Goal: Information Seeking & Learning: Learn about a topic

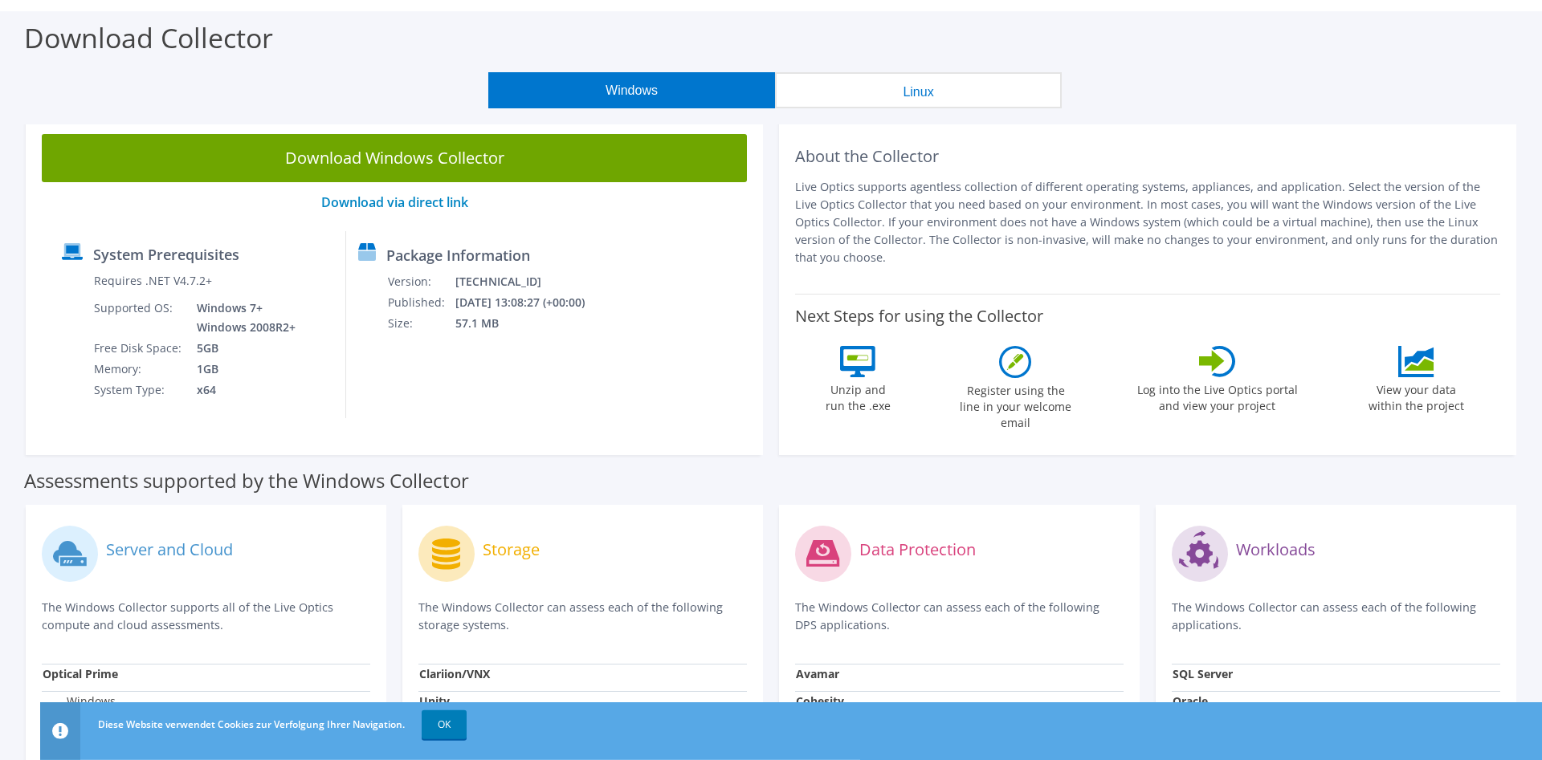
scroll to position [82, 0]
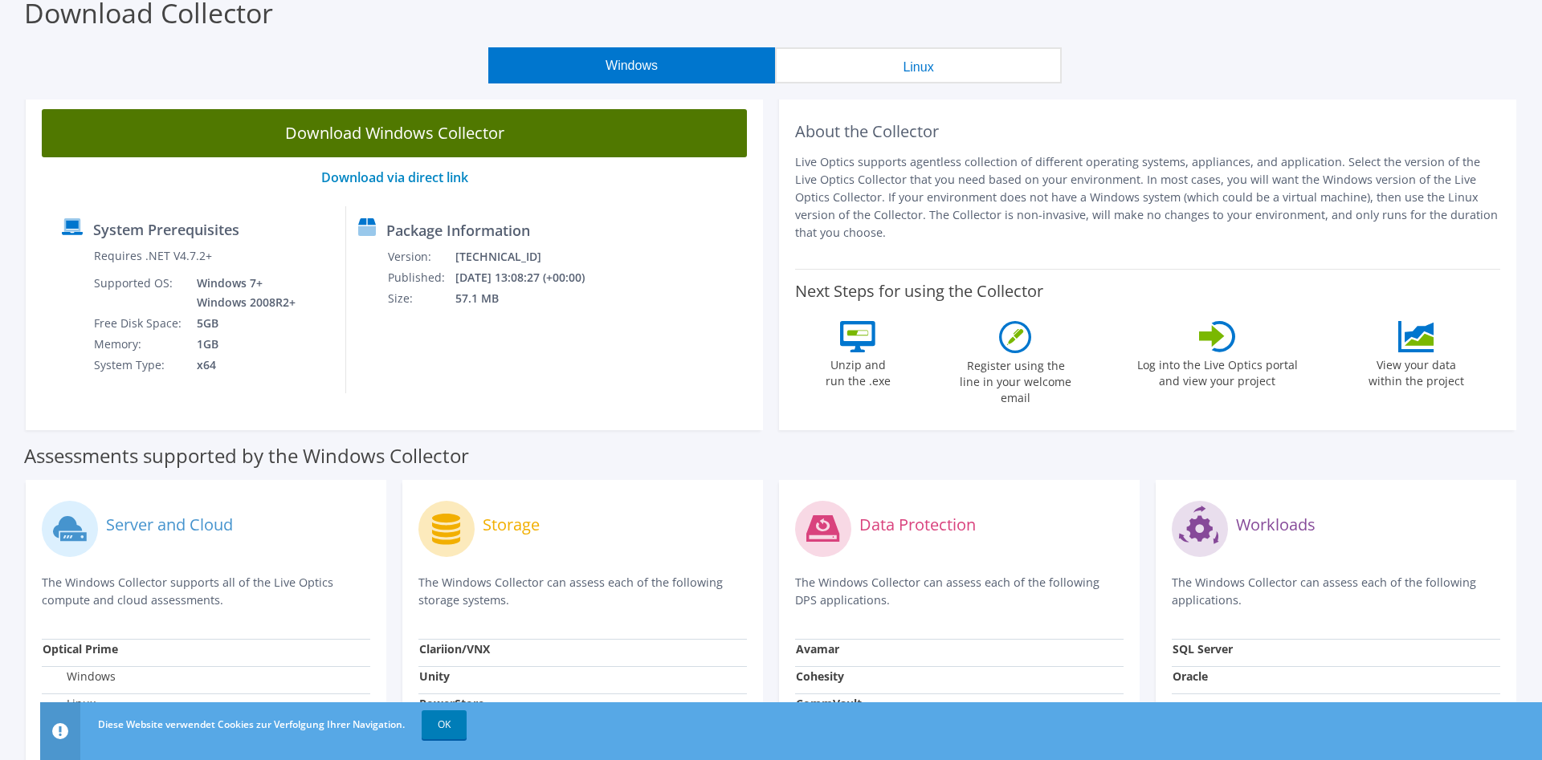
click at [256, 130] on link "Download Windows Collector" at bounding box center [394, 133] width 705 height 48
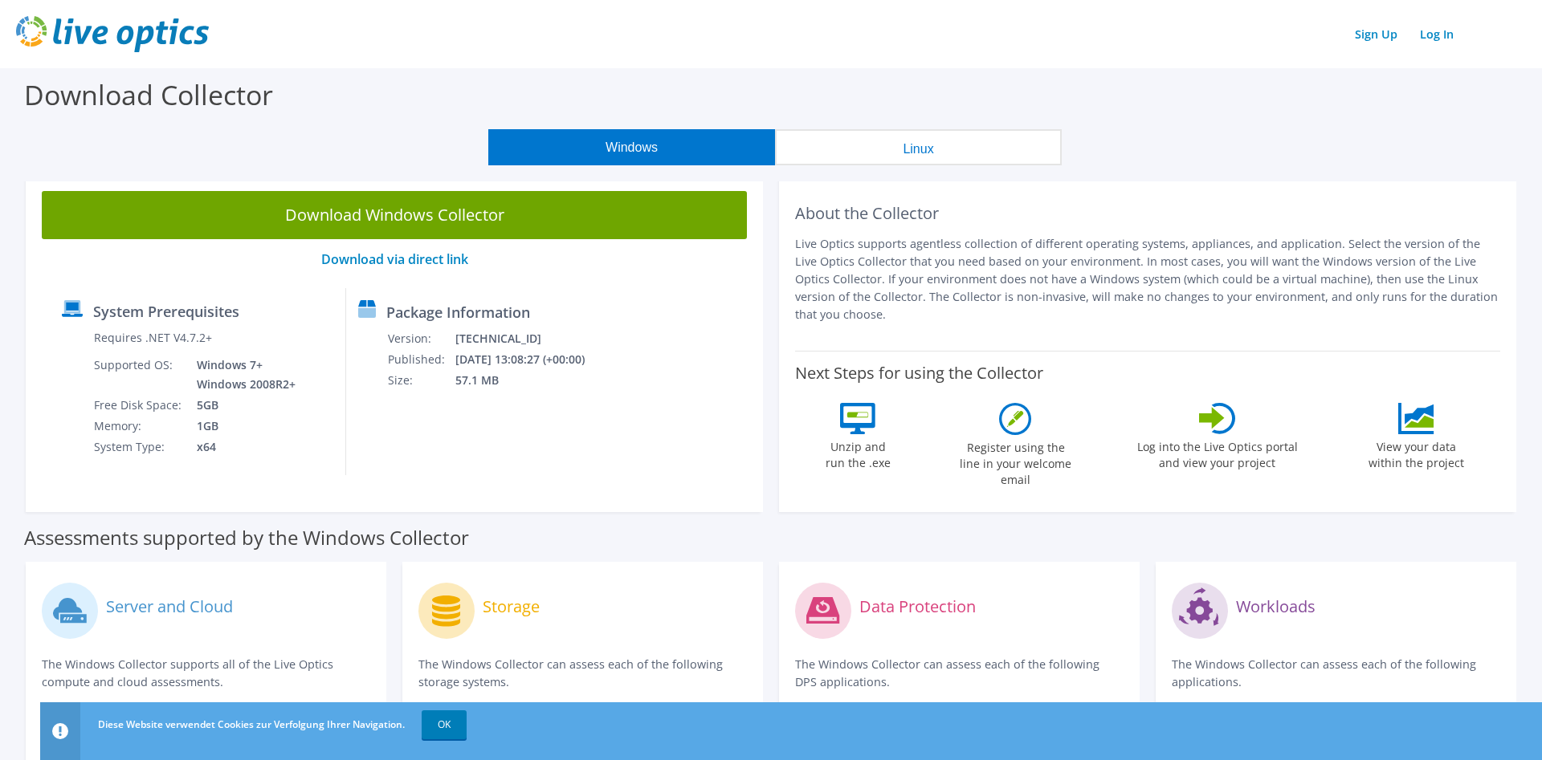
click at [605, 152] on button "Windows" at bounding box center [631, 147] width 287 height 36
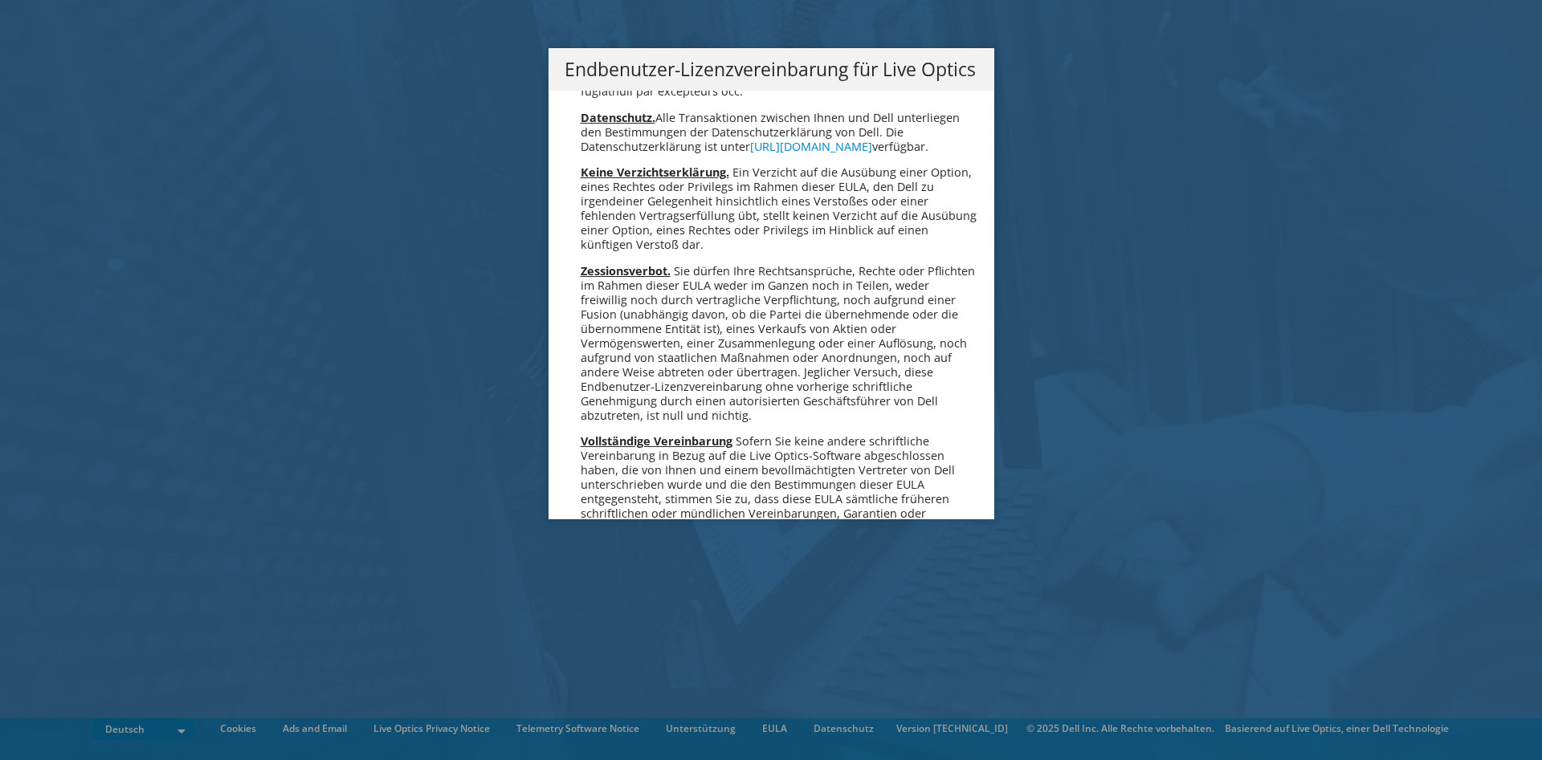
scroll to position [7605, 0]
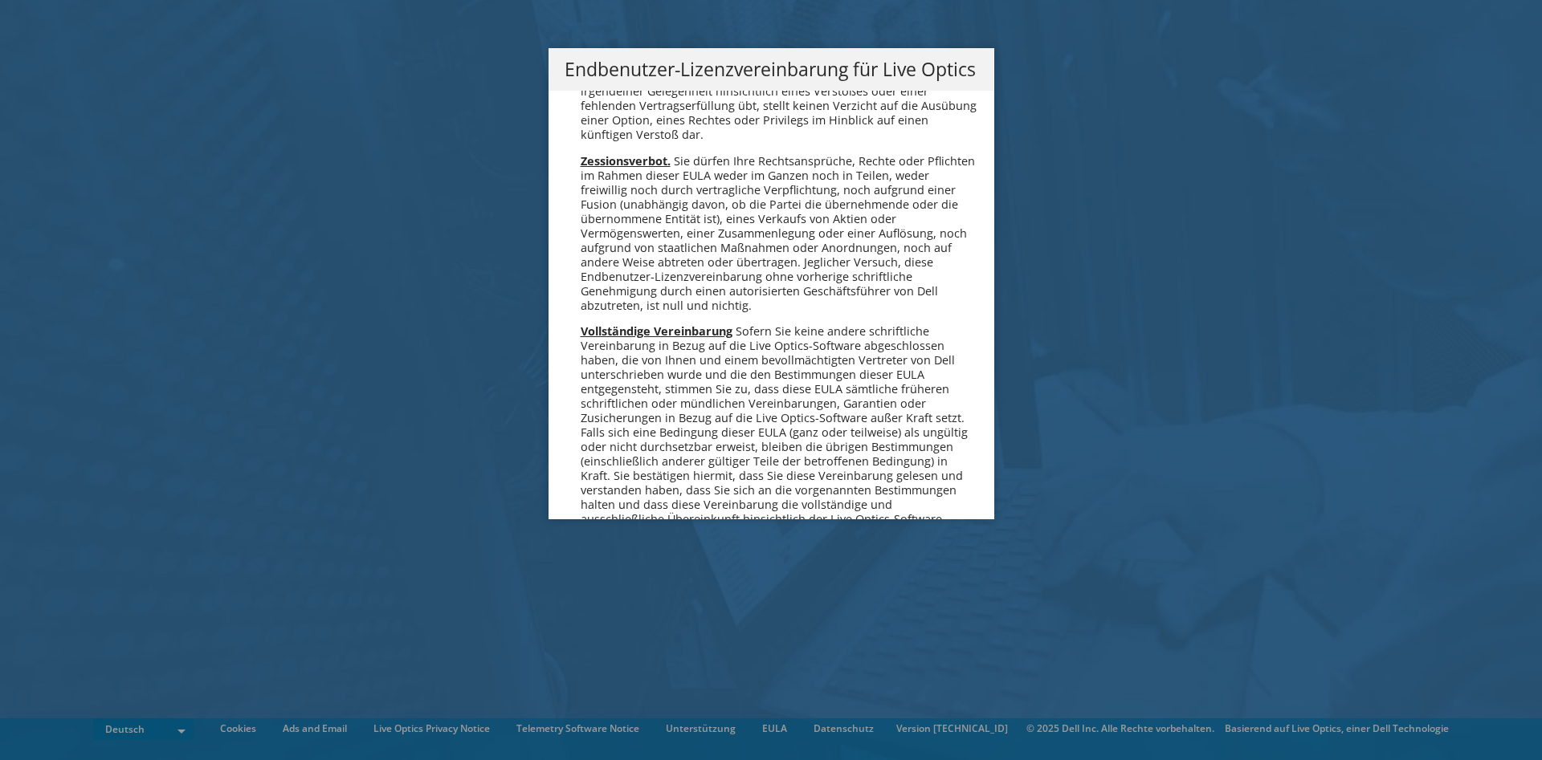
click at [616, 626] on link "Ich stimme zu" at bounding box center [631, 645] width 132 height 39
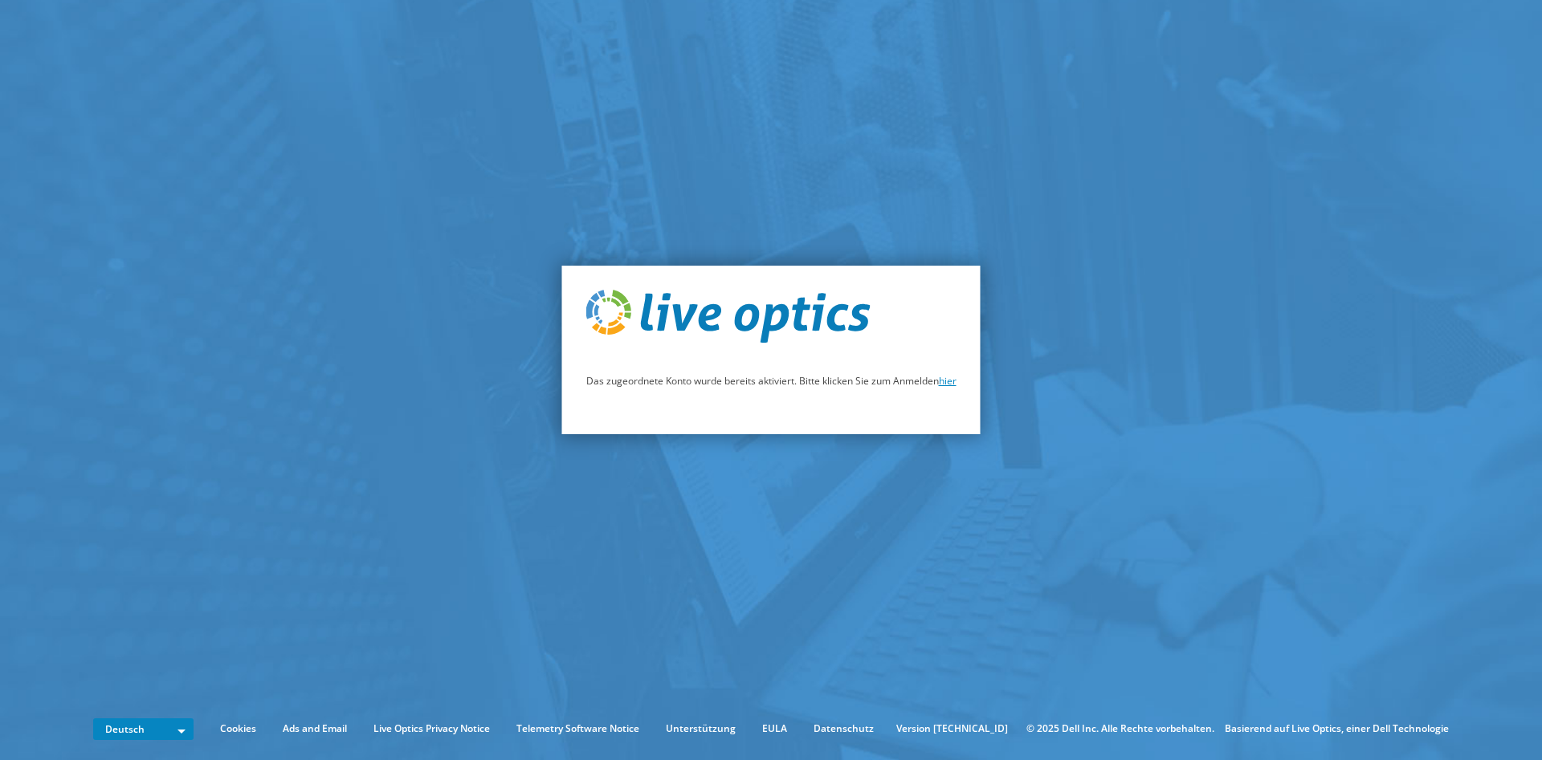
click at [952, 379] on link "hier" at bounding box center [948, 381] width 18 height 14
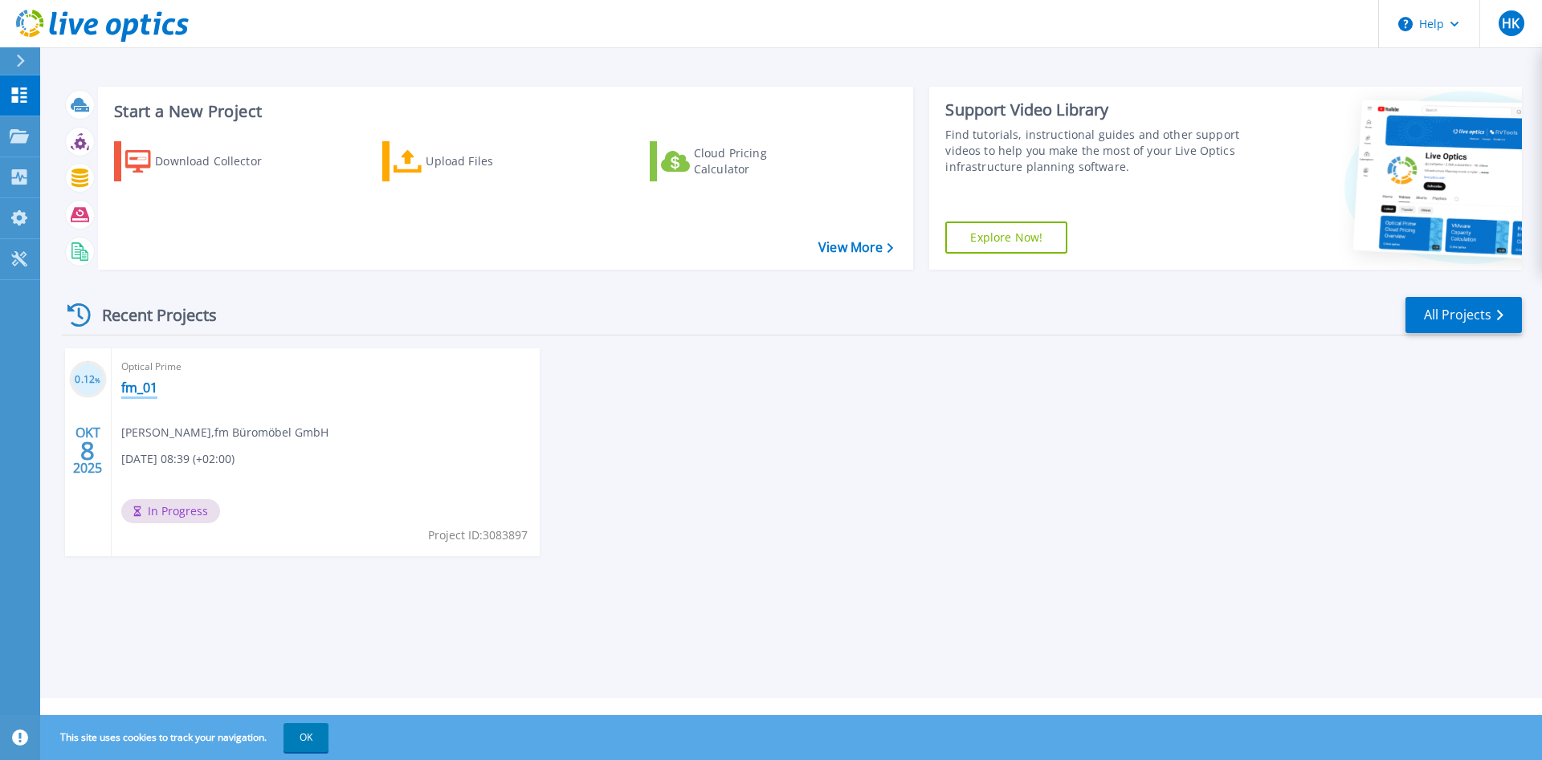
click at [134, 394] on link "fm_01" at bounding box center [139, 388] width 36 height 16
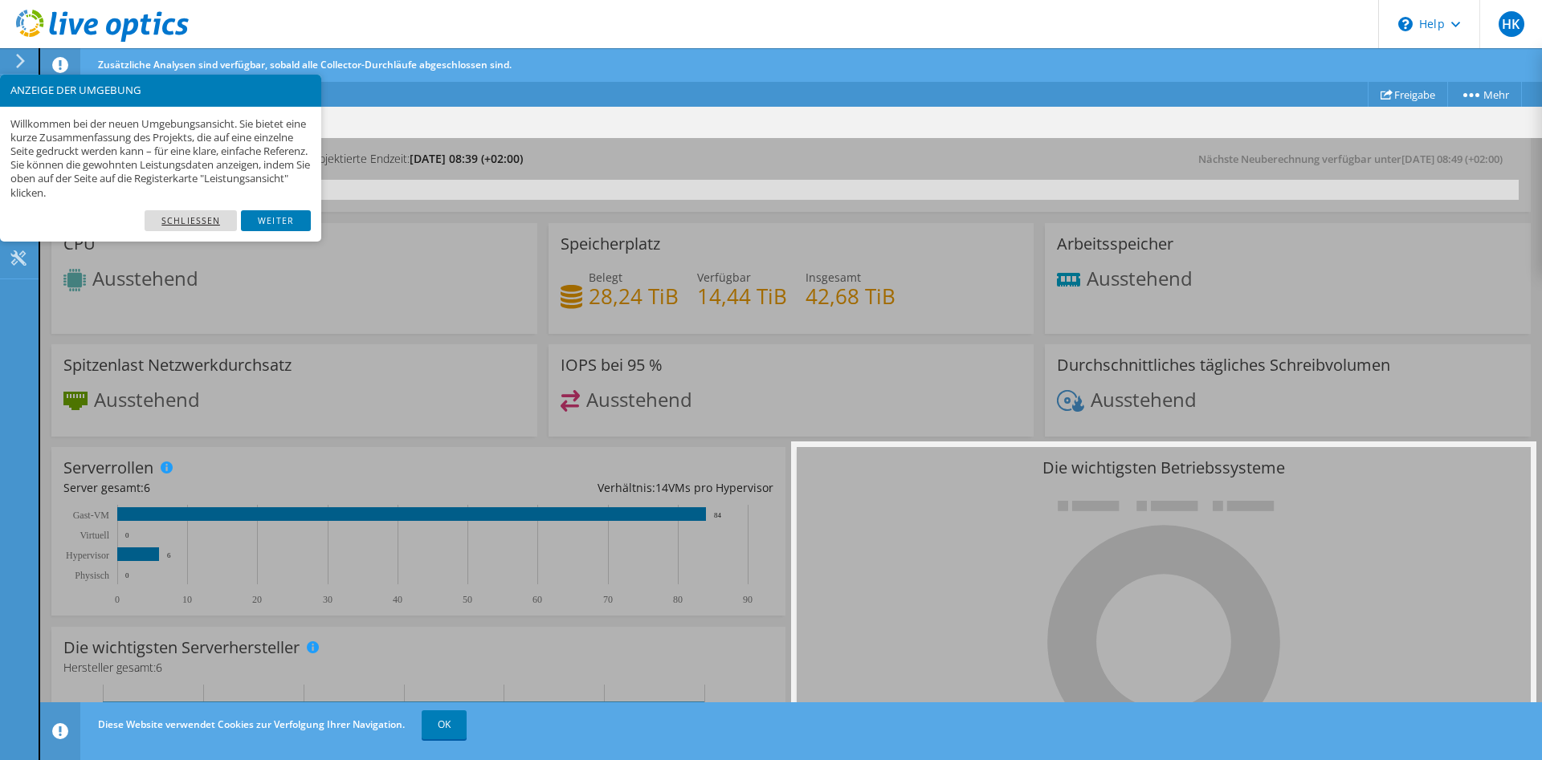
click at [204, 216] on link "Schließen" at bounding box center [191, 220] width 92 height 21
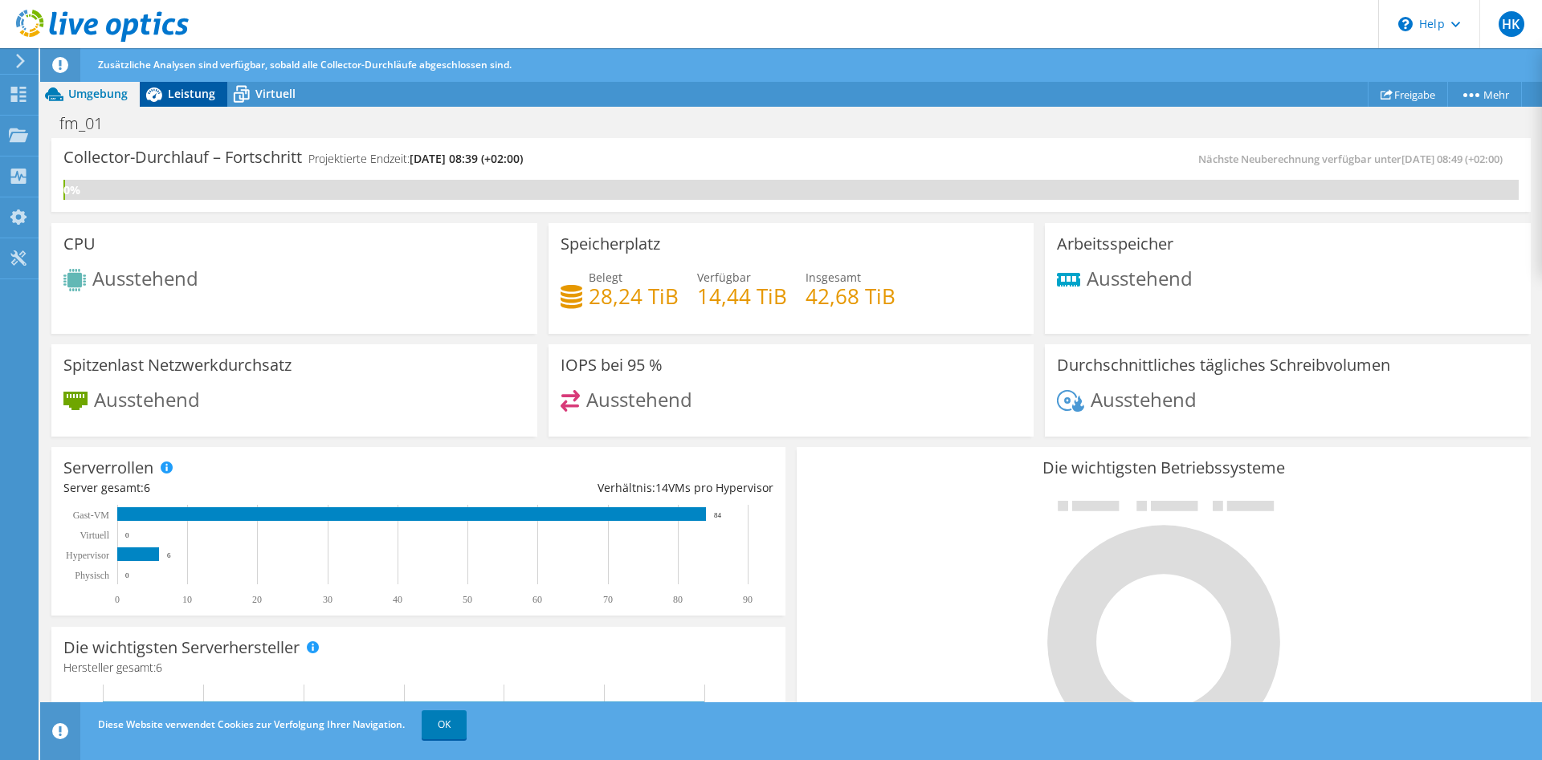
click at [161, 104] on icon at bounding box center [154, 94] width 28 height 28
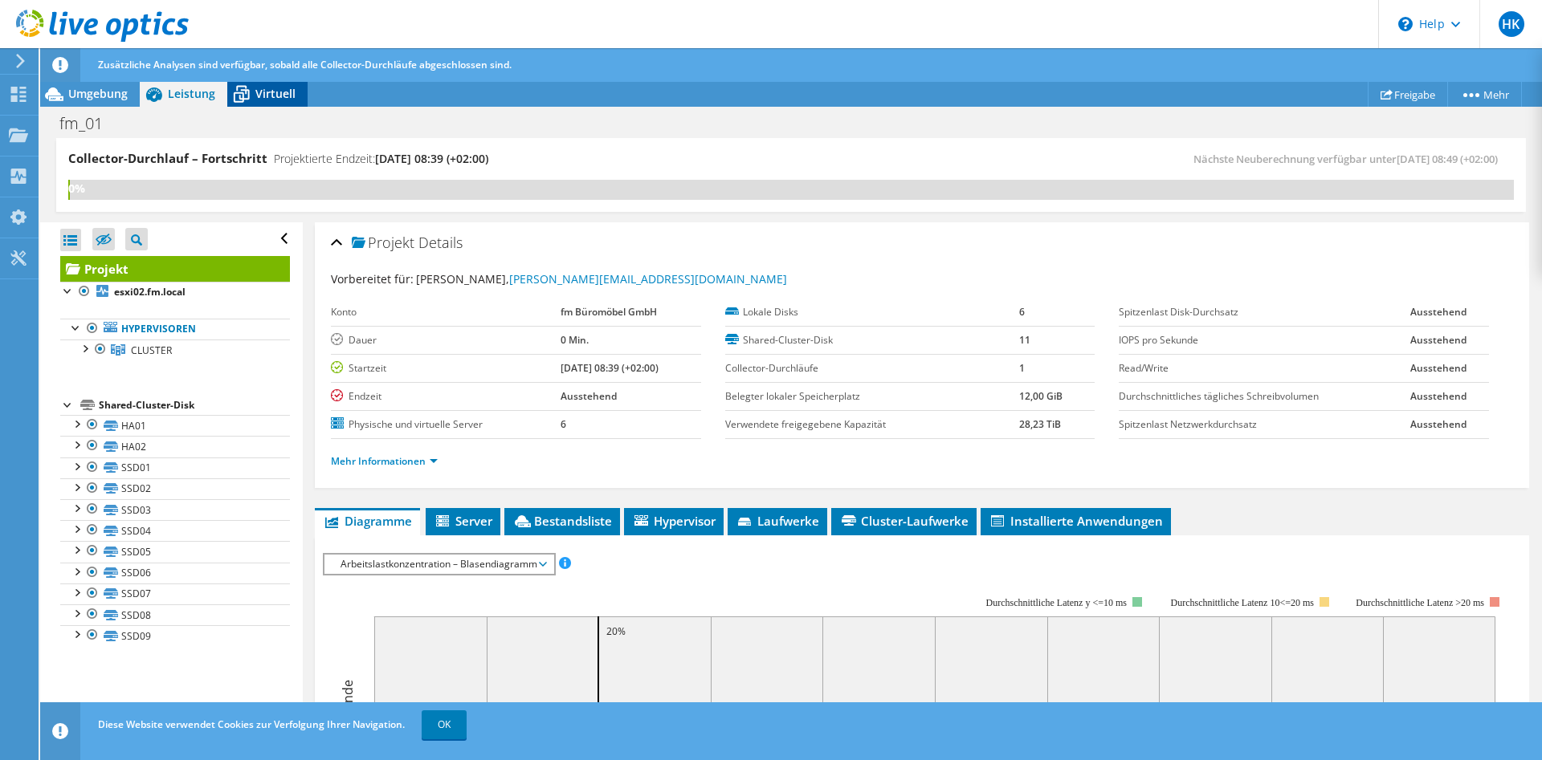
click at [263, 92] on span "Virtuell" at bounding box center [275, 93] width 40 height 15
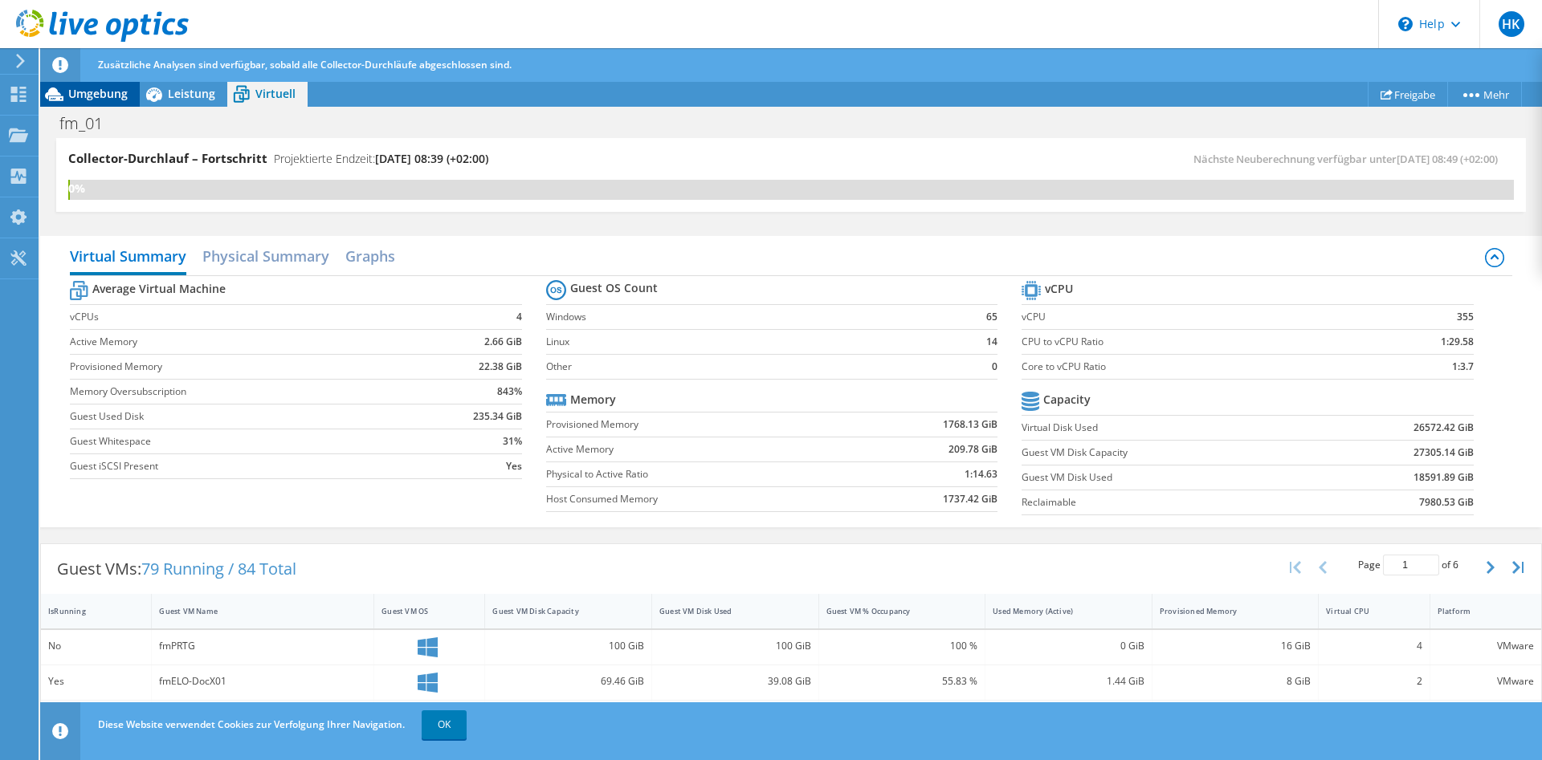
click at [107, 94] on span "Umgebung" at bounding box center [97, 93] width 59 height 15
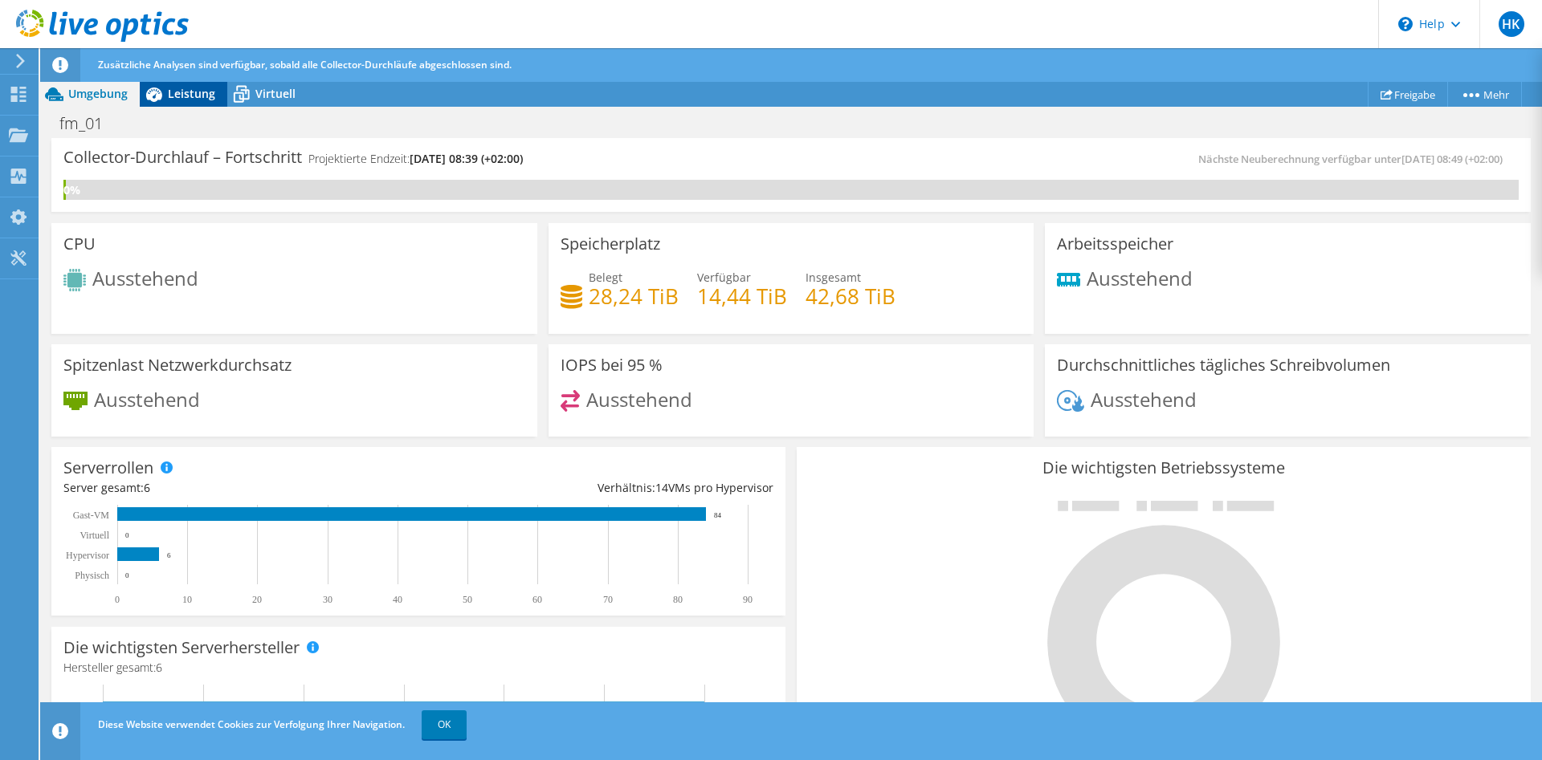
click at [205, 96] on span "Leistung" at bounding box center [191, 93] width 47 height 15
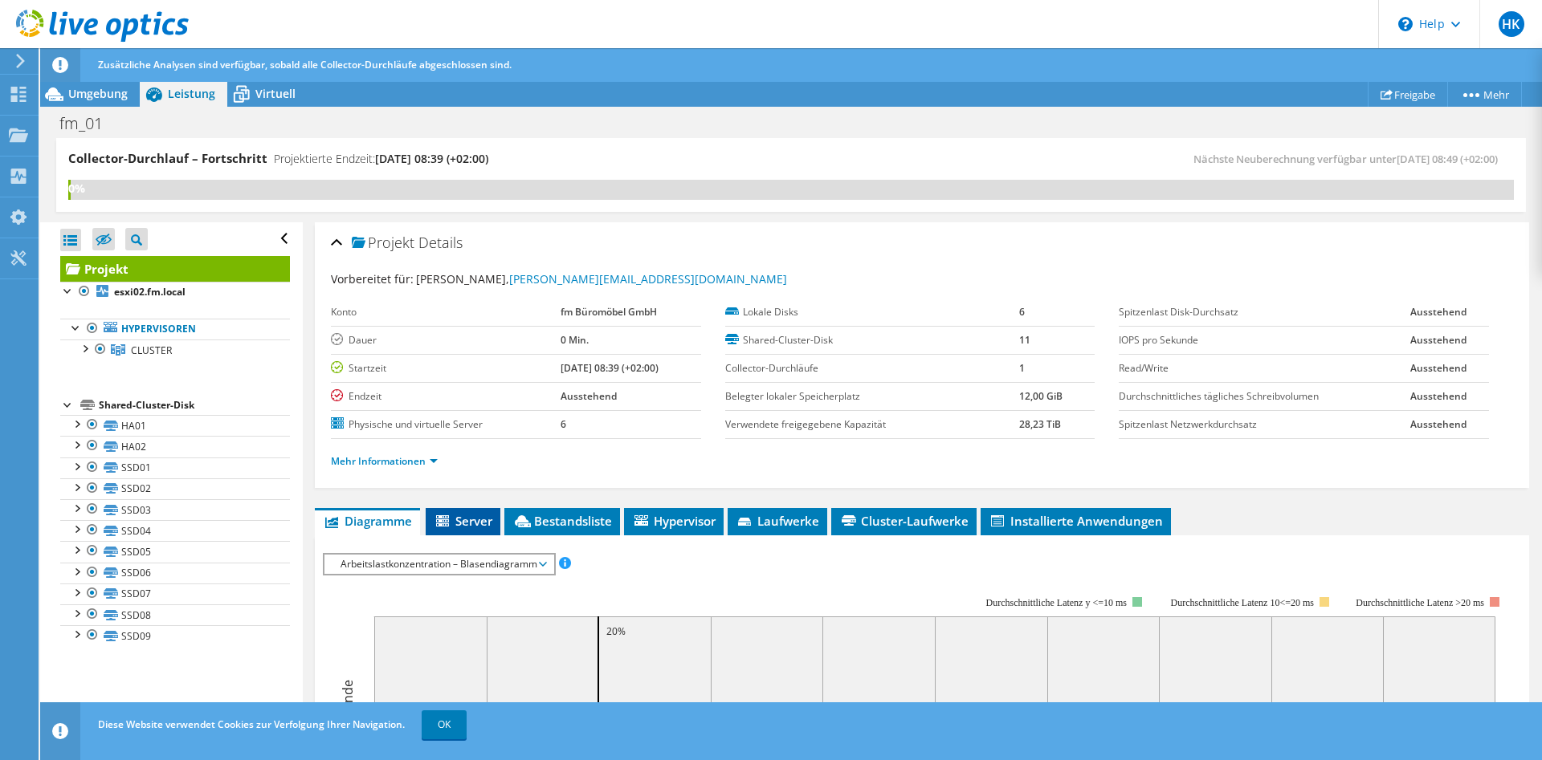
click at [465, 524] on span "Server" at bounding box center [463, 521] width 59 height 16
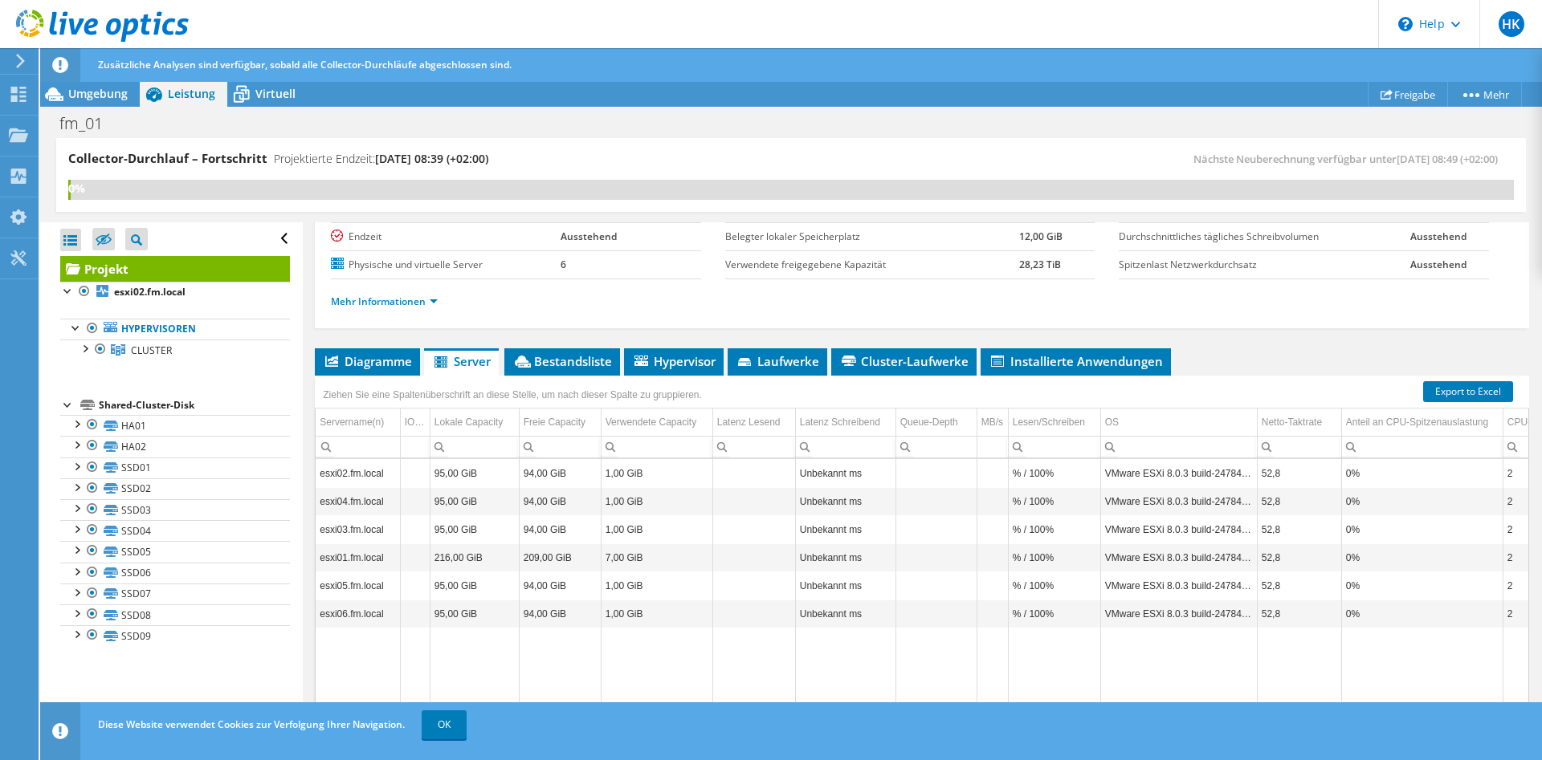
scroll to position [164, 0]
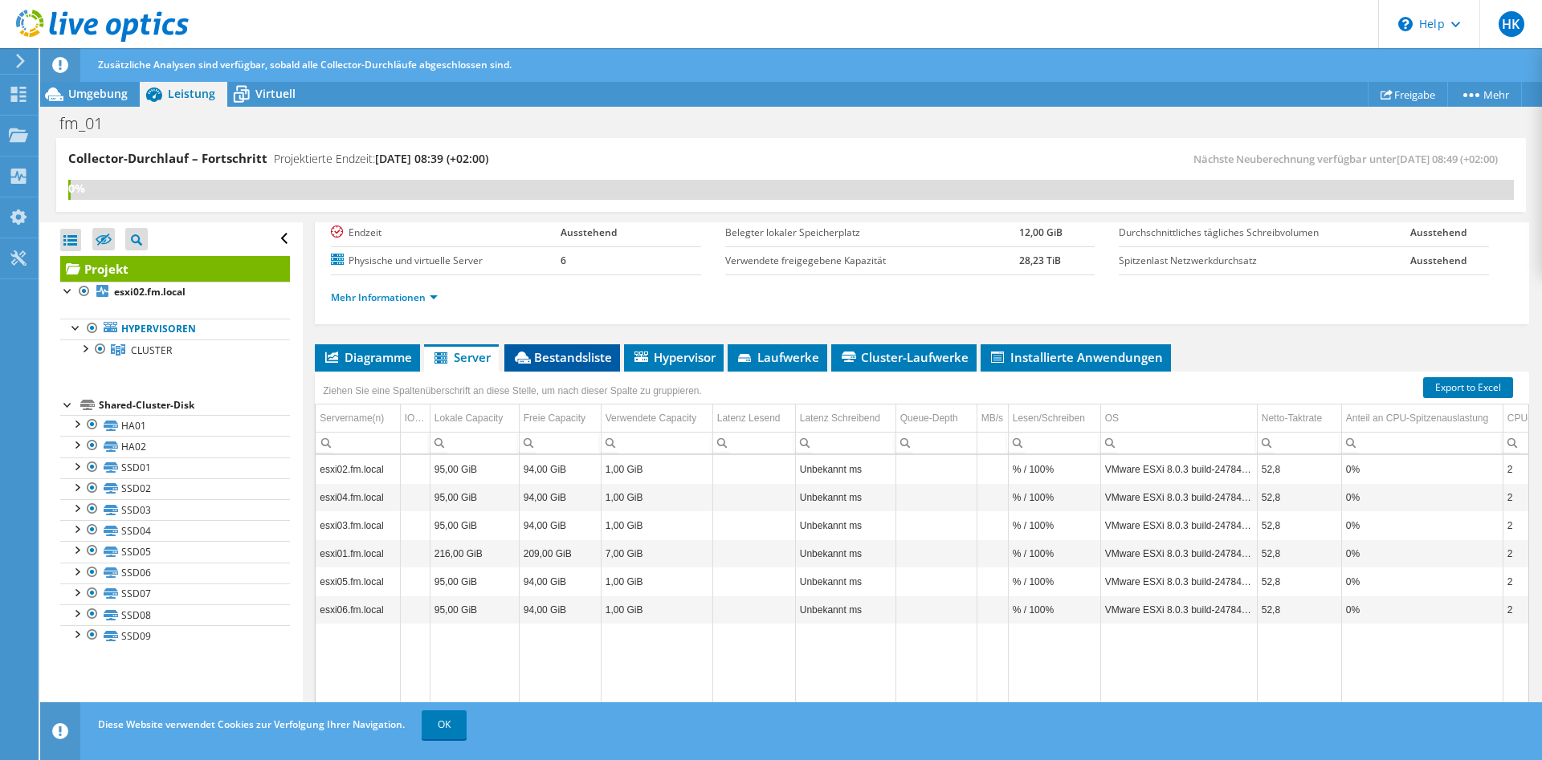
click at [581, 355] on span "Bestandsliste" at bounding box center [562, 357] width 100 height 16
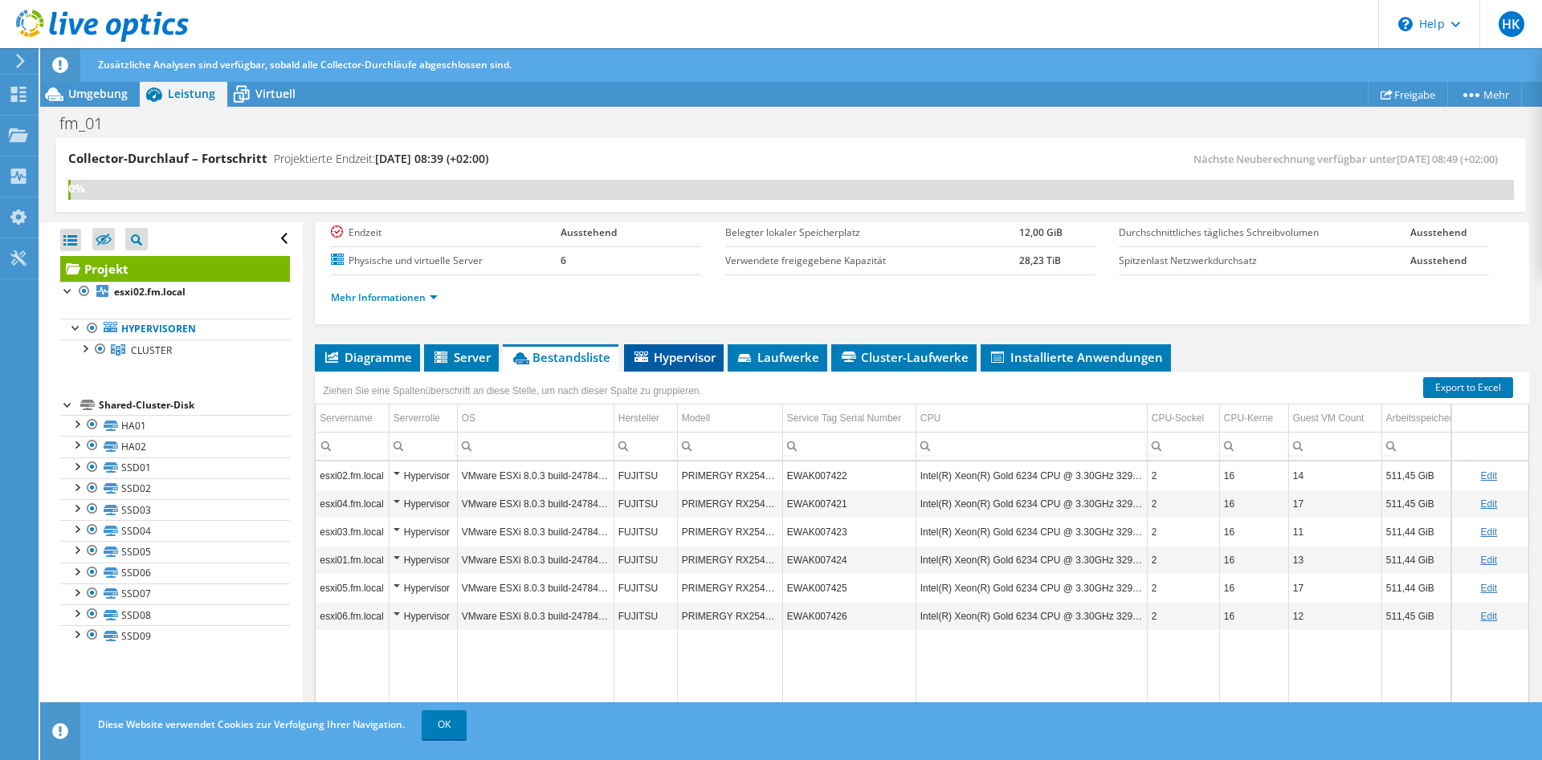
click at [674, 356] on span "Hypervisor" at bounding box center [674, 357] width 84 height 16
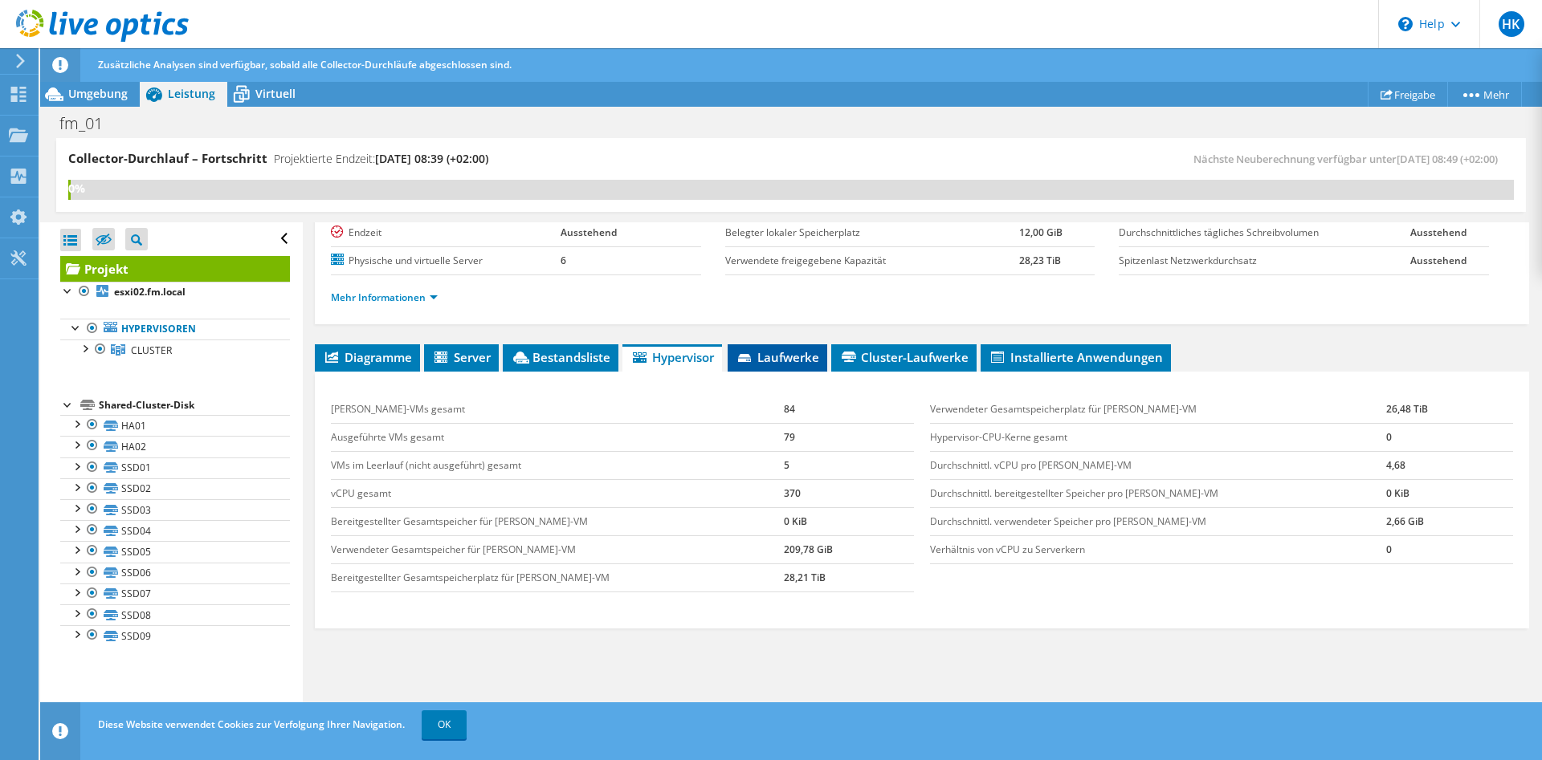
click at [780, 361] on span "Laufwerke" at bounding box center [778, 357] width 84 height 16
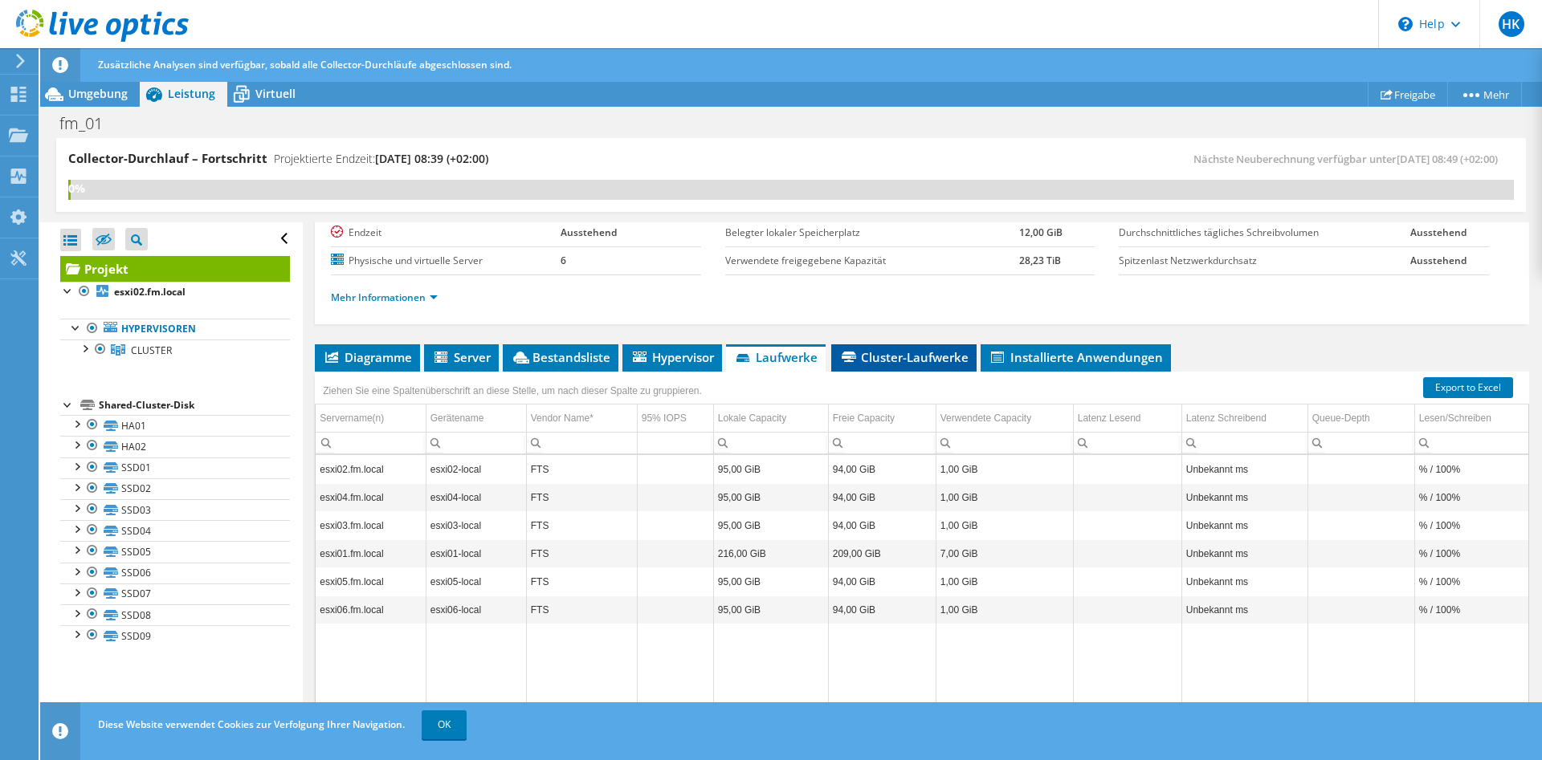
click at [903, 365] on span "Cluster-Laufwerke" at bounding box center [903, 357] width 129 height 16
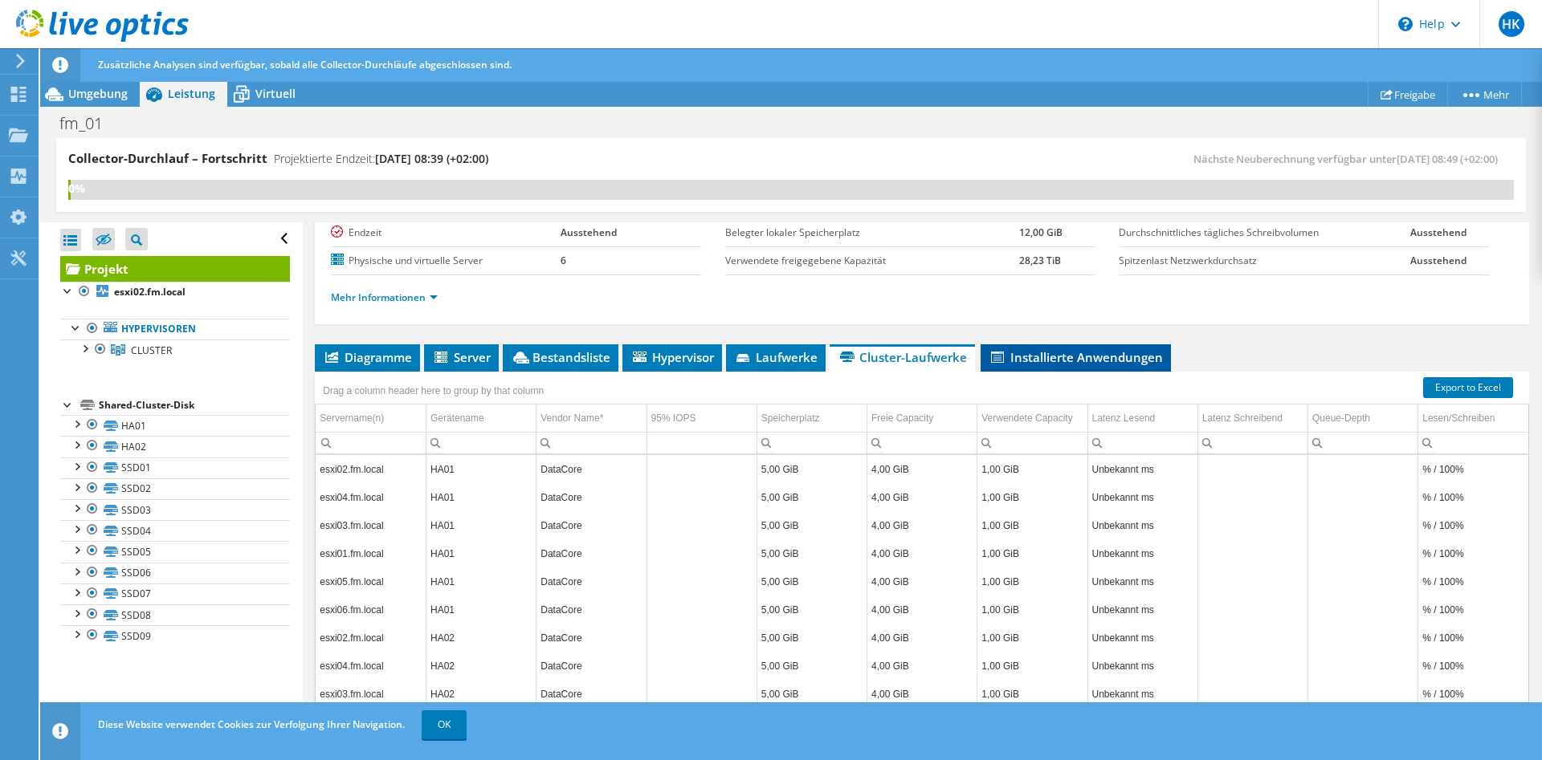
click at [1056, 360] on span "Installierte Anwendungen" at bounding box center [1075, 357] width 174 height 16
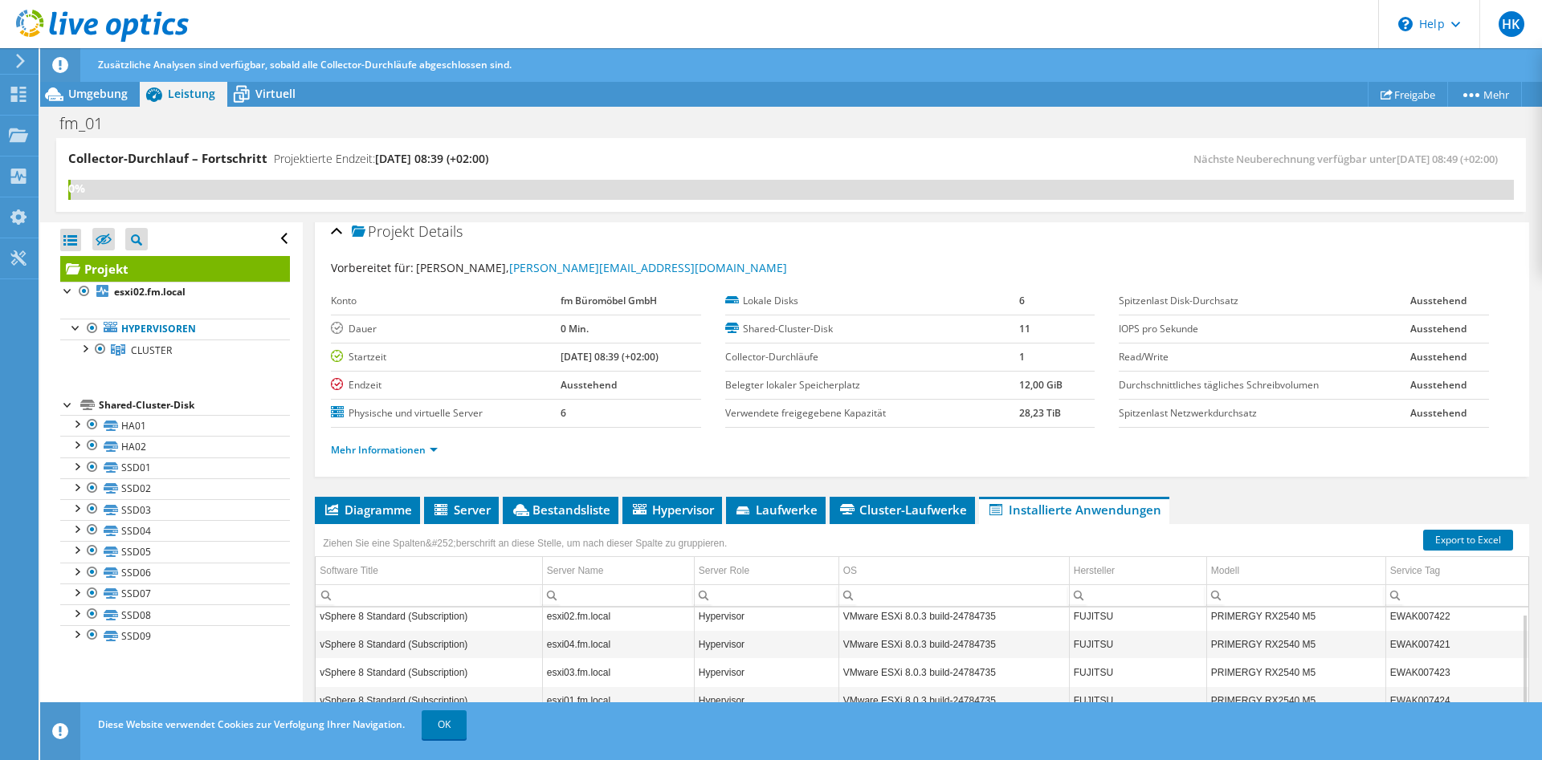
scroll to position [0, 0]
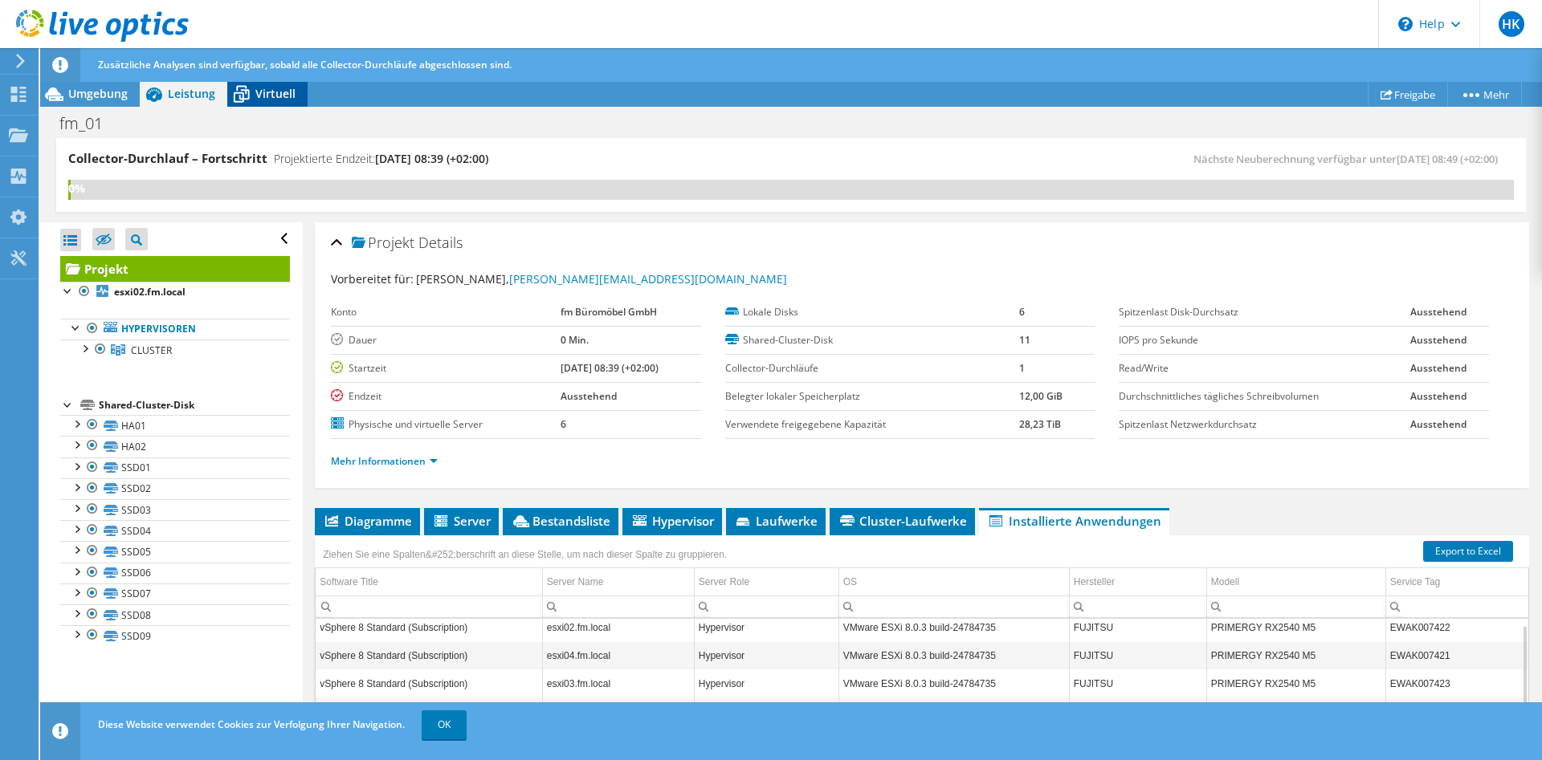
click at [263, 91] on span "Virtuell" at bounding box center [275, 93] width 40 height 15
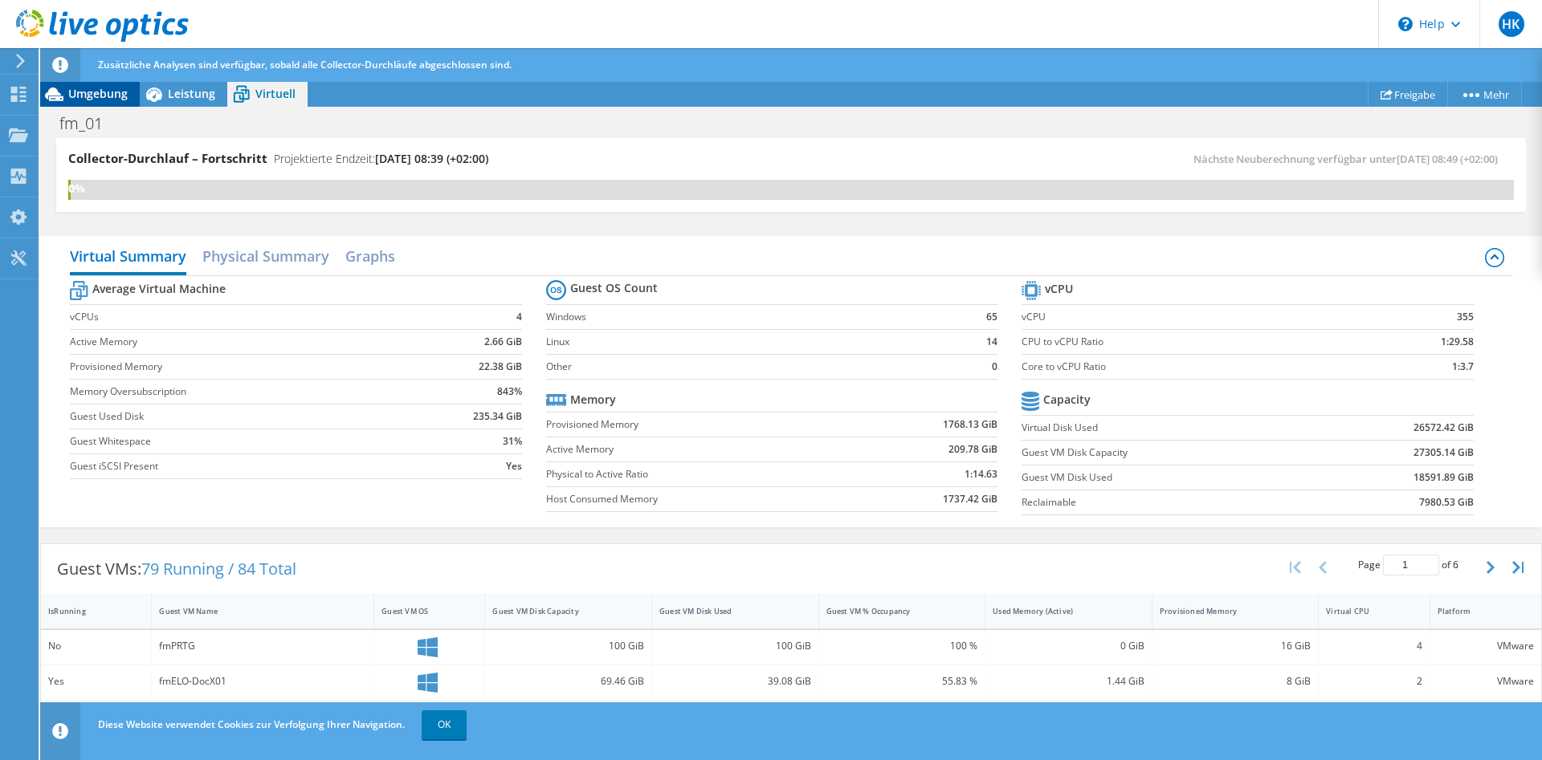
click at [100, 96] on span "Umgebung" at bounding box center [97, 93] width 59 height 15
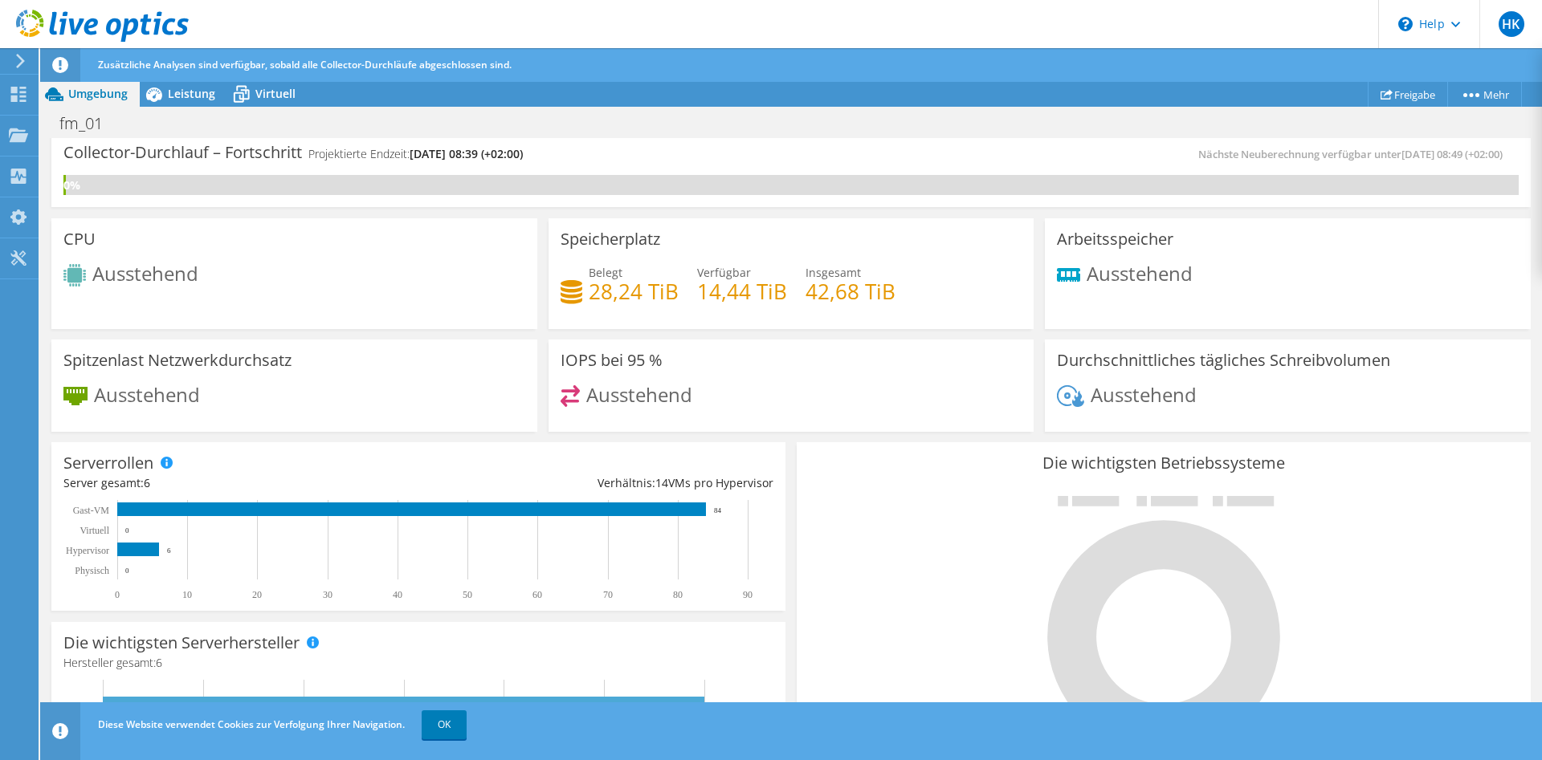
scroll to position [0, 0]
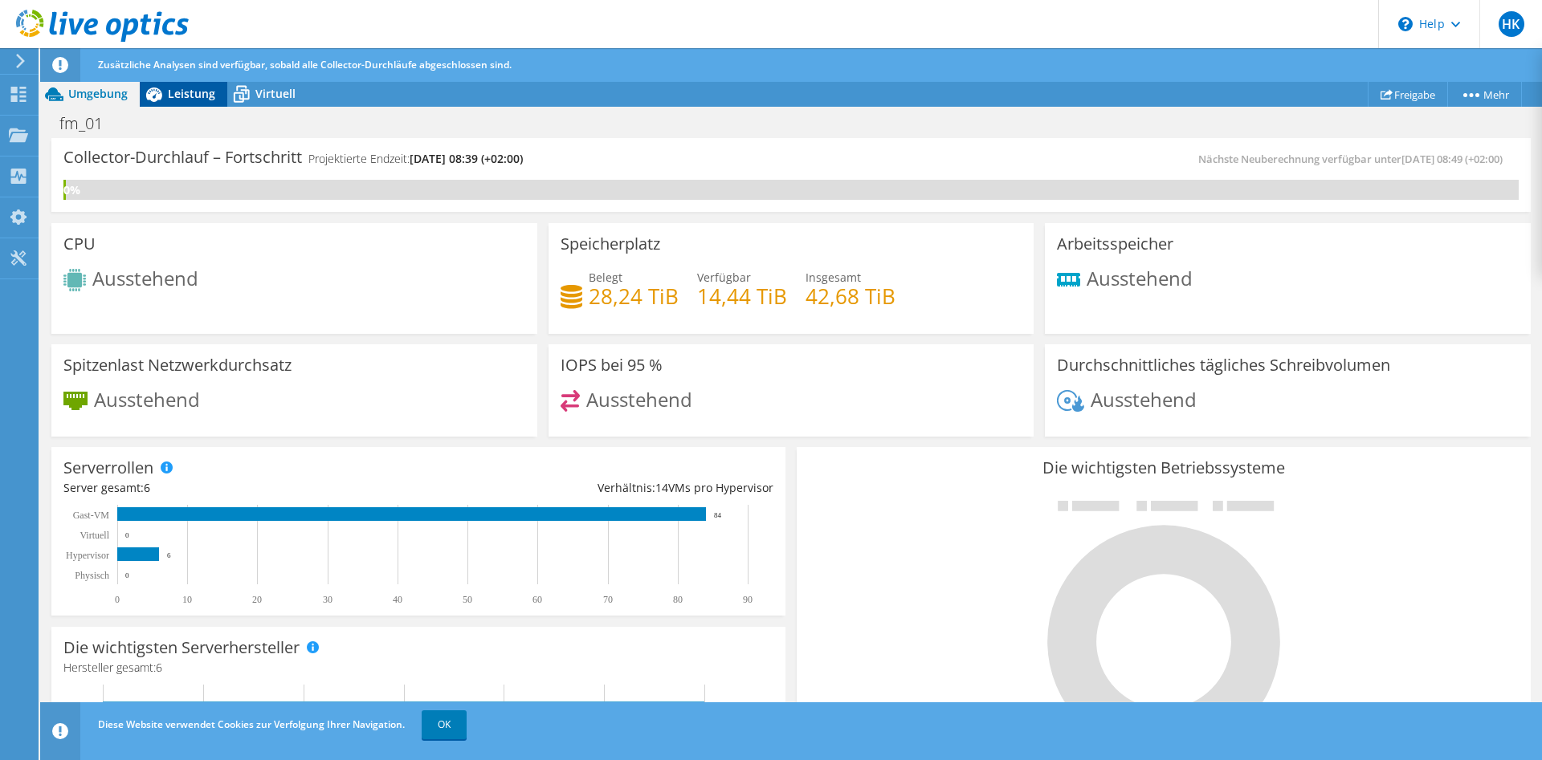
click at [165, 90] on icon at bounding box center [154, 94] width 28 height 28
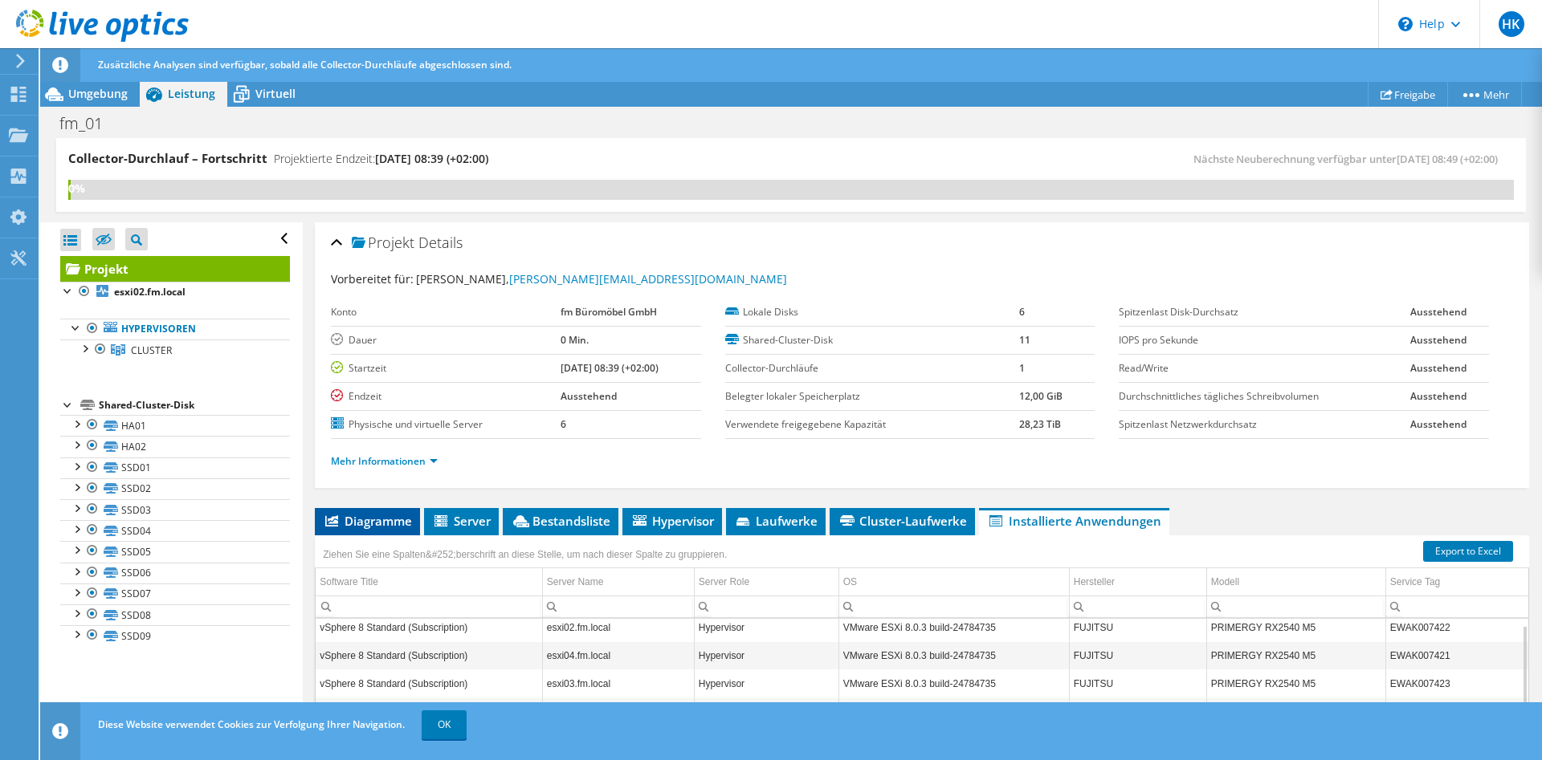
click at [365, 523] on span "Diagramme" at bounding box center [367, 521] width 89 height 16
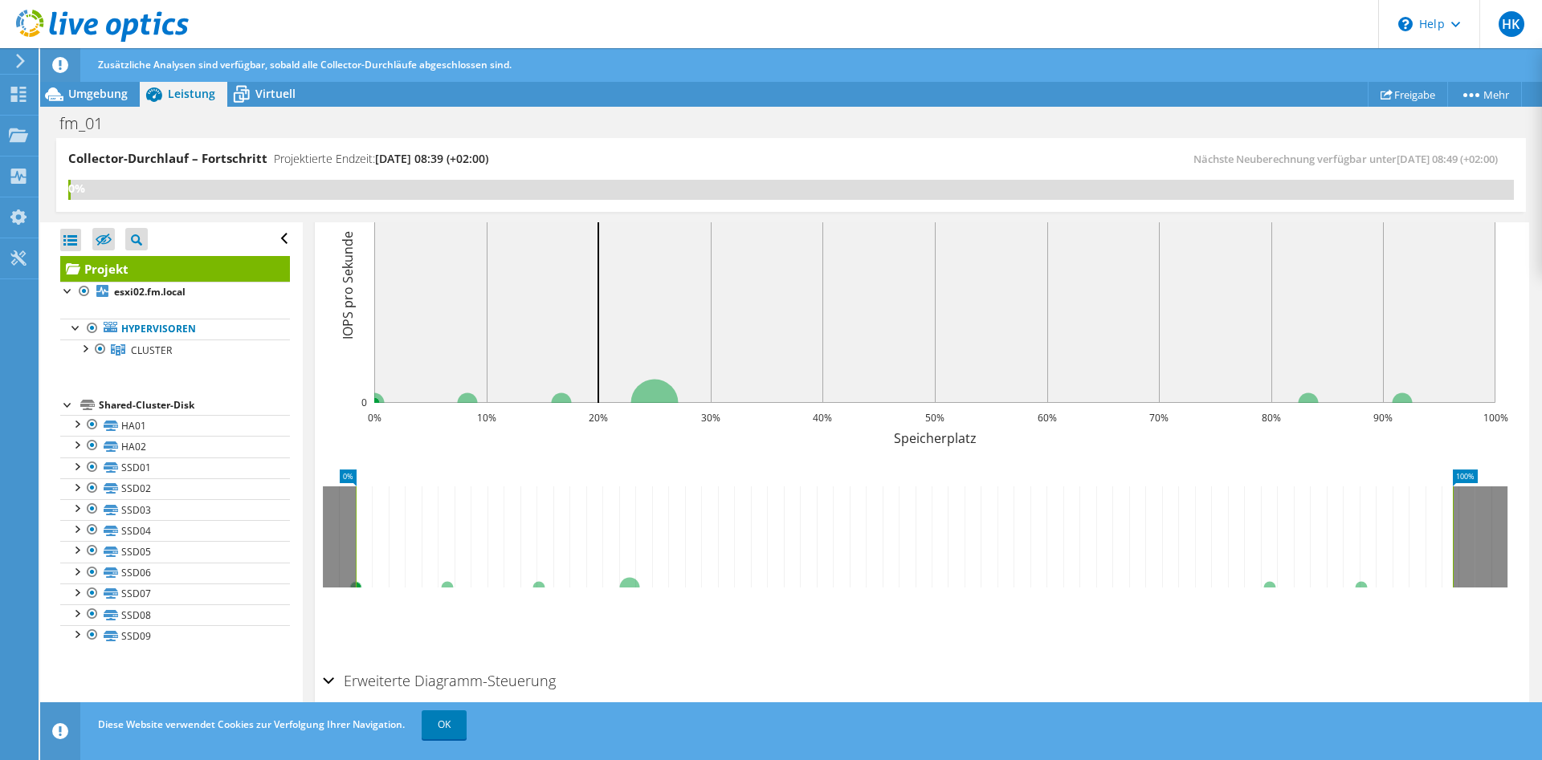
scroll to position [461, 0]
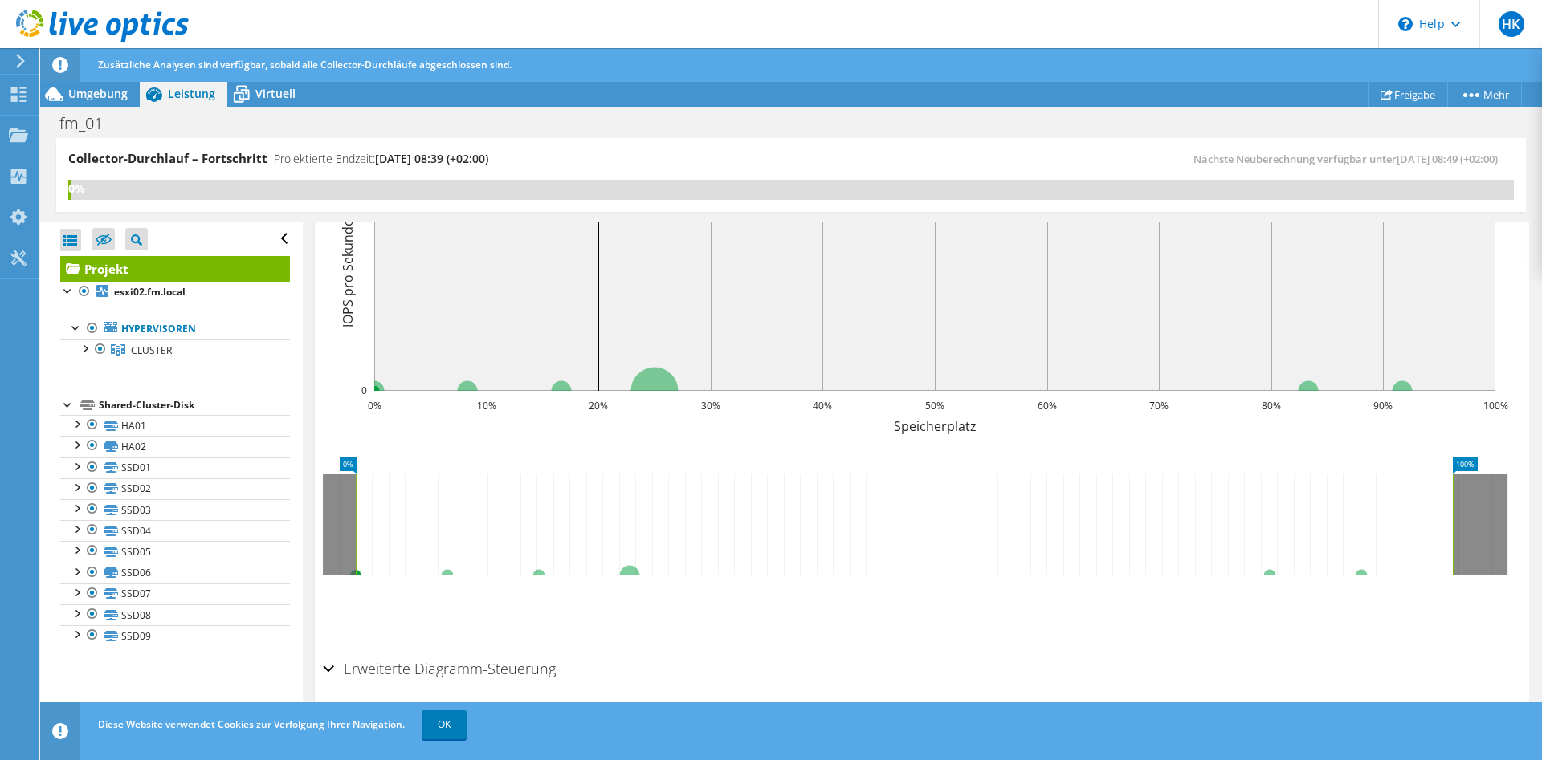
click at [464, 675] on h2 "Erweiterte Diagramm-Steuerung" at bounding box center [439, 669] width 233 height 32
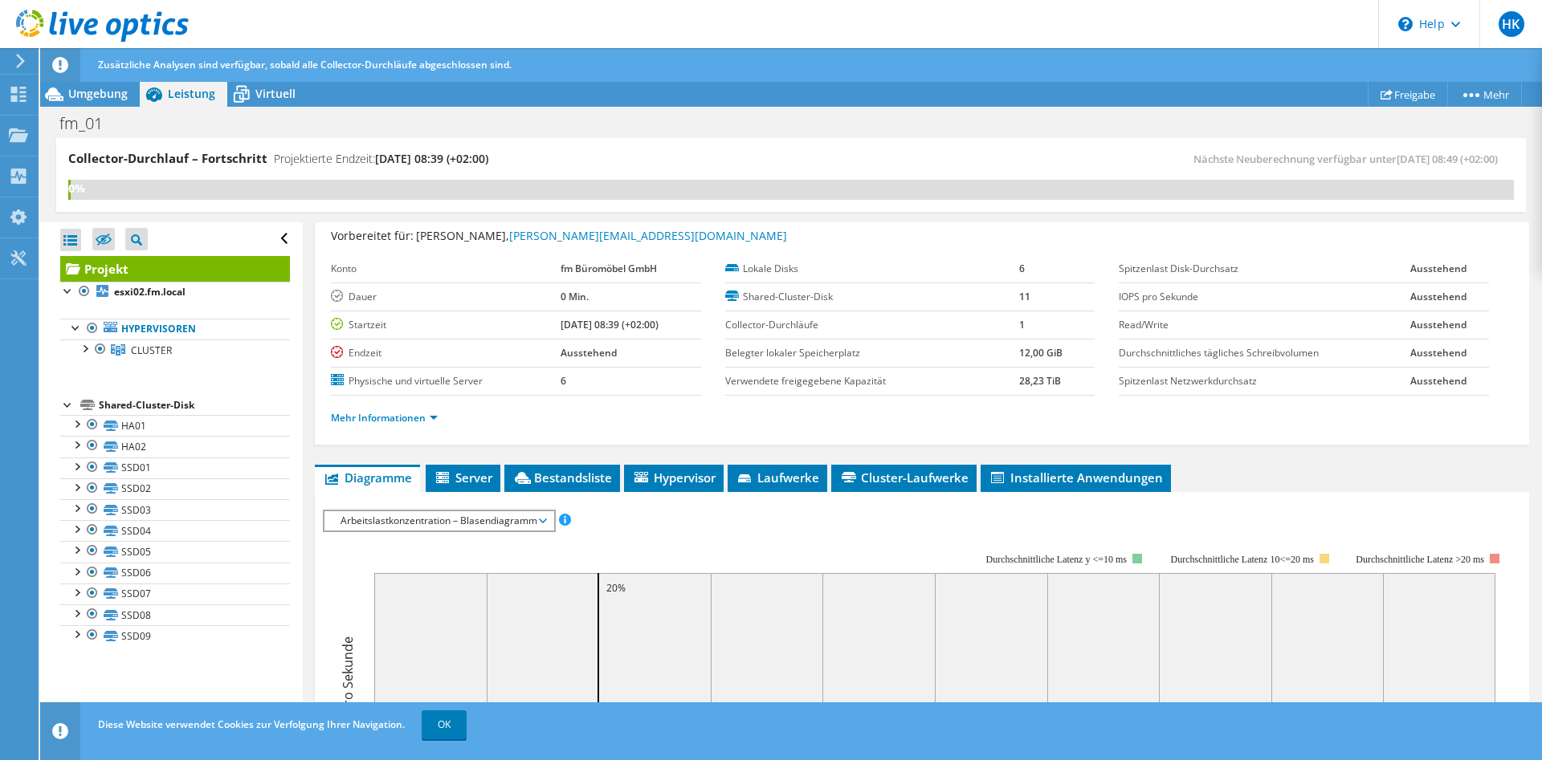
scroll to position [33, 0]
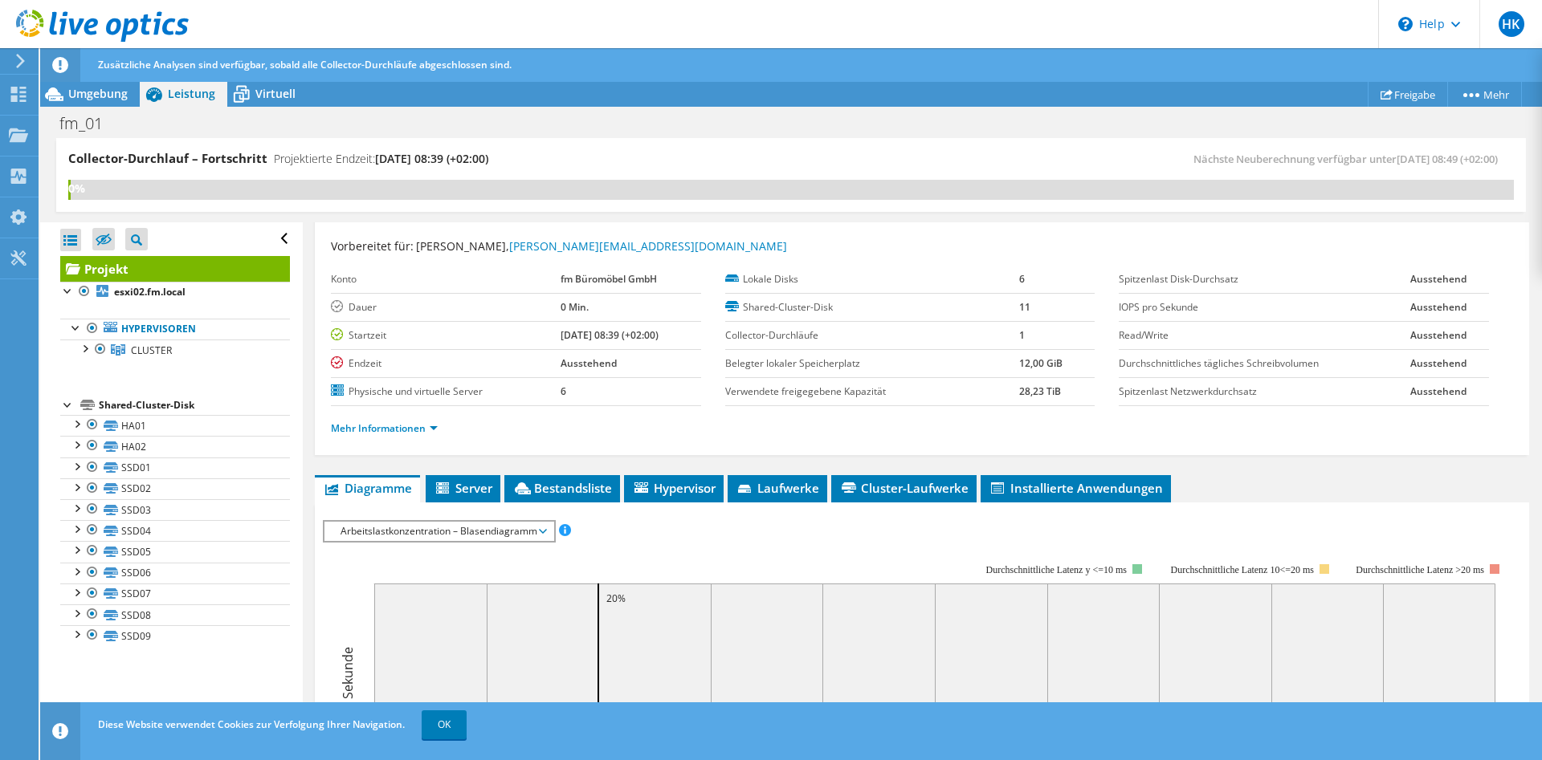
click at [459, 542] on rect at bounding box center [915, 702] width 1185 height 321
click at [459, 534] on span "Arbeitslastkonzentration – Blasendiagramm" at bounding box center [438, 531] width 213 height 19
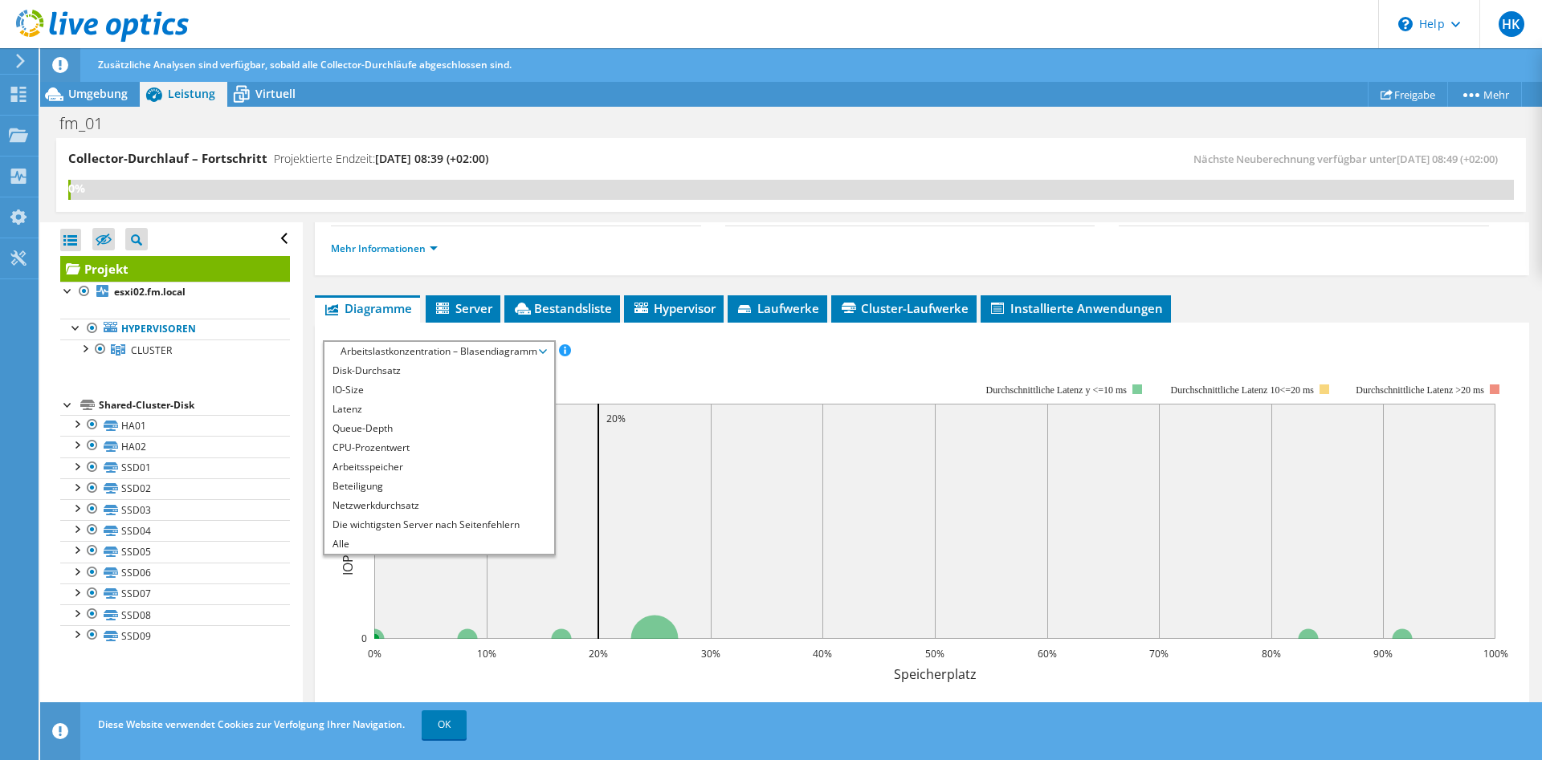
scroll to position [279, 0]
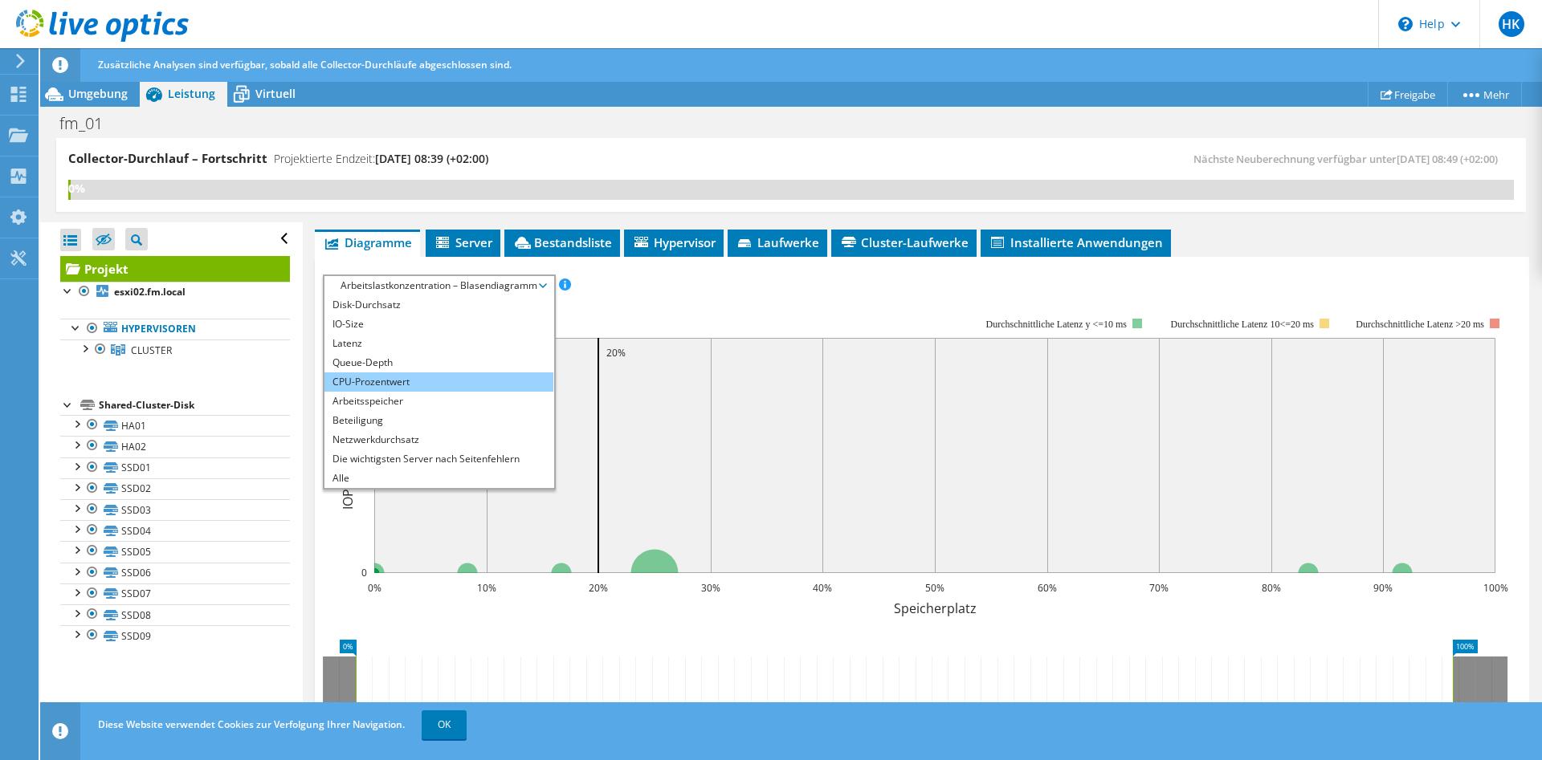
click at [404, 380] on li "CPU-Prozentwert" at bounding box center [438, 382] width 229 height 19
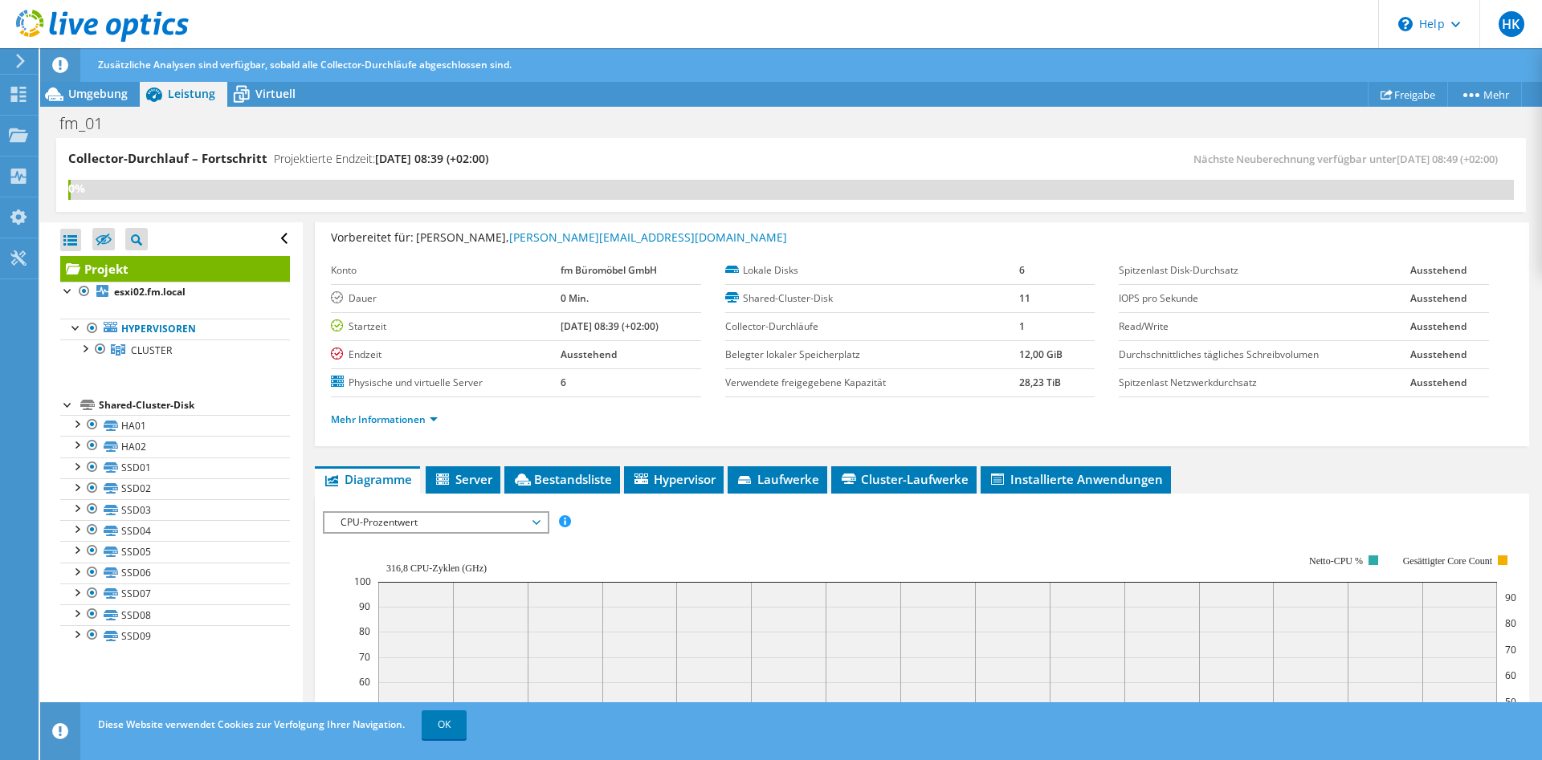
scroll to position [0, 0]
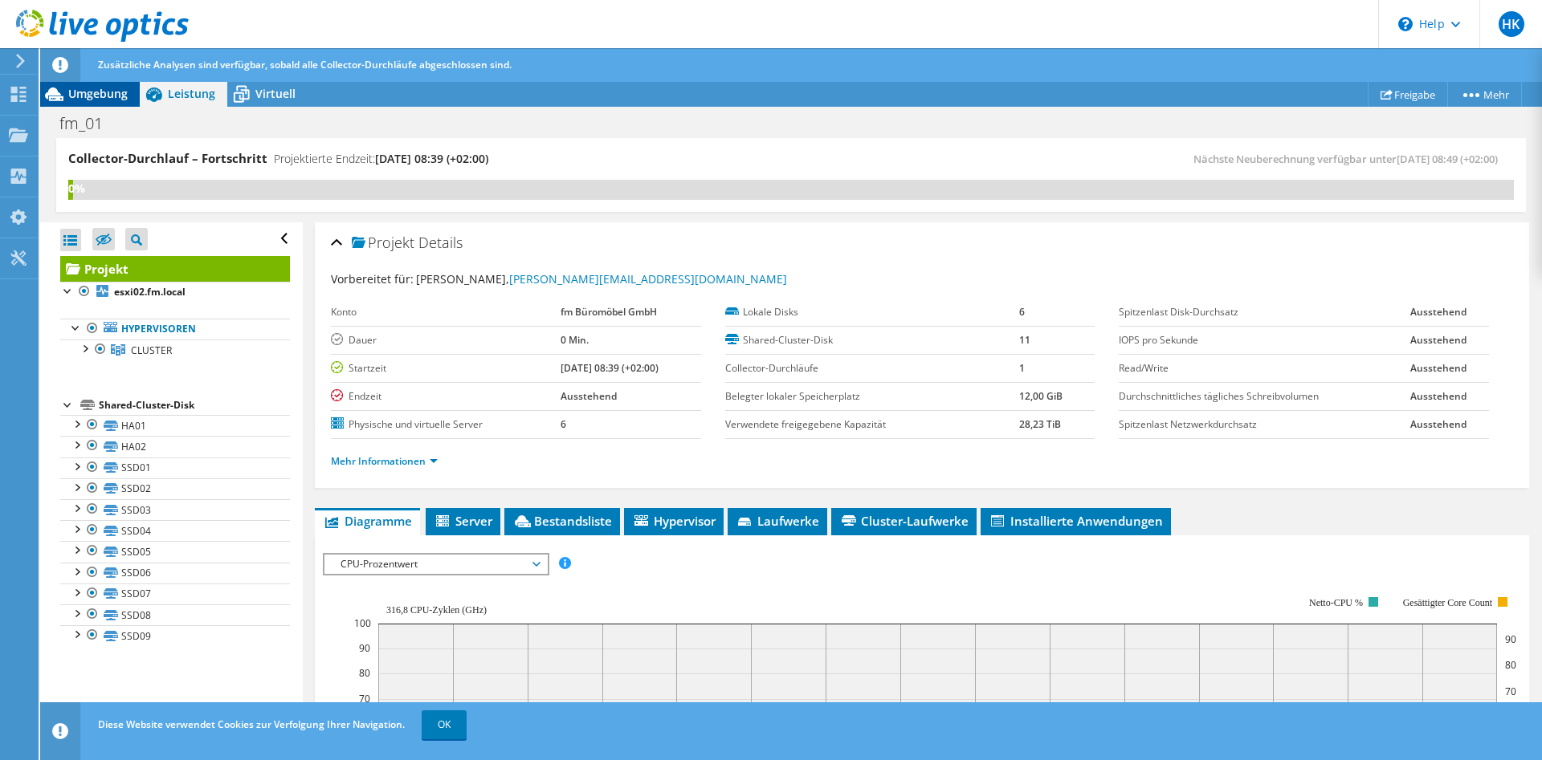
click at [92, 99] on span "Umgebung" at bounding box center [97, 93] width 59 height 15
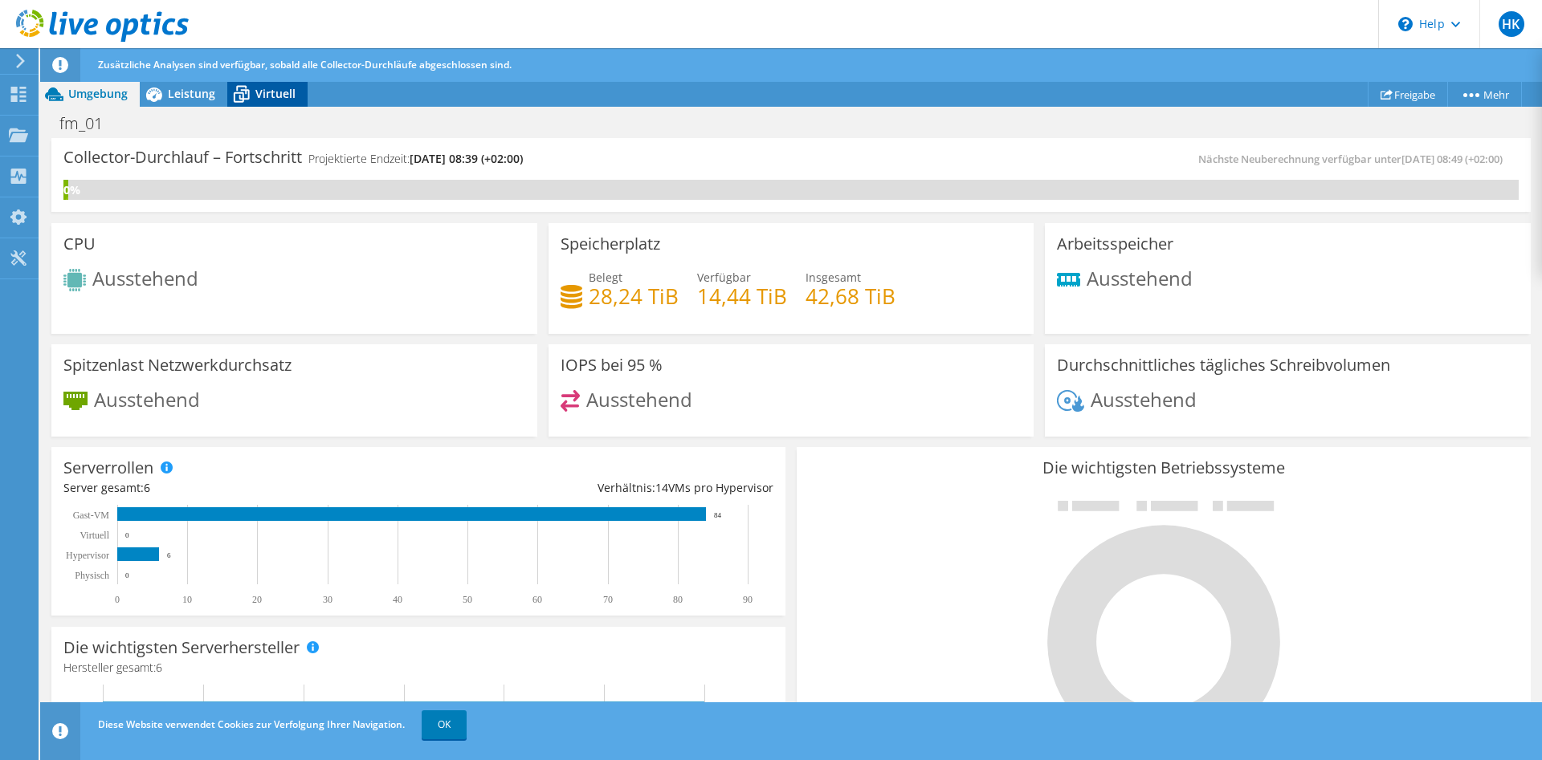
click at [275, 92] on span "Virtuell" at bounding box center [275, 93] width 40 height 15
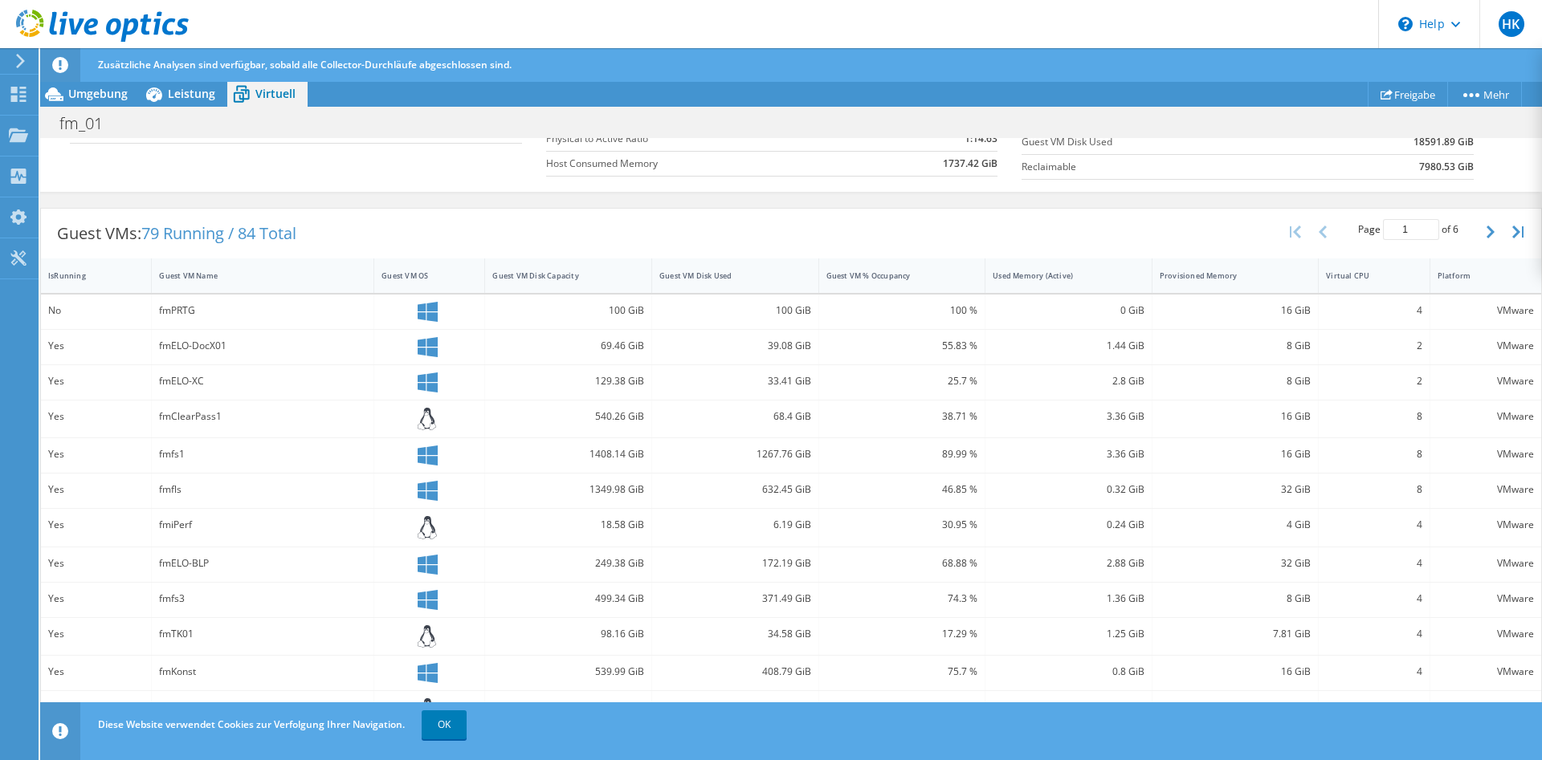
scroll to position [418, 0]
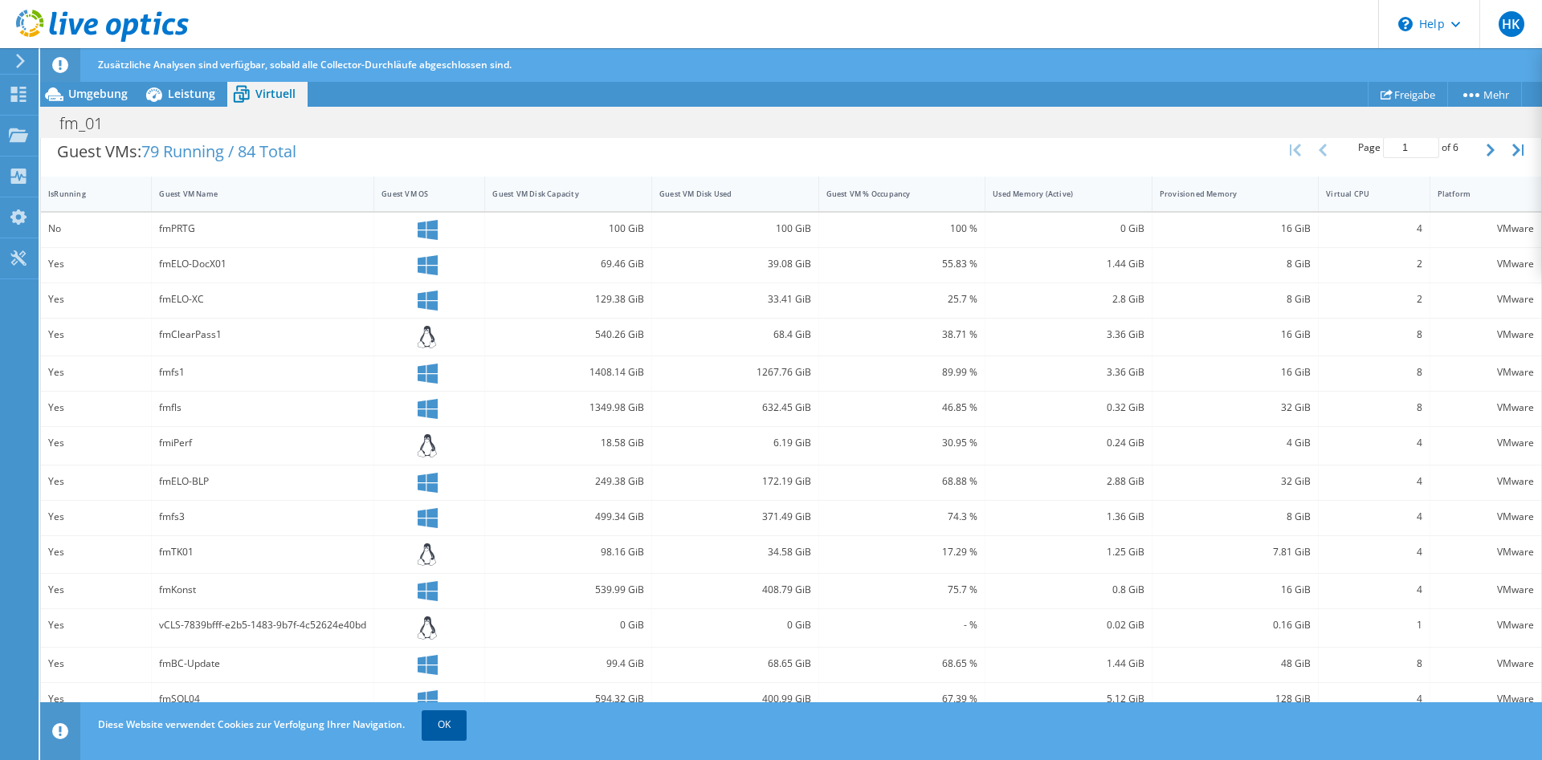
click at [451, 725] on link "OK" at bounding box center [444, 725] width 45 height 29
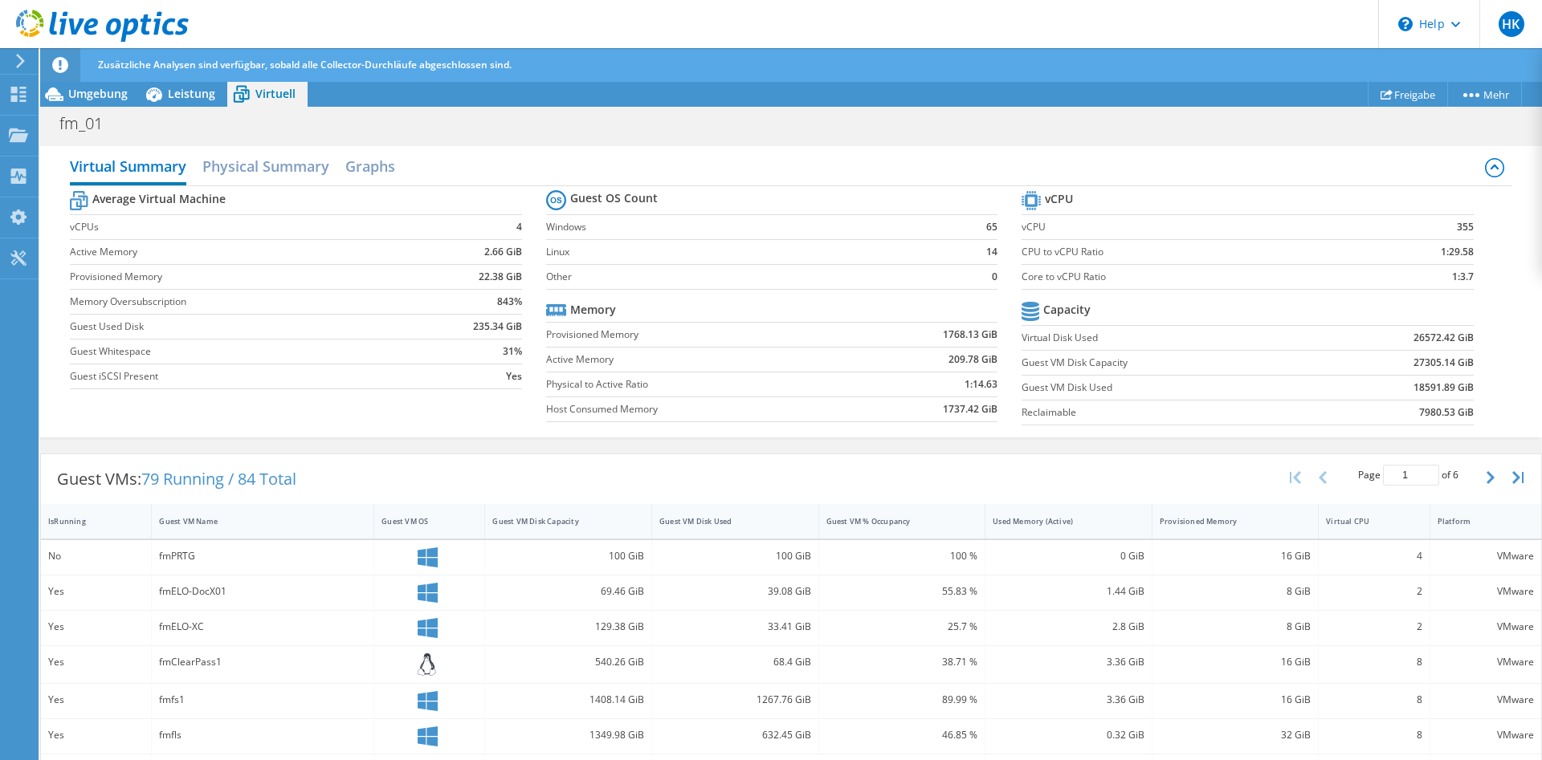
scroll to position [0, 0]
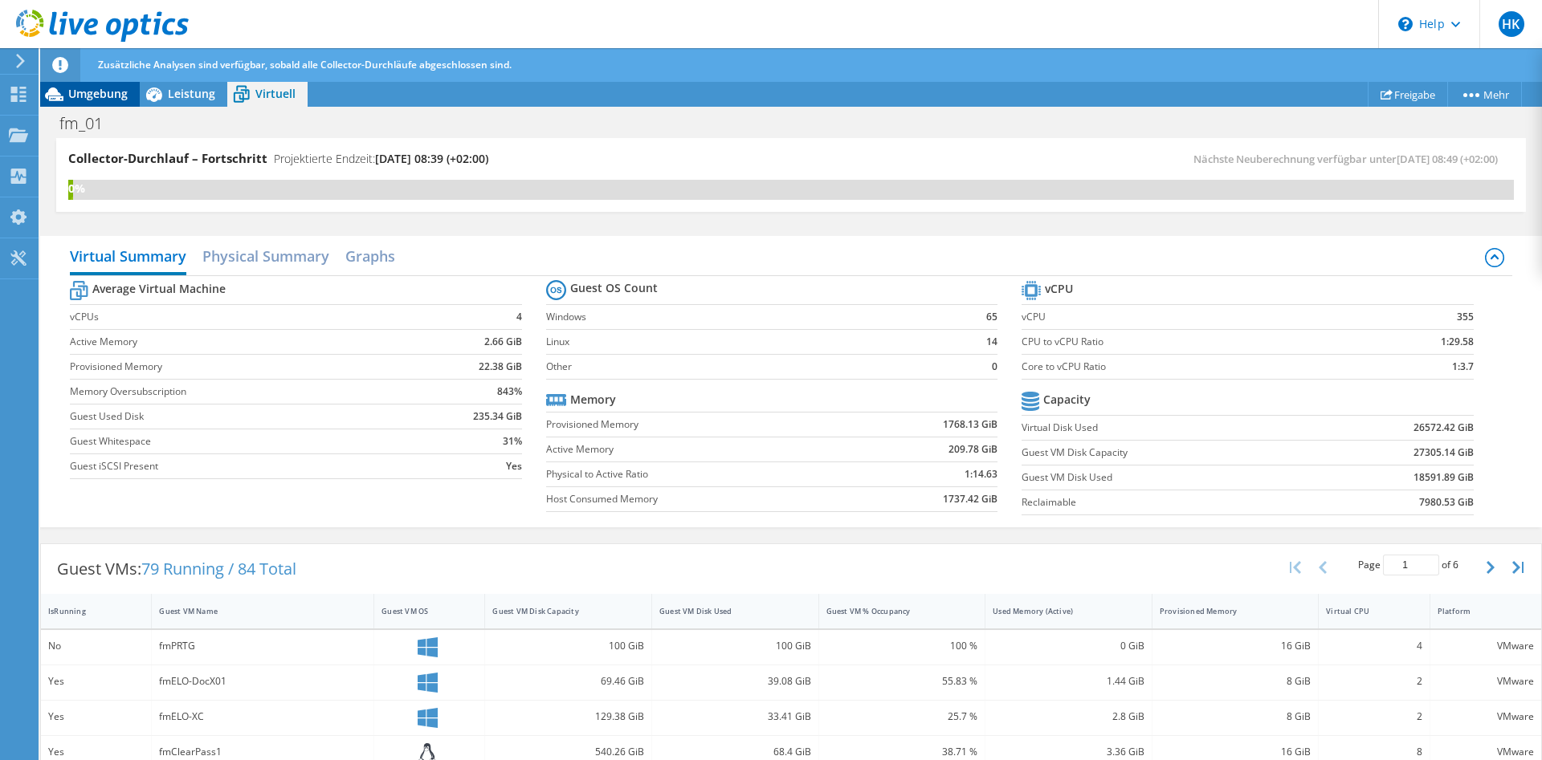
click at [100, 97] on span "Umgebung" at bounding box center [97, 93] width 59 height 15
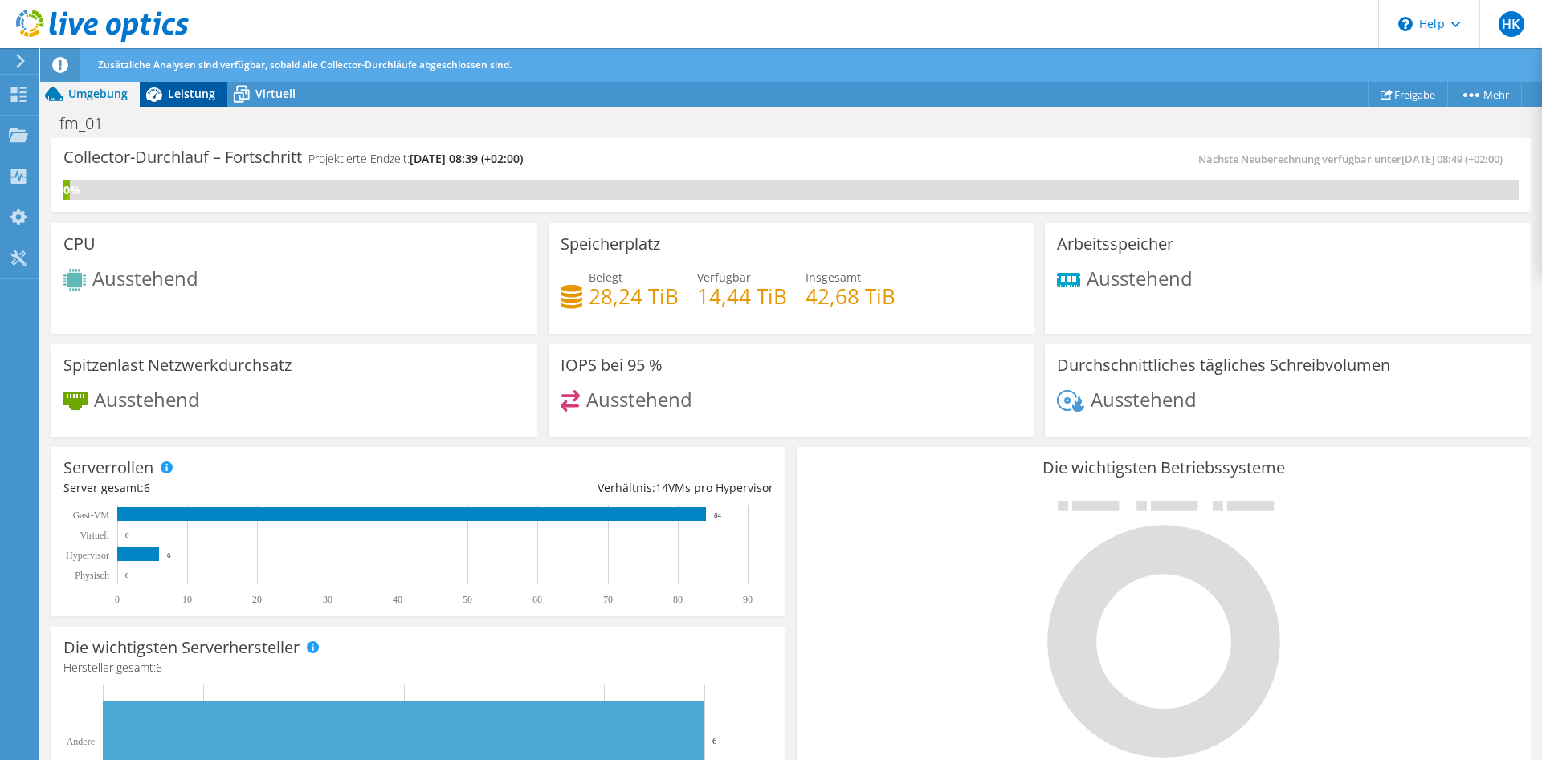
click at [193, 92] on span "Leistung" at bounding box center [191, 93] width 47 height 15
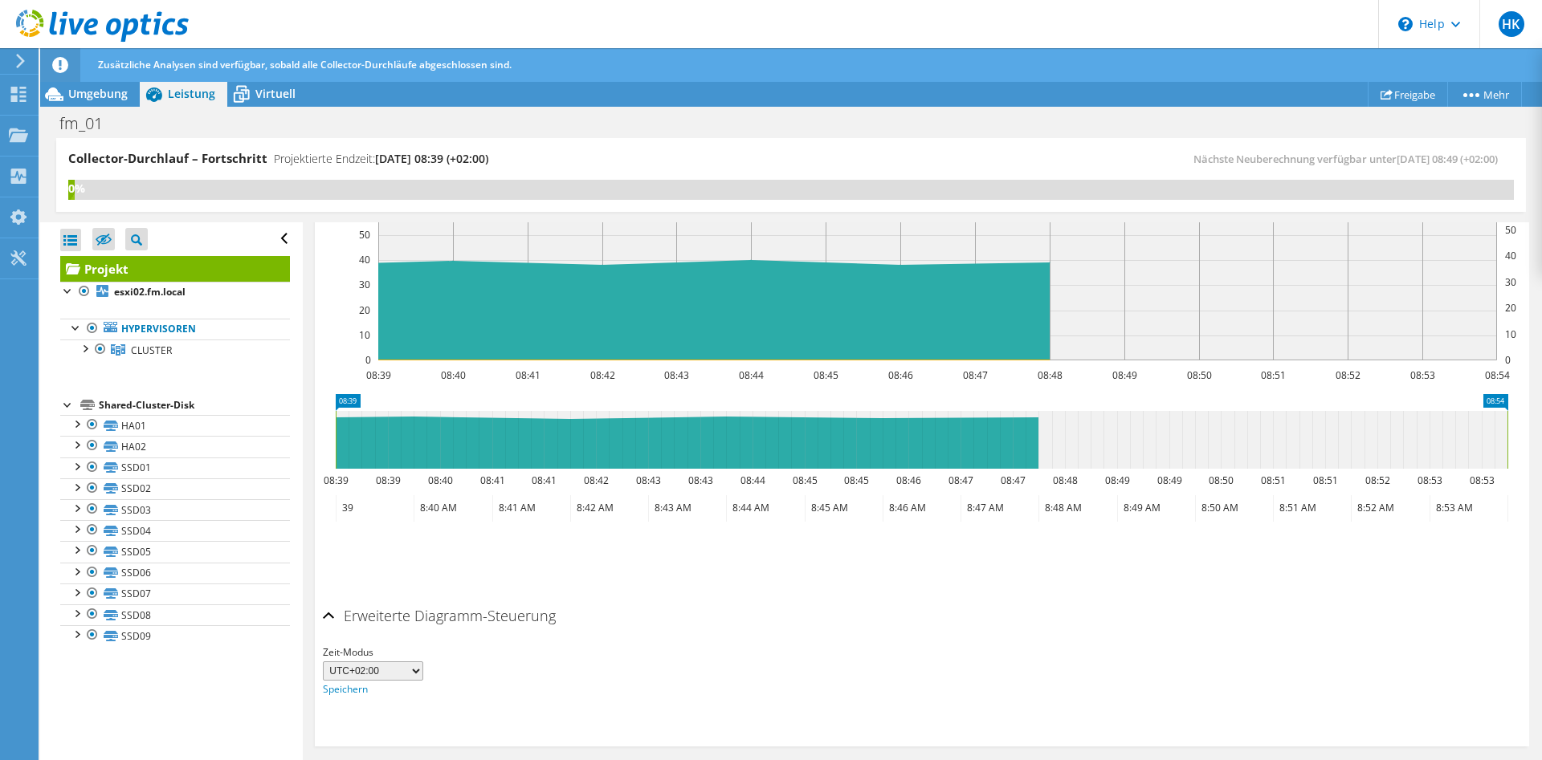
scroll to position [524, 0]
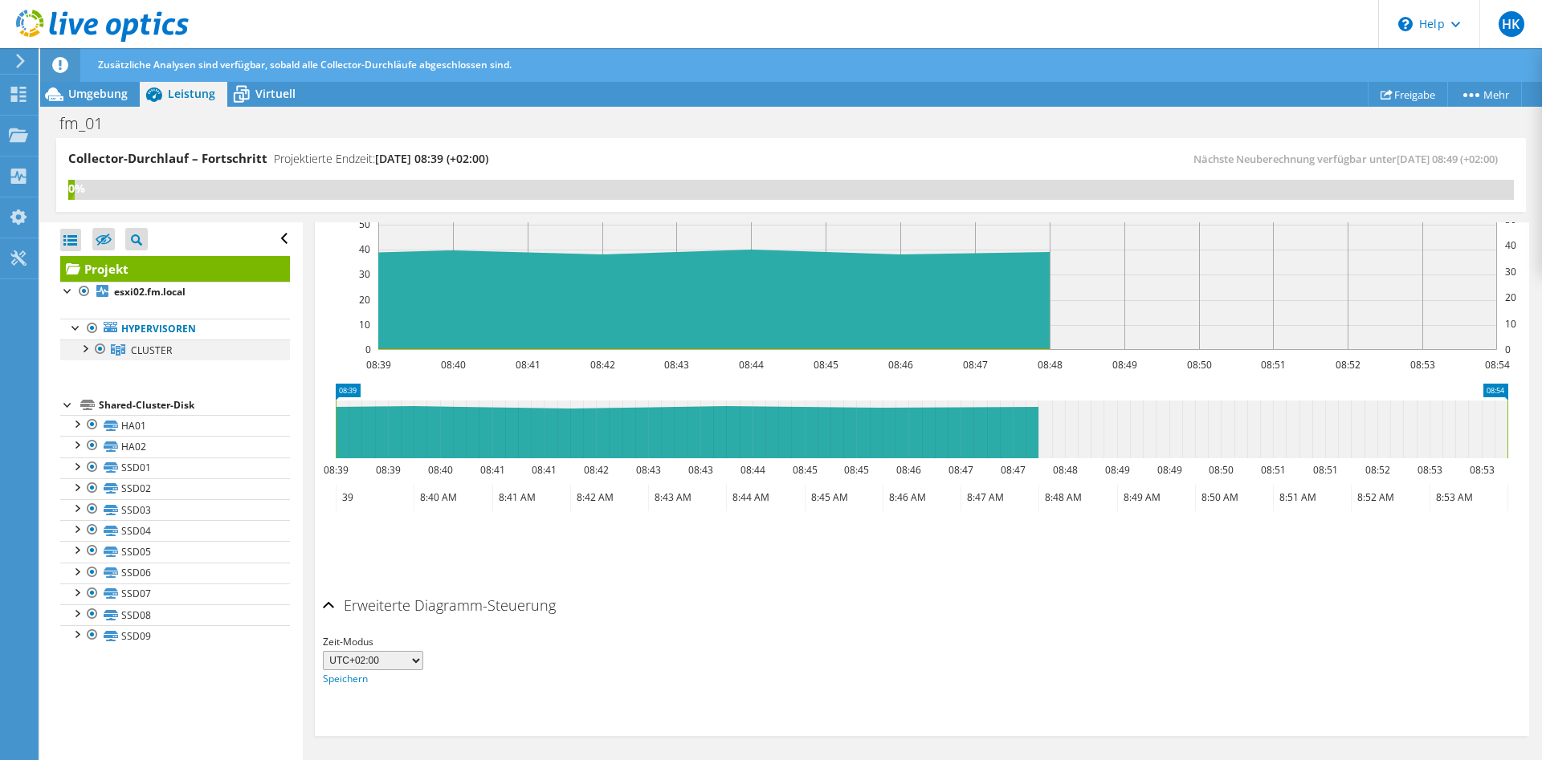
click at [80, 351] on div at bounding box center [84, 348] width 16 height 16
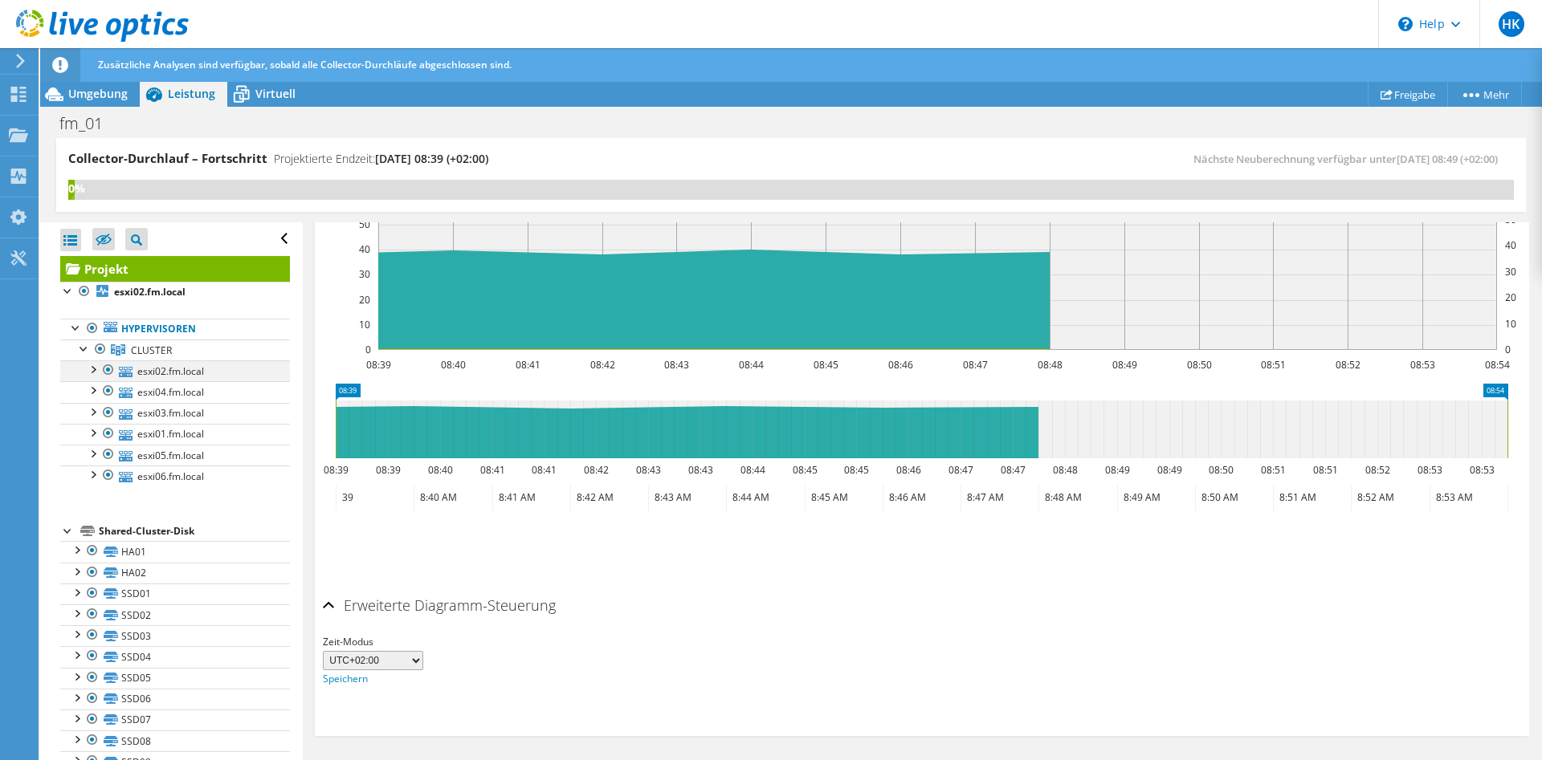
click at [92, 375] on div at bounding box center [92, 369] width 16 height 16
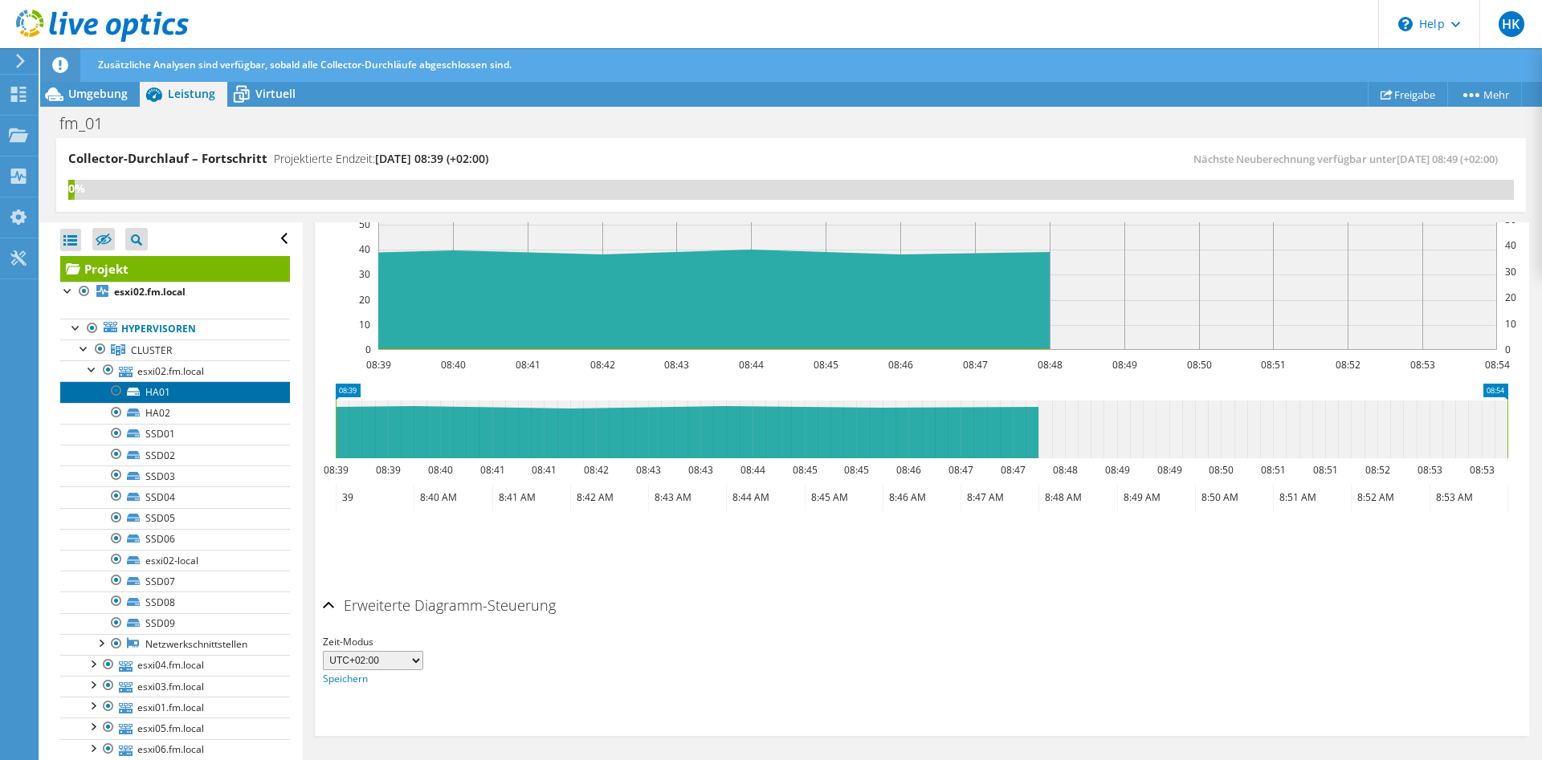
click at [146, 394] on link "HA01" at bounding box center [175, 391] width 230 height 21
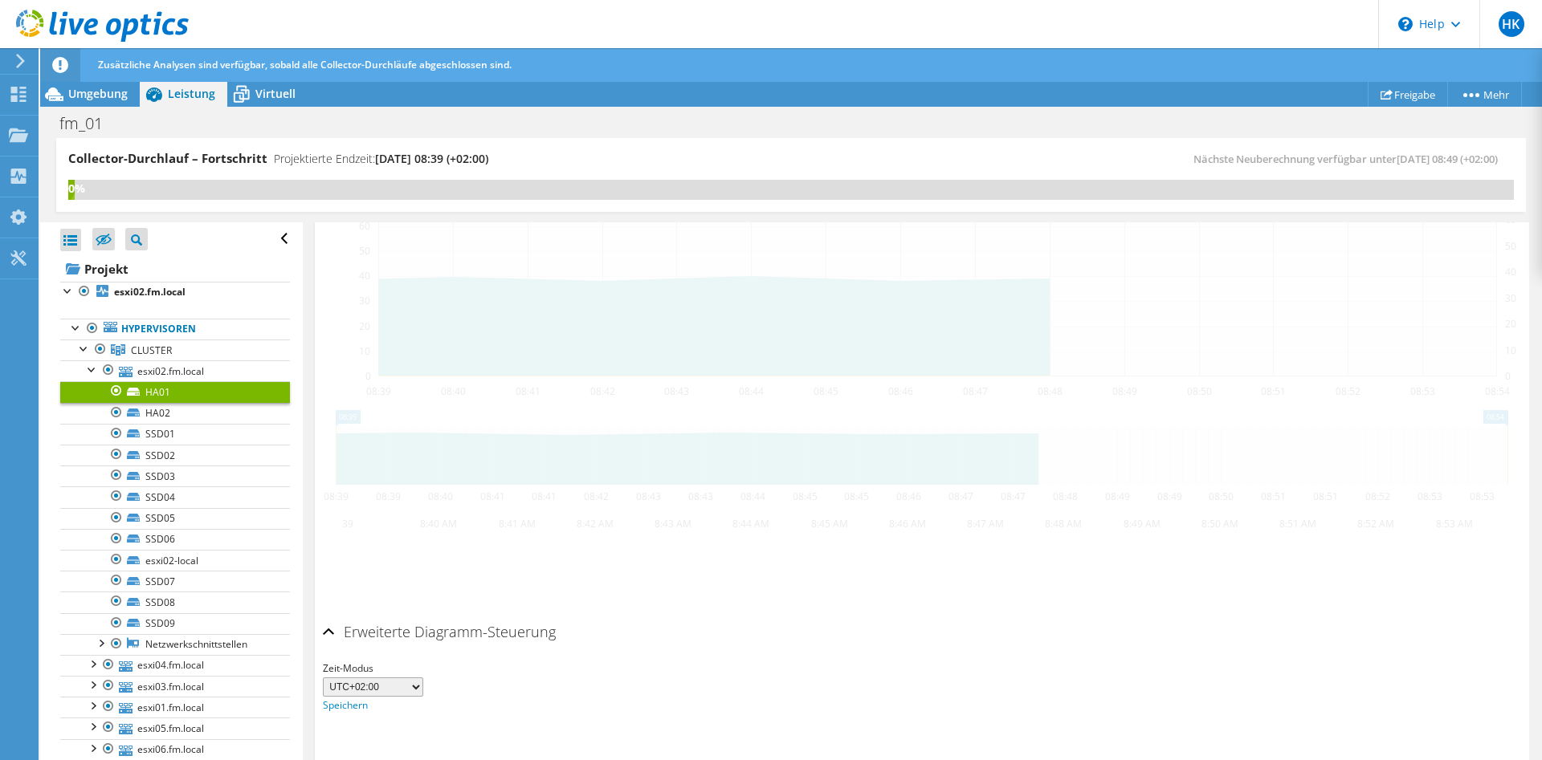
scroll to position [394, 0]
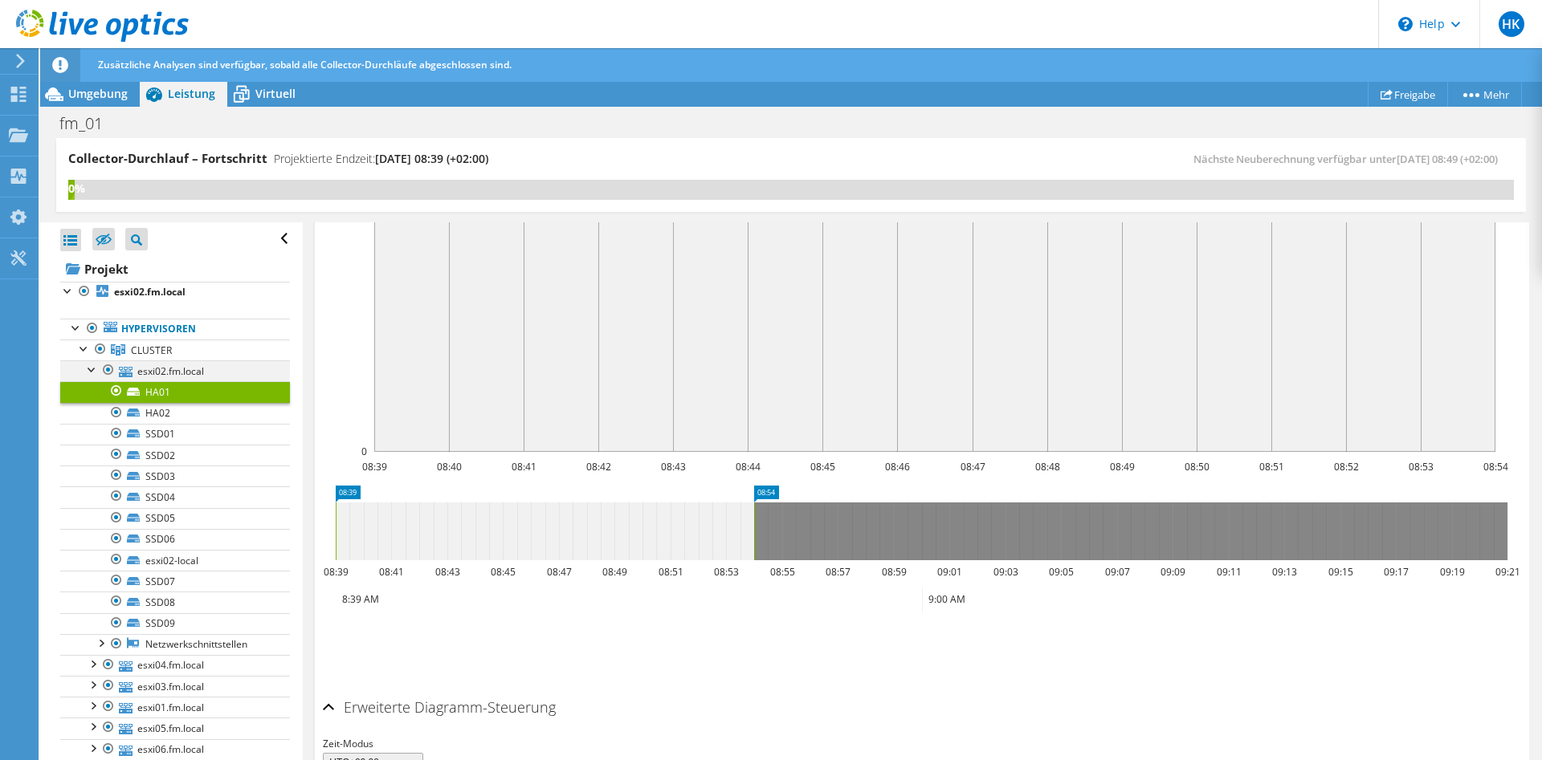
click at [89, 372] on div at bounding box center [92, 369] width 16 height 16
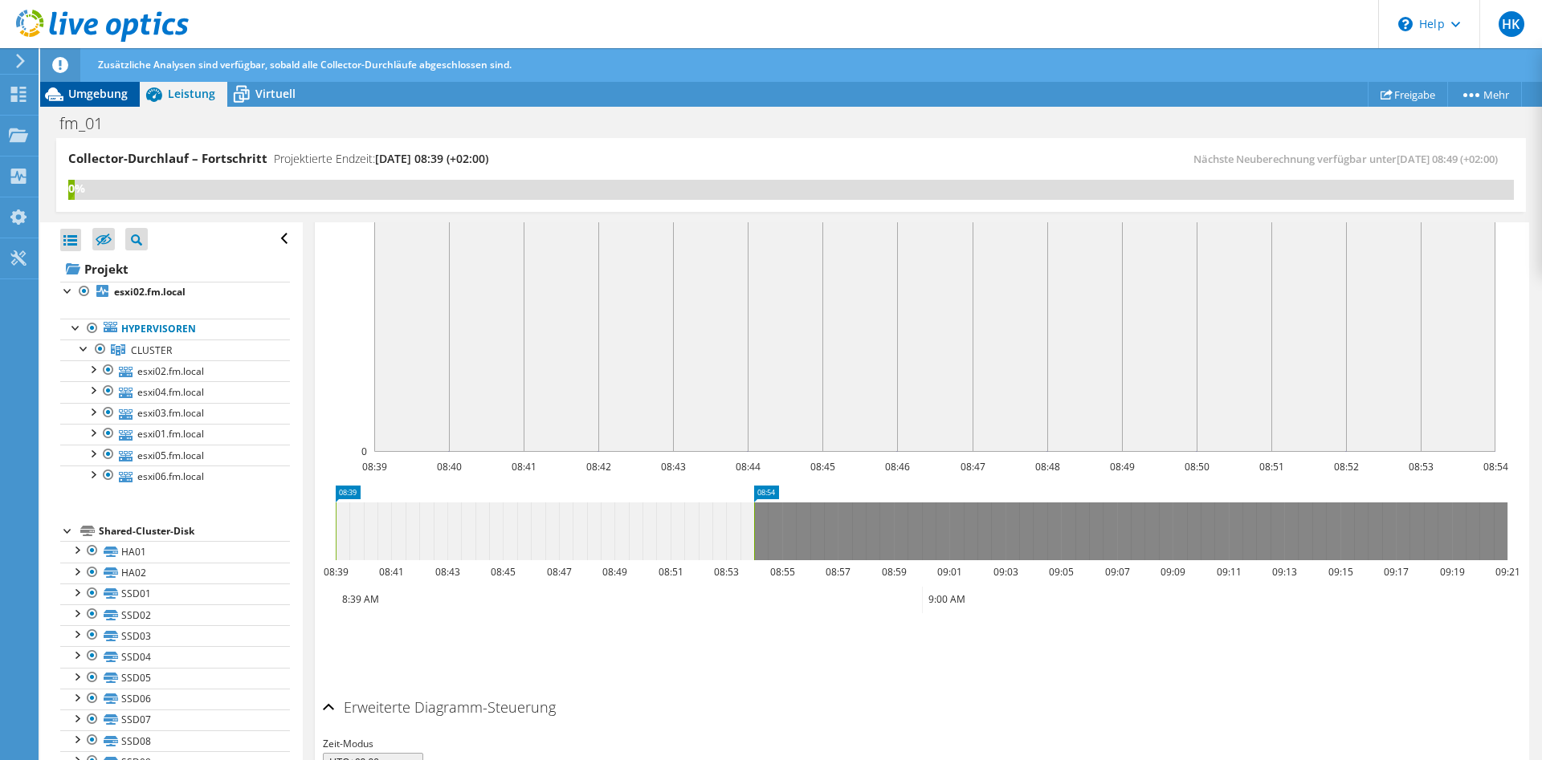
click at [109, 96] on span "Umgebung" at bounding box center [97, 93] width 59 height 15
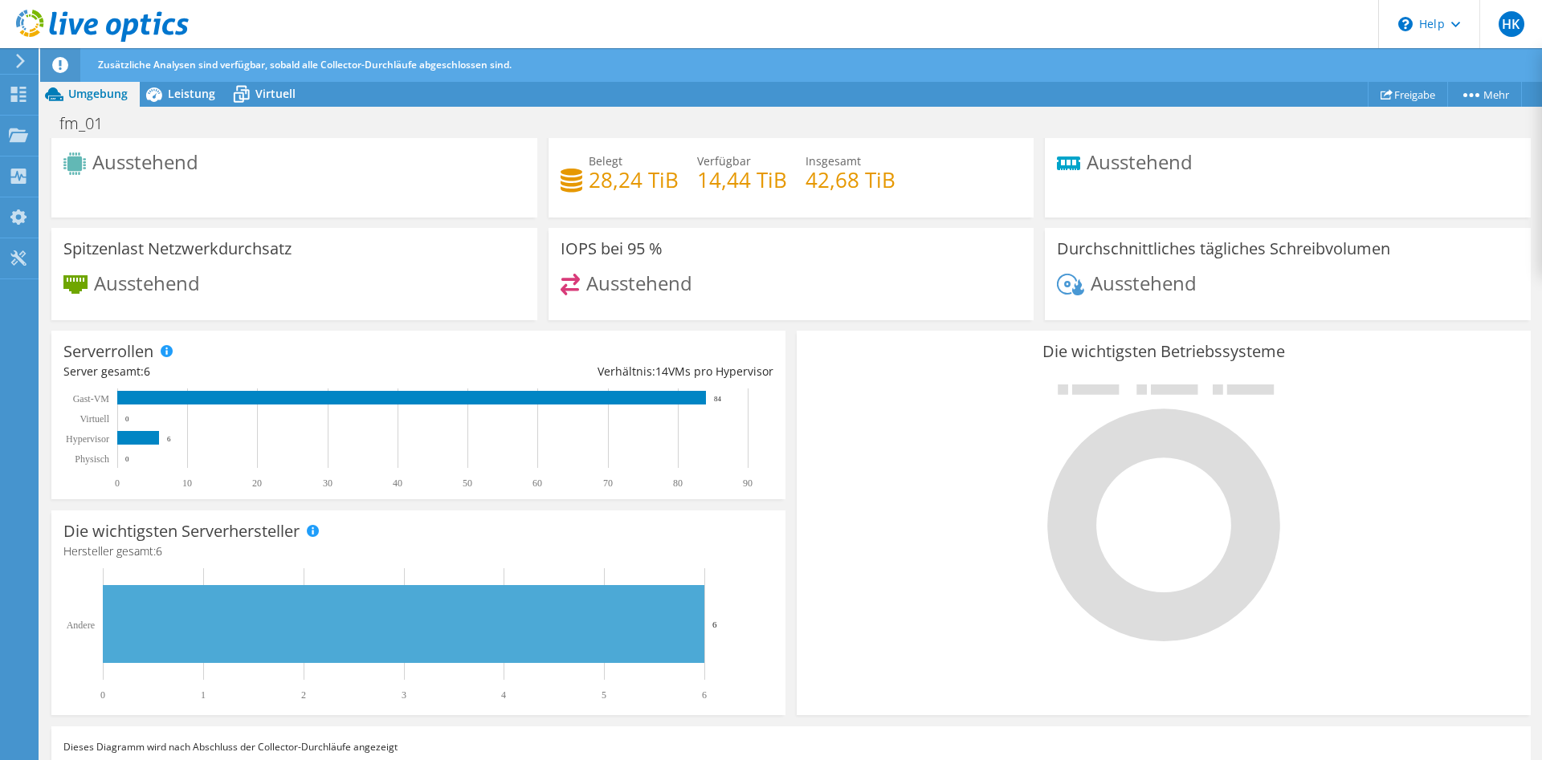
scroll to position [135, 0]
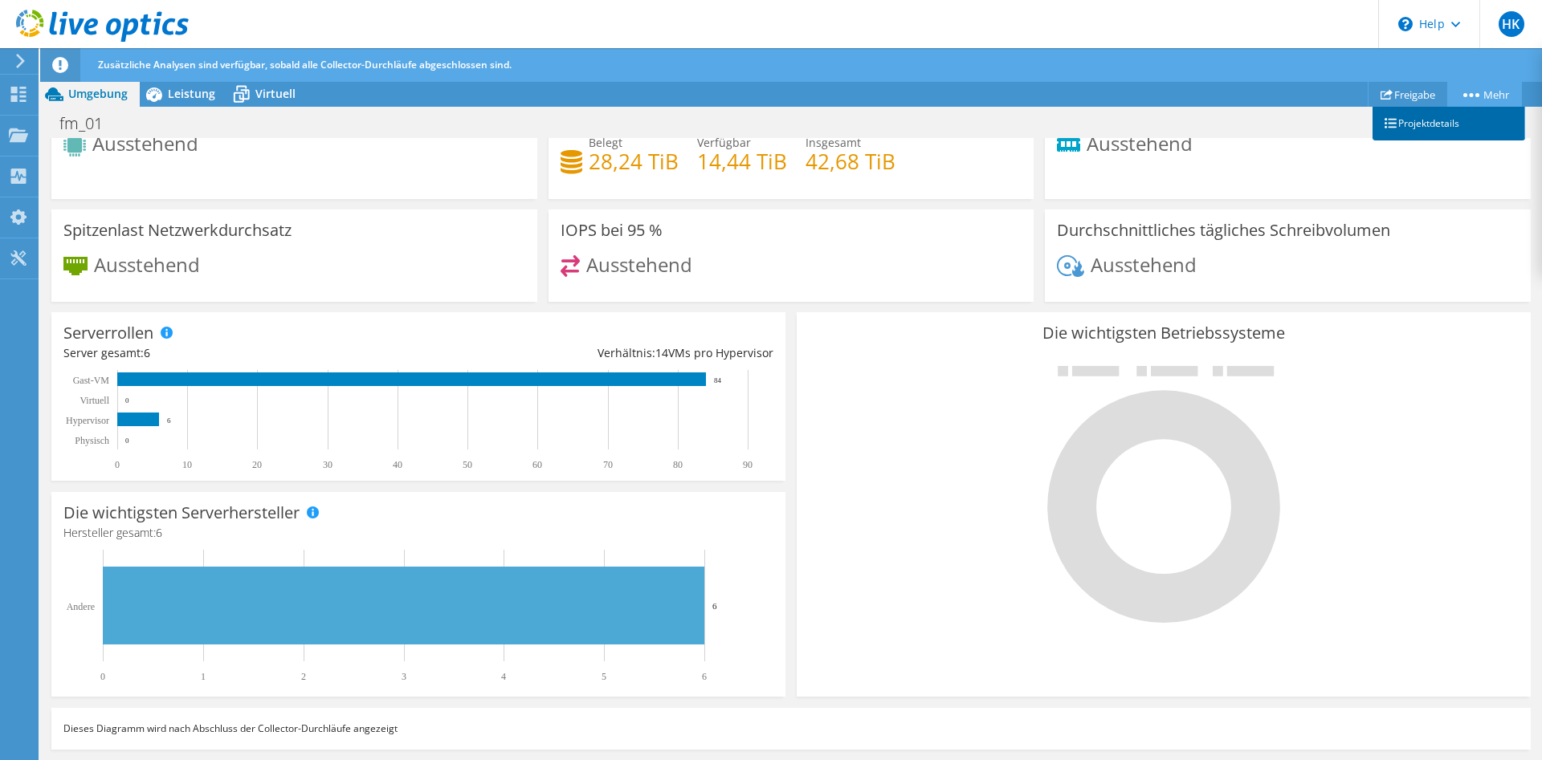
click at [1455, 120] on link "Projektdetails" at bounding box center [1448, 124] width 153 height 34
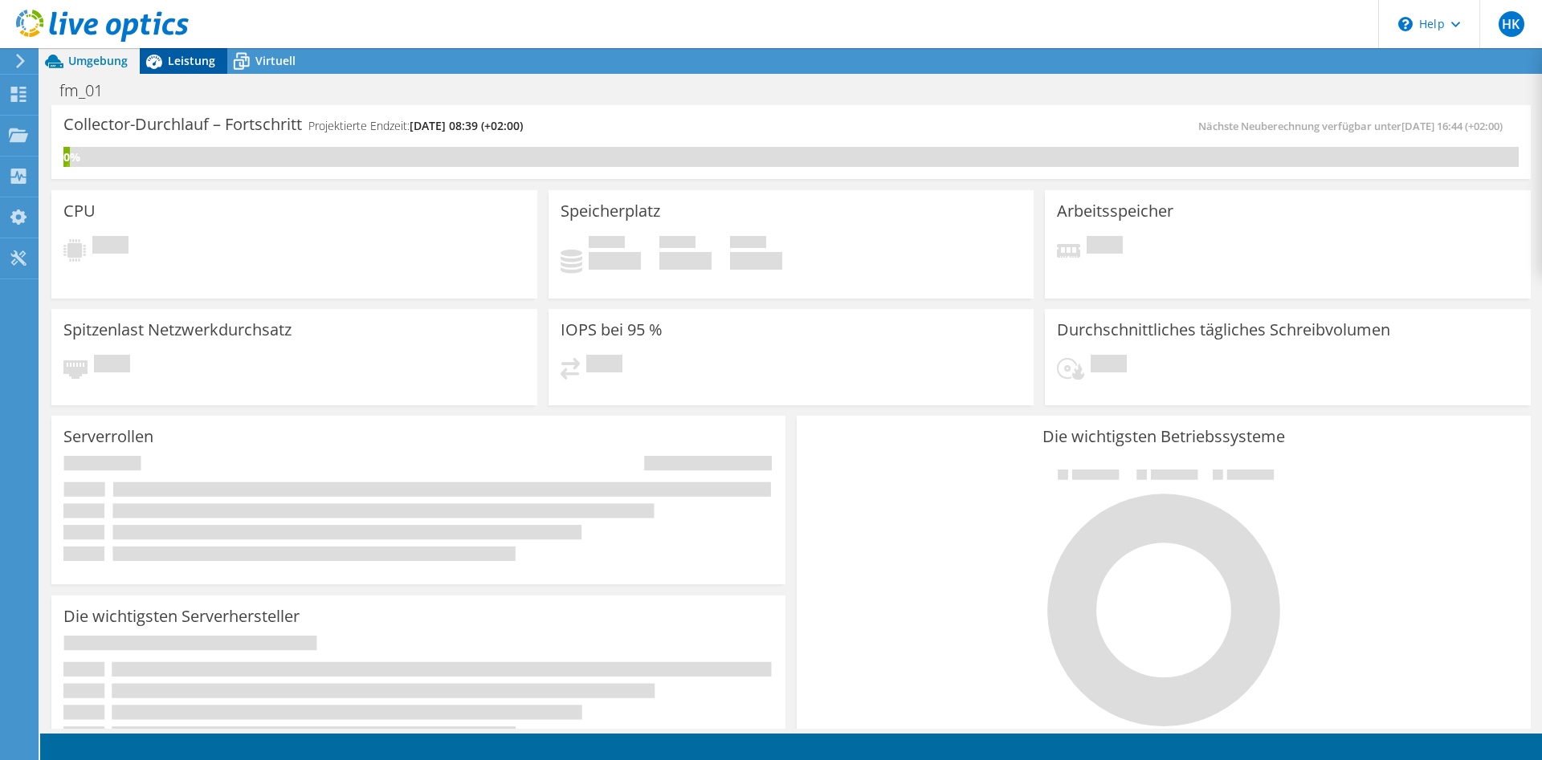
click at [213, 62] on span "Leistung" at bounding box center [191, 60] width 47 height 15
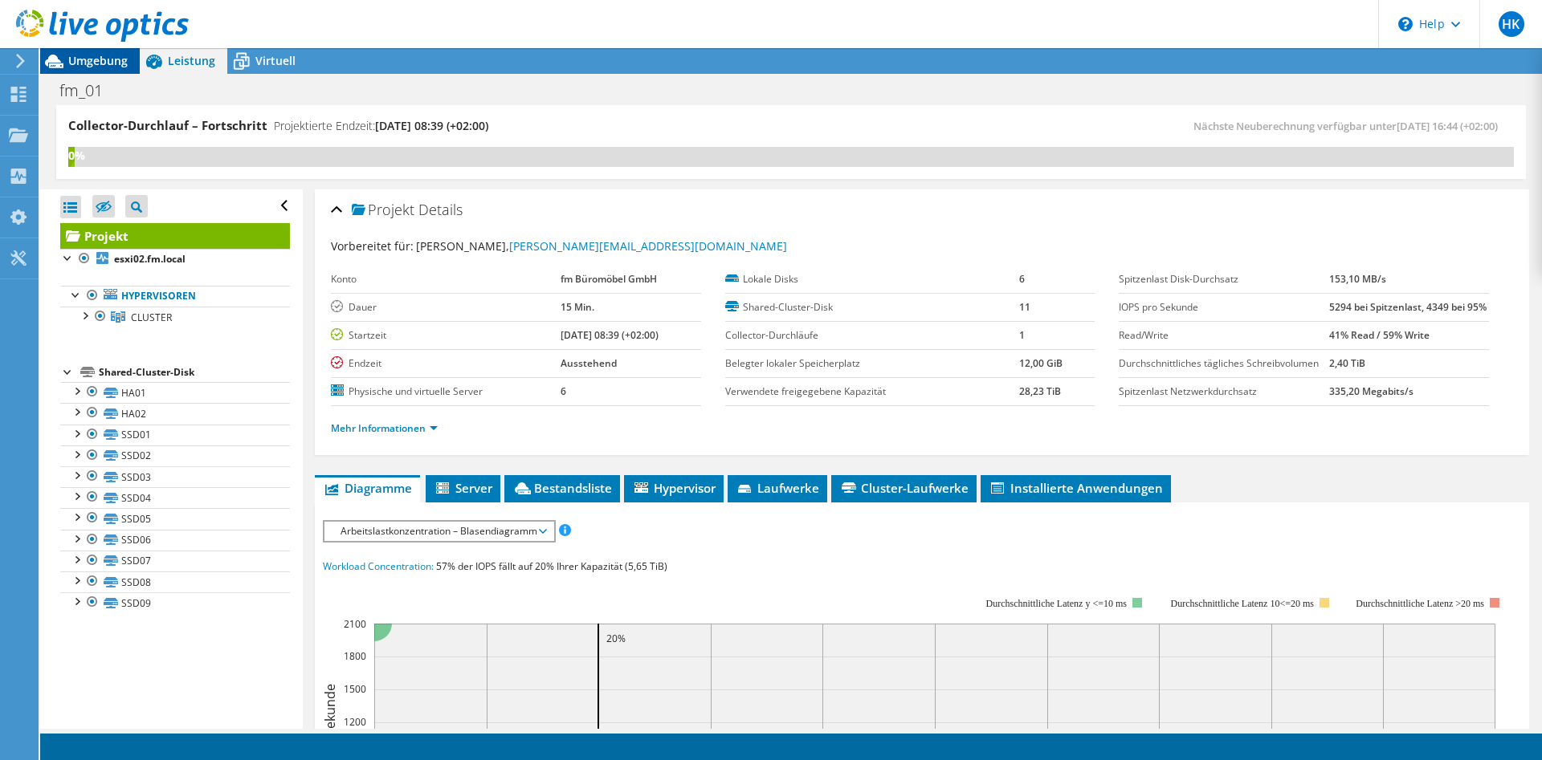
click at [108, 59] on span "Umgebung" at bounding box center [97, 60] width 59 height 15
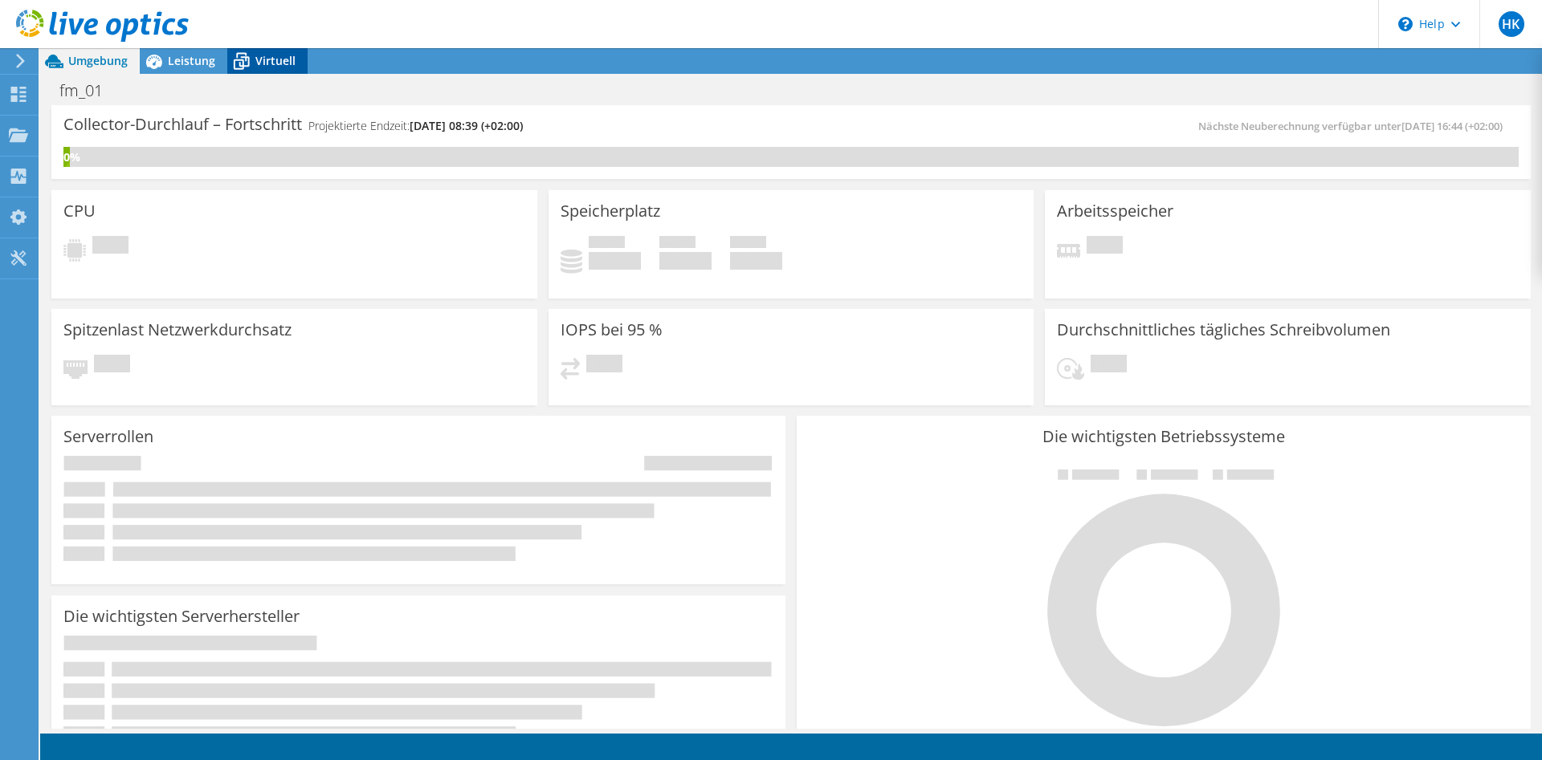
click at [276, 58] on span "Virtuell" at bounding box center [275, 60] width 40 height 15
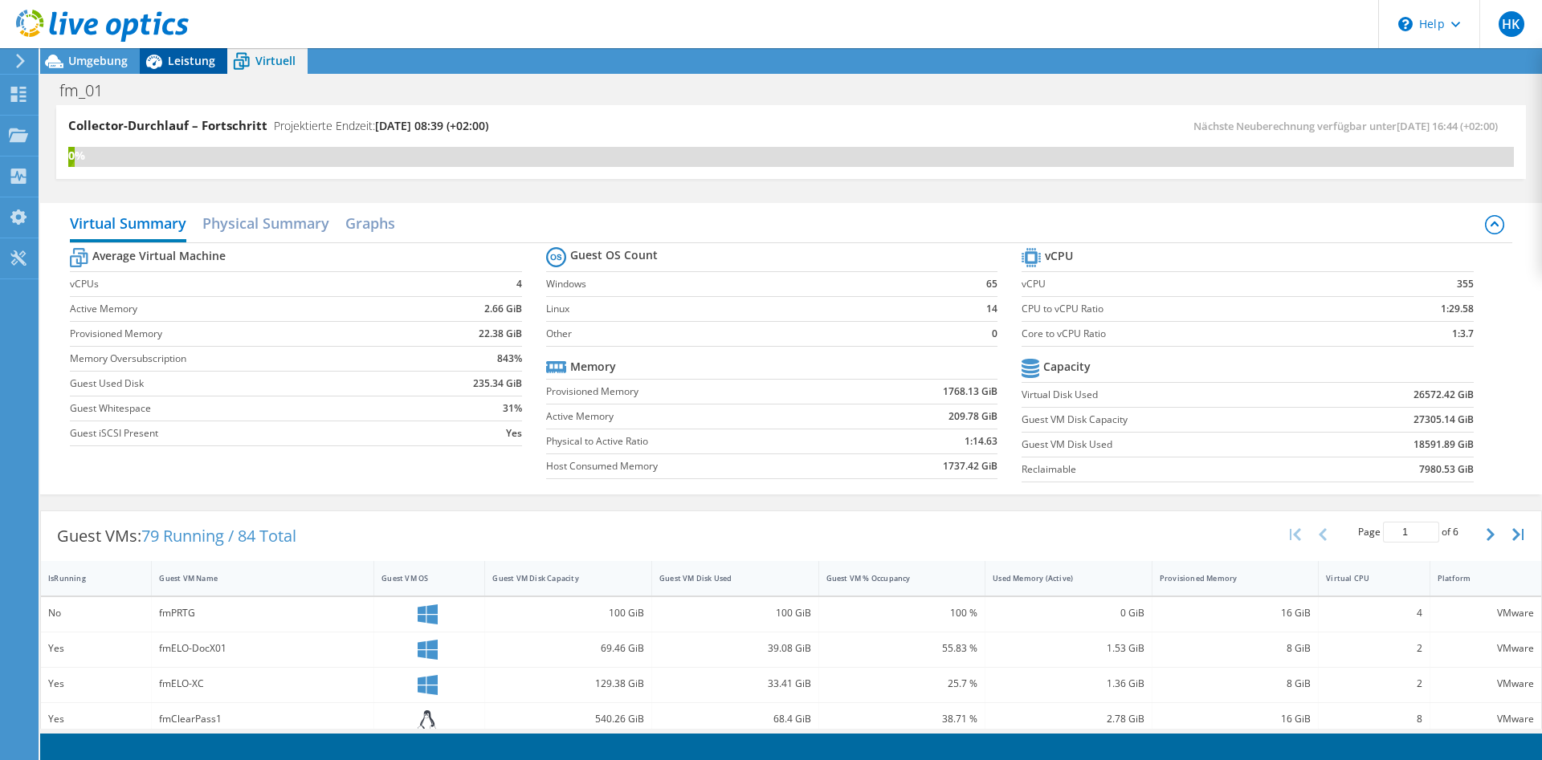
click at [163, 58] on icon at bounding box center [154, 61] width 28 height 28
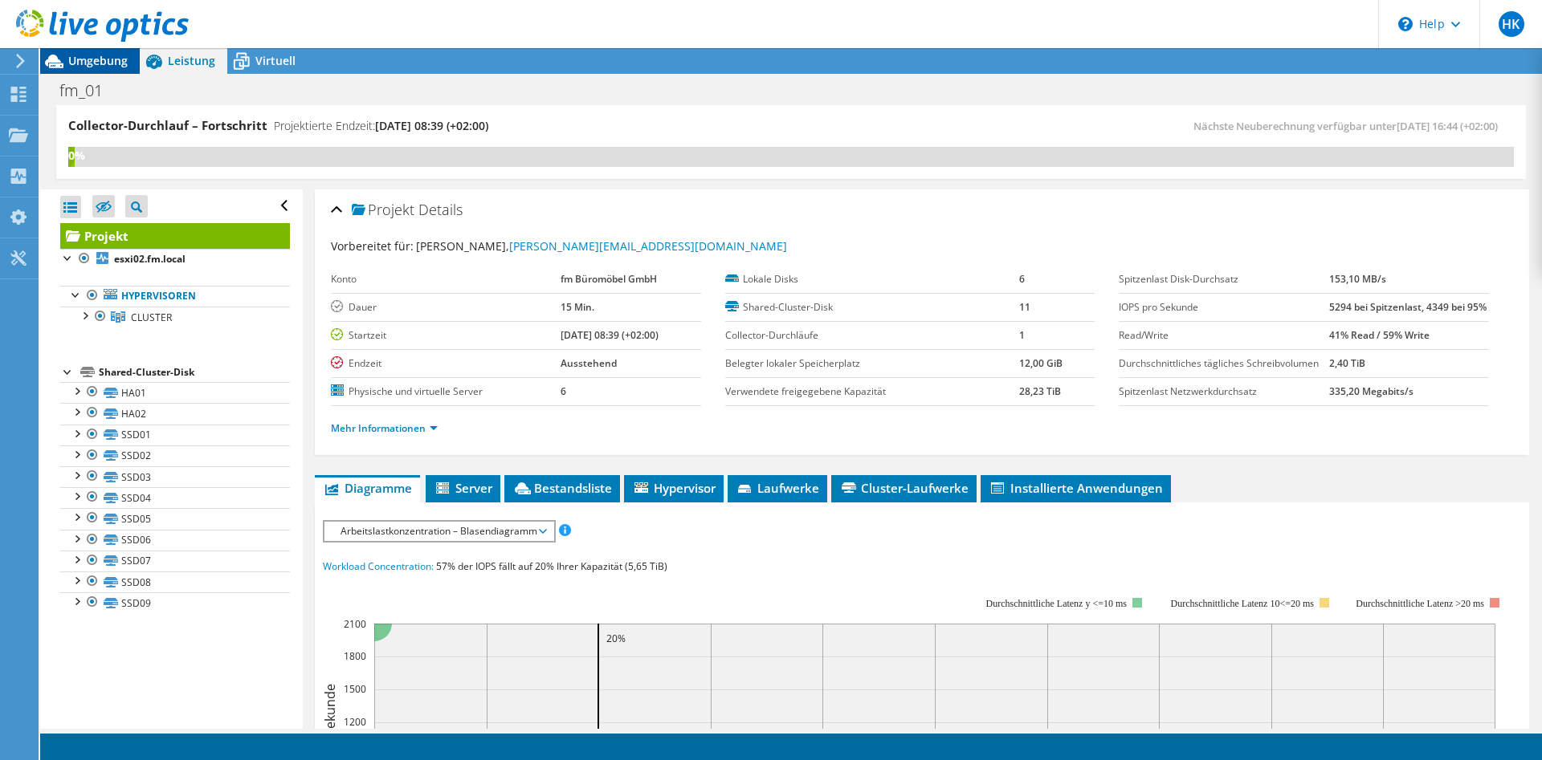
click at [88, 59] on span "Umgebung" at bounding box center [97, 60] width 59 height 15
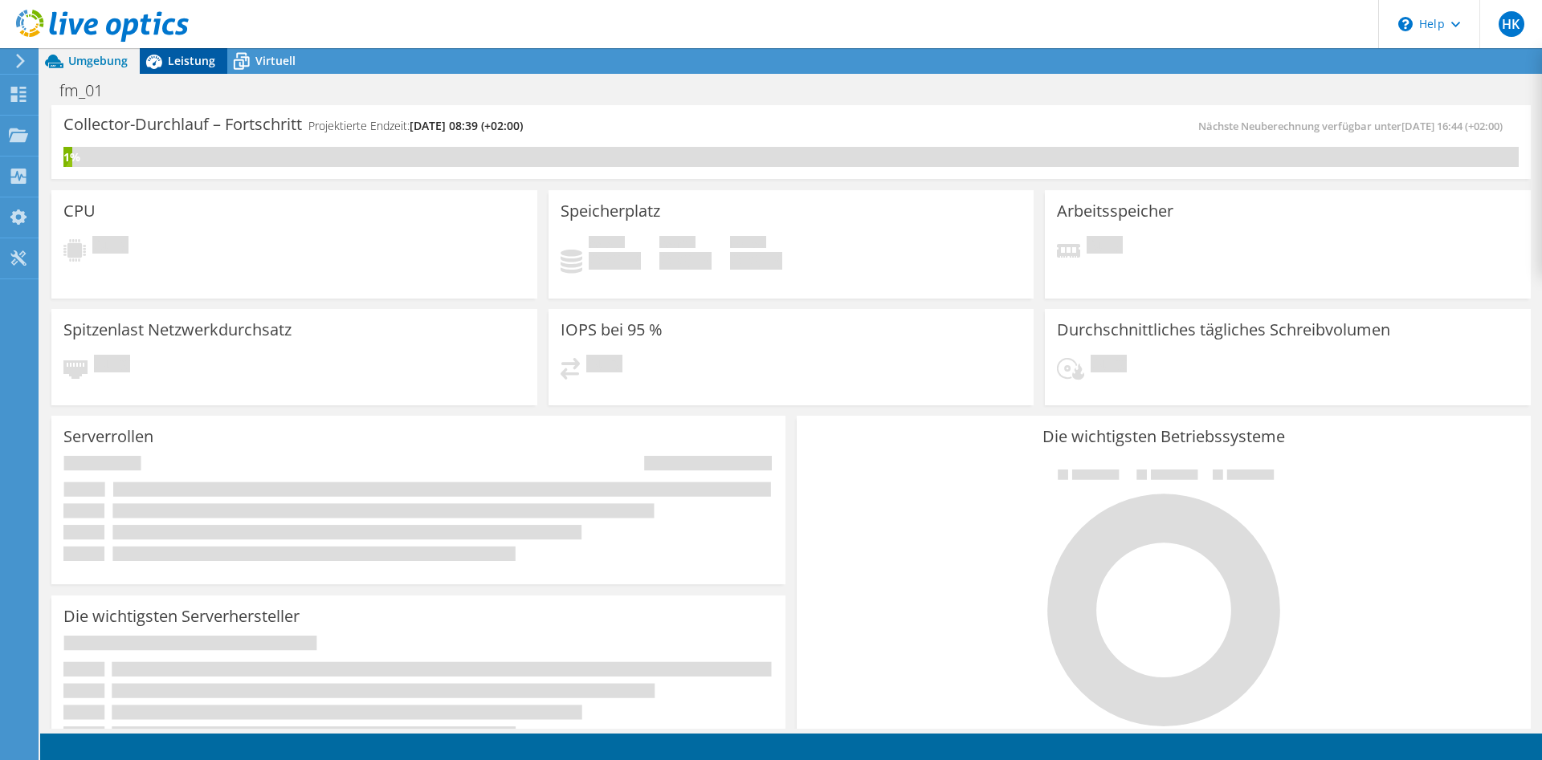
click at [165, 63] on icon at bounding box center [154, 61] width 28 height 28
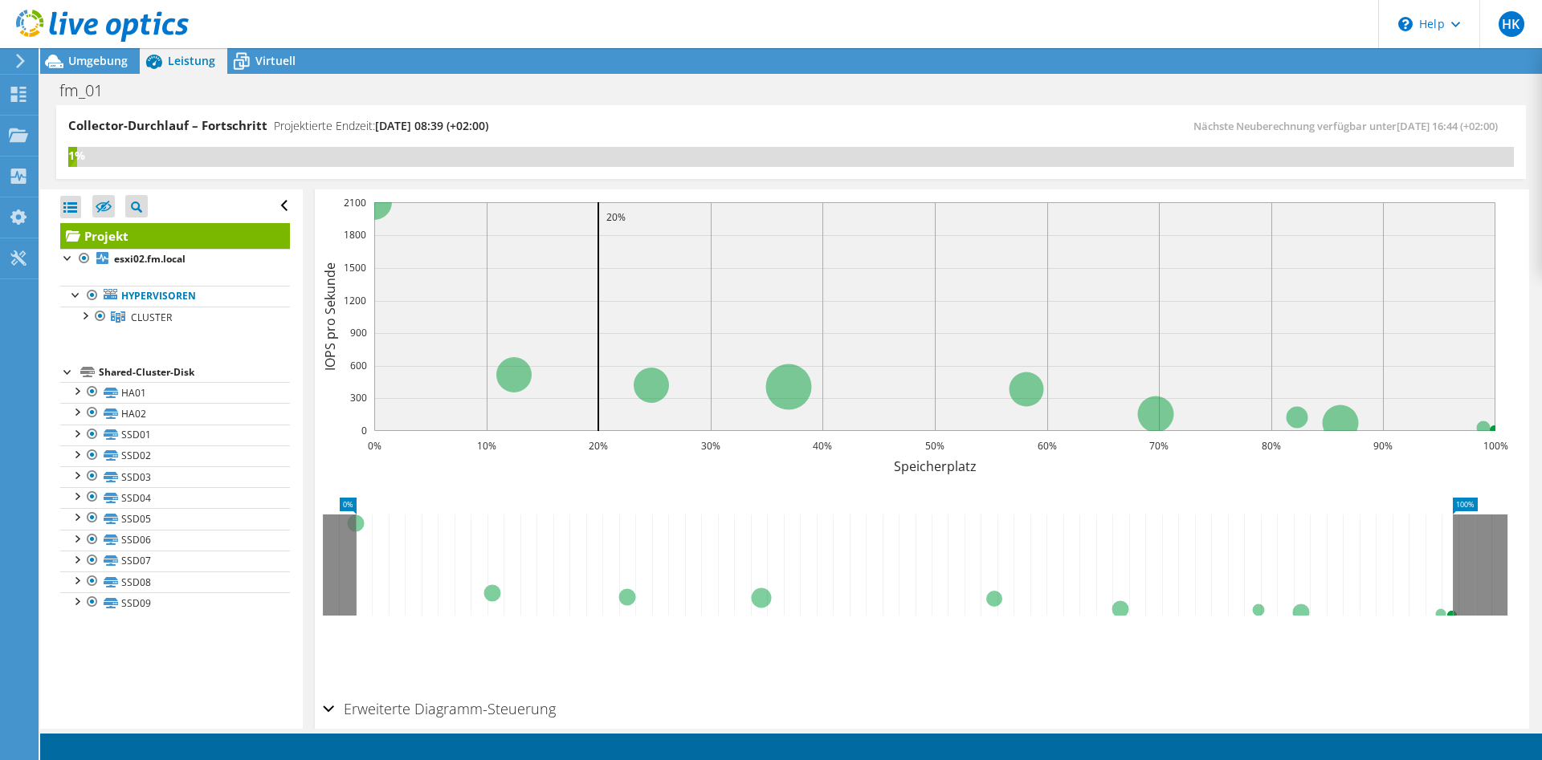
scroll to position [491, 0]
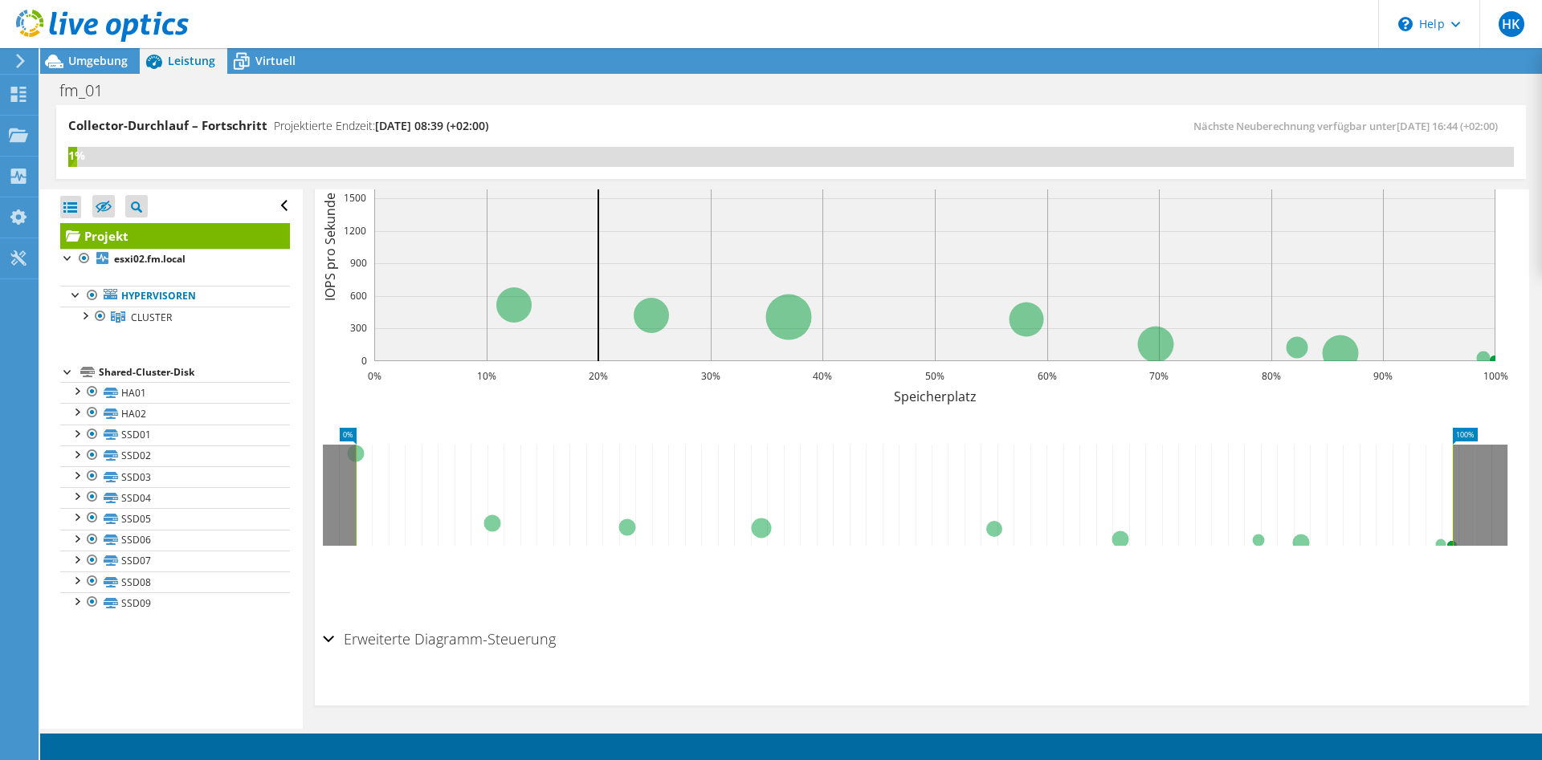
click at [499, 523] on icon at bounding box center [904, 495] width 1097 height 101
click at [643, 315] on circle at bounding box center [651, 315] width 35 height 35
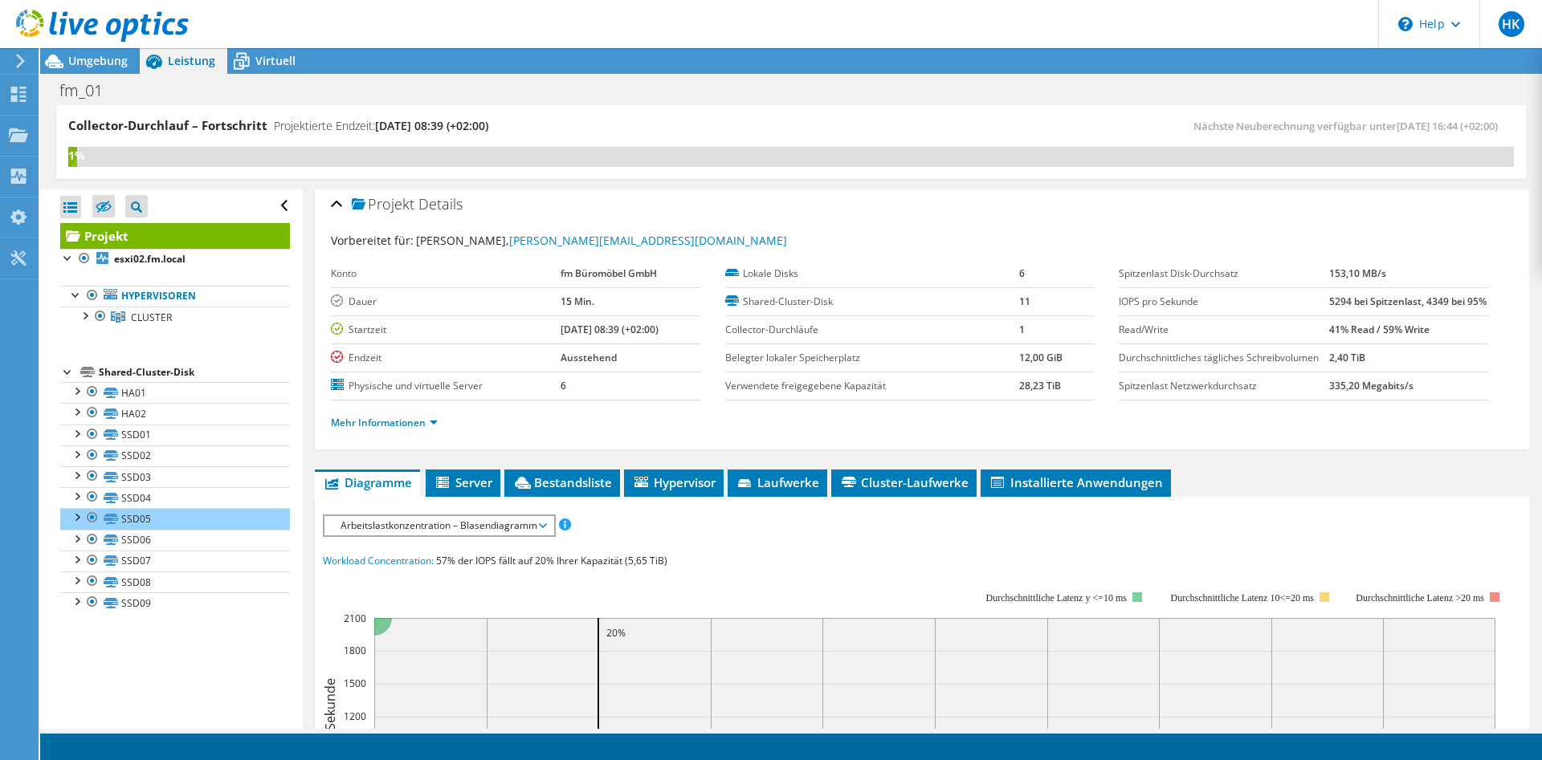
scroll to position [0, 0]
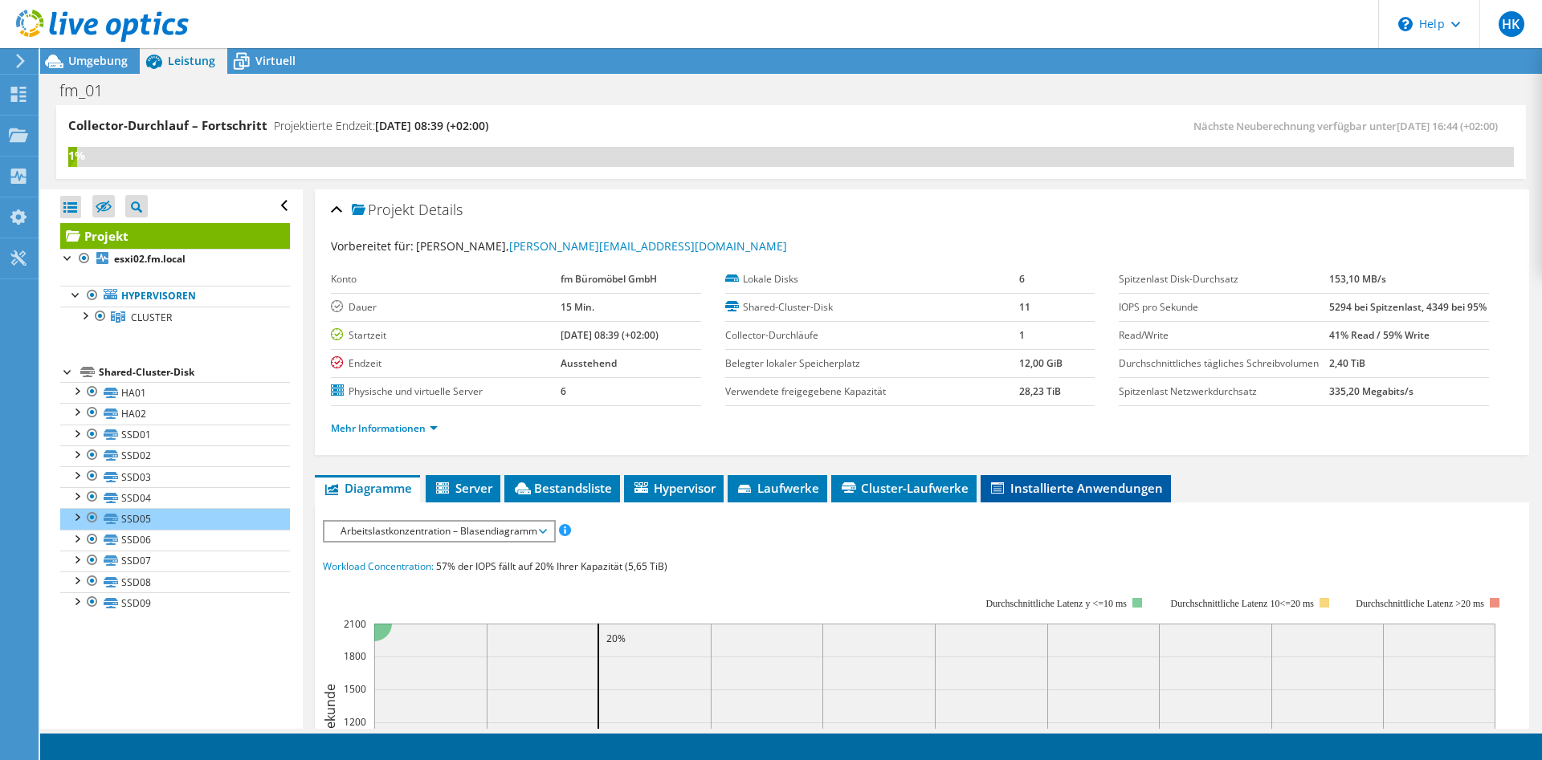
click at [1088, 489] on span "Installierte Anwendungen" at bounding box center [1075, 488] width 174 height 16
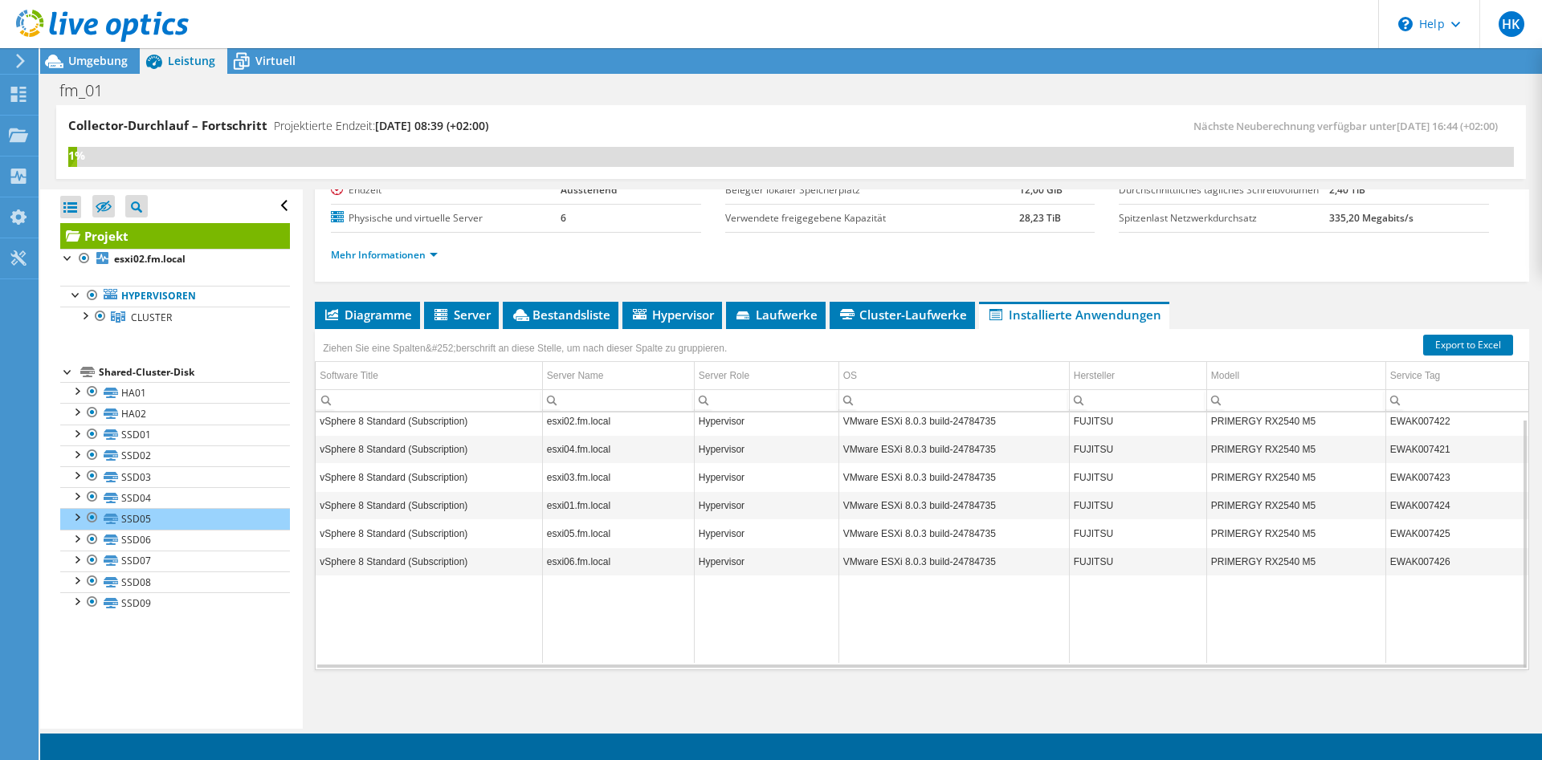
scroll to position [175, 0]
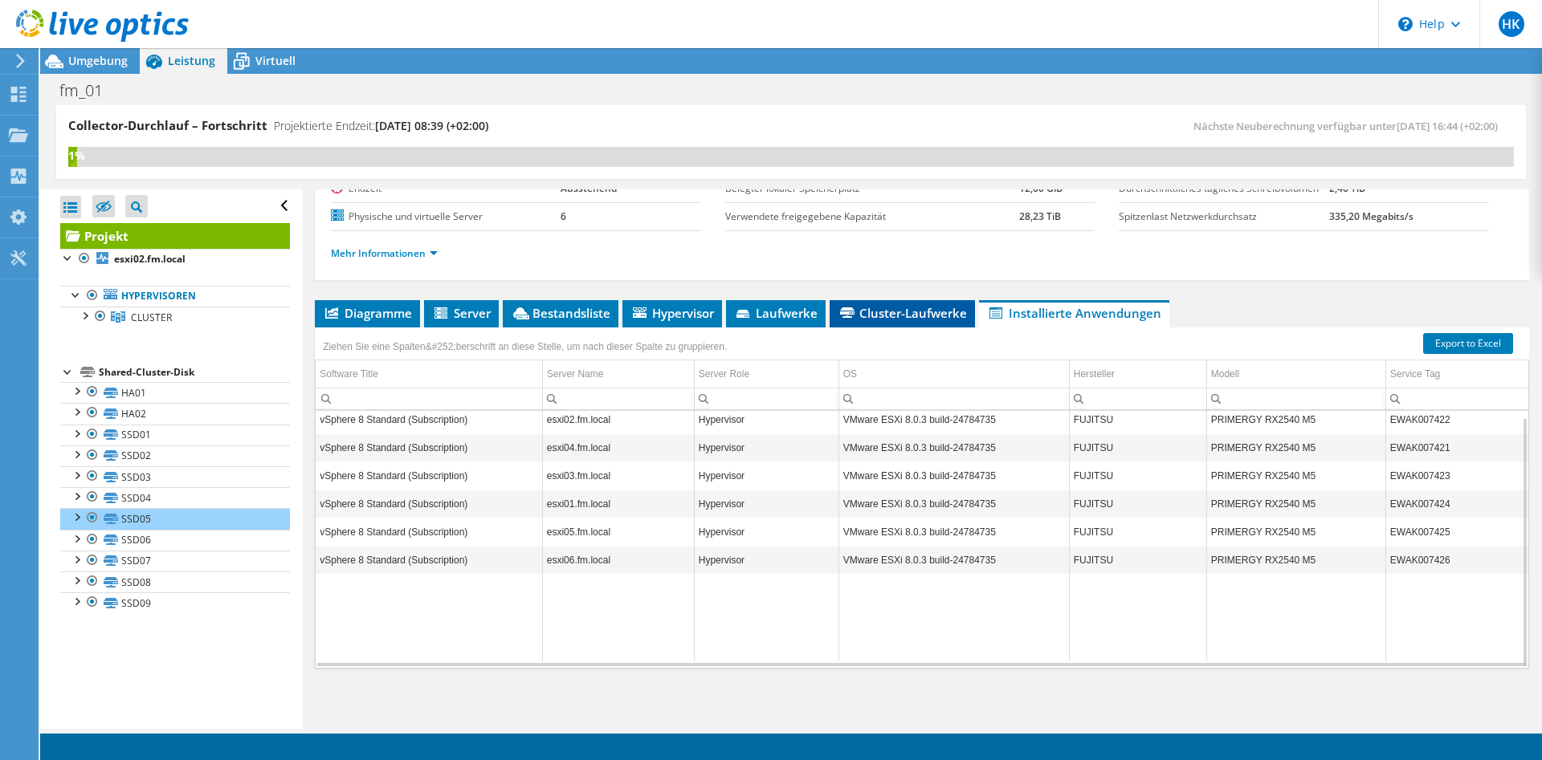
click at [890, 314] on span "Cluster-Laufwerke" at bounding box center [902, 313] width 129 height 16
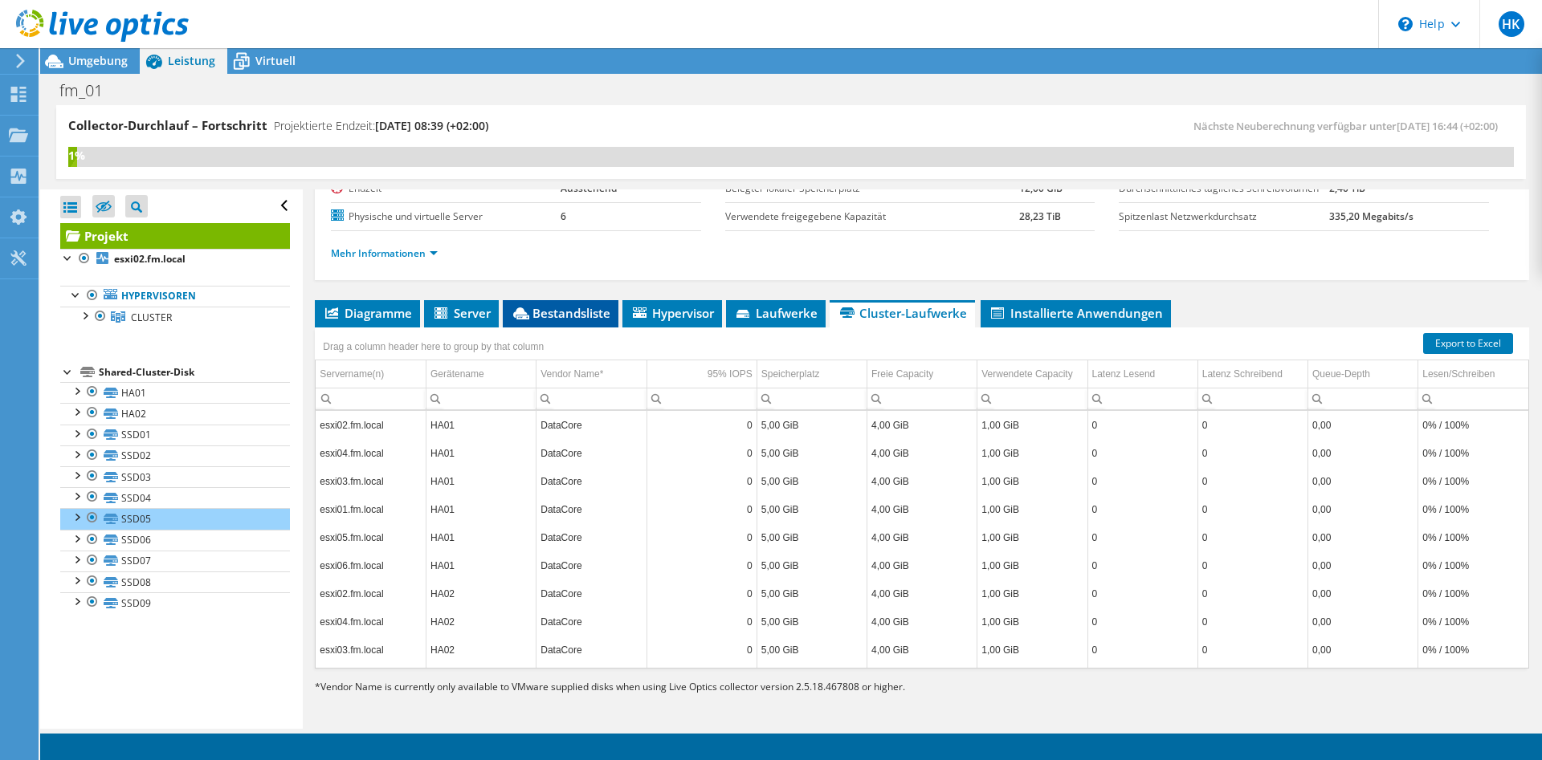
click at [594, 311] on span "Bestandsliste" at bounding box center [561, 313] width 100 height 16
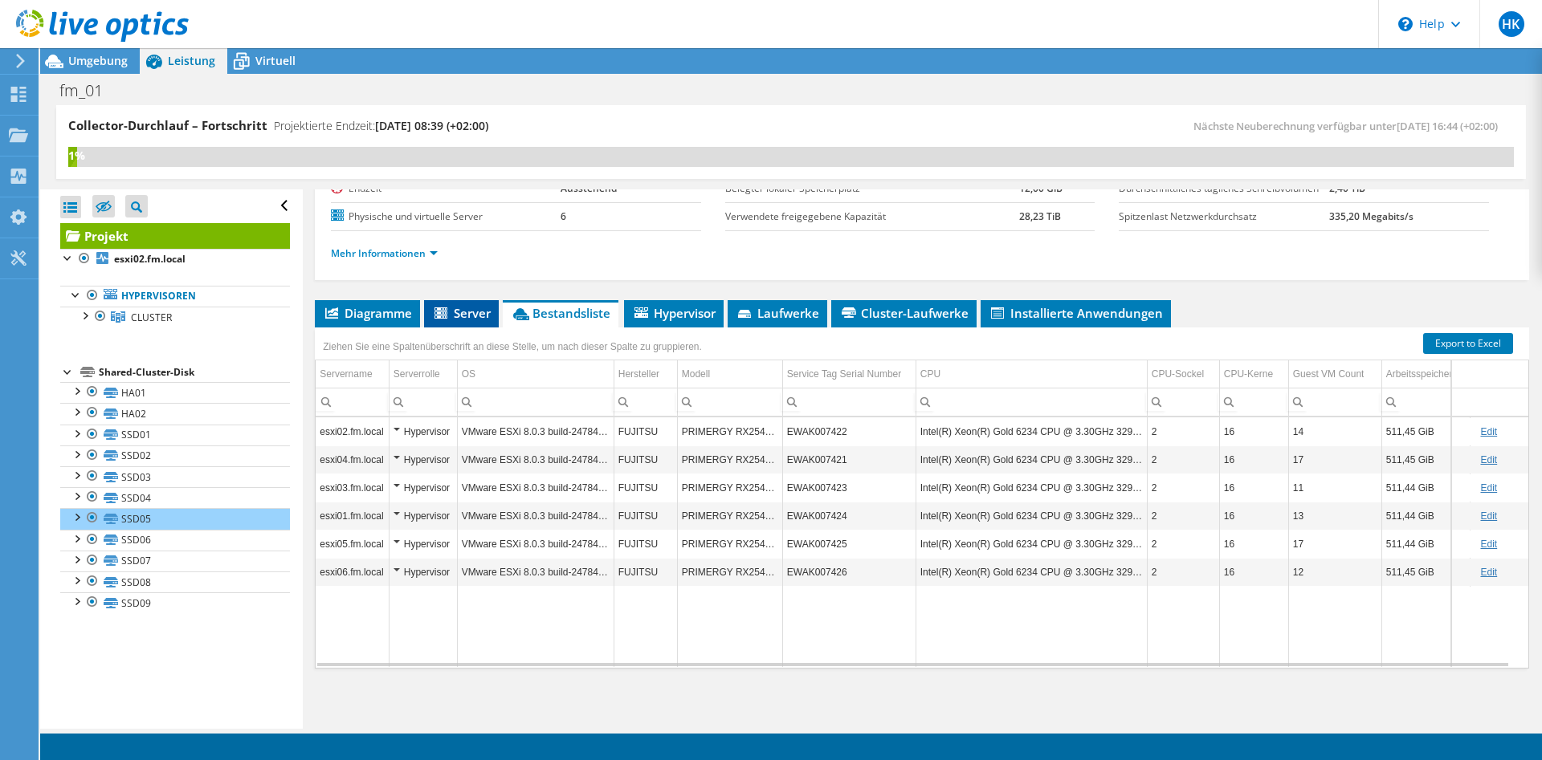
click at [465, 310] on span "Server" at bounding box center [461, 313] width 59 height 16
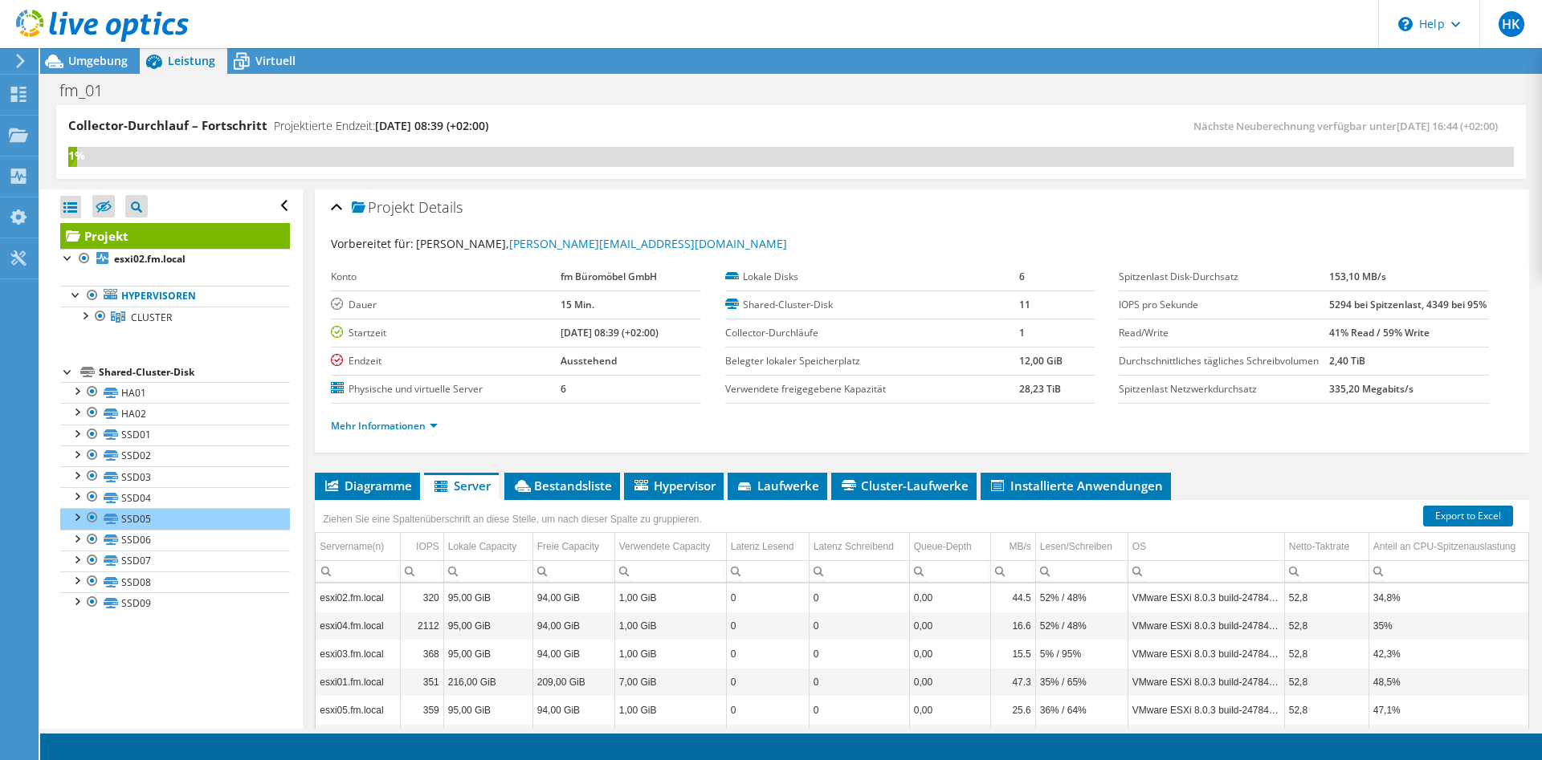
scroll to position [0, 0]
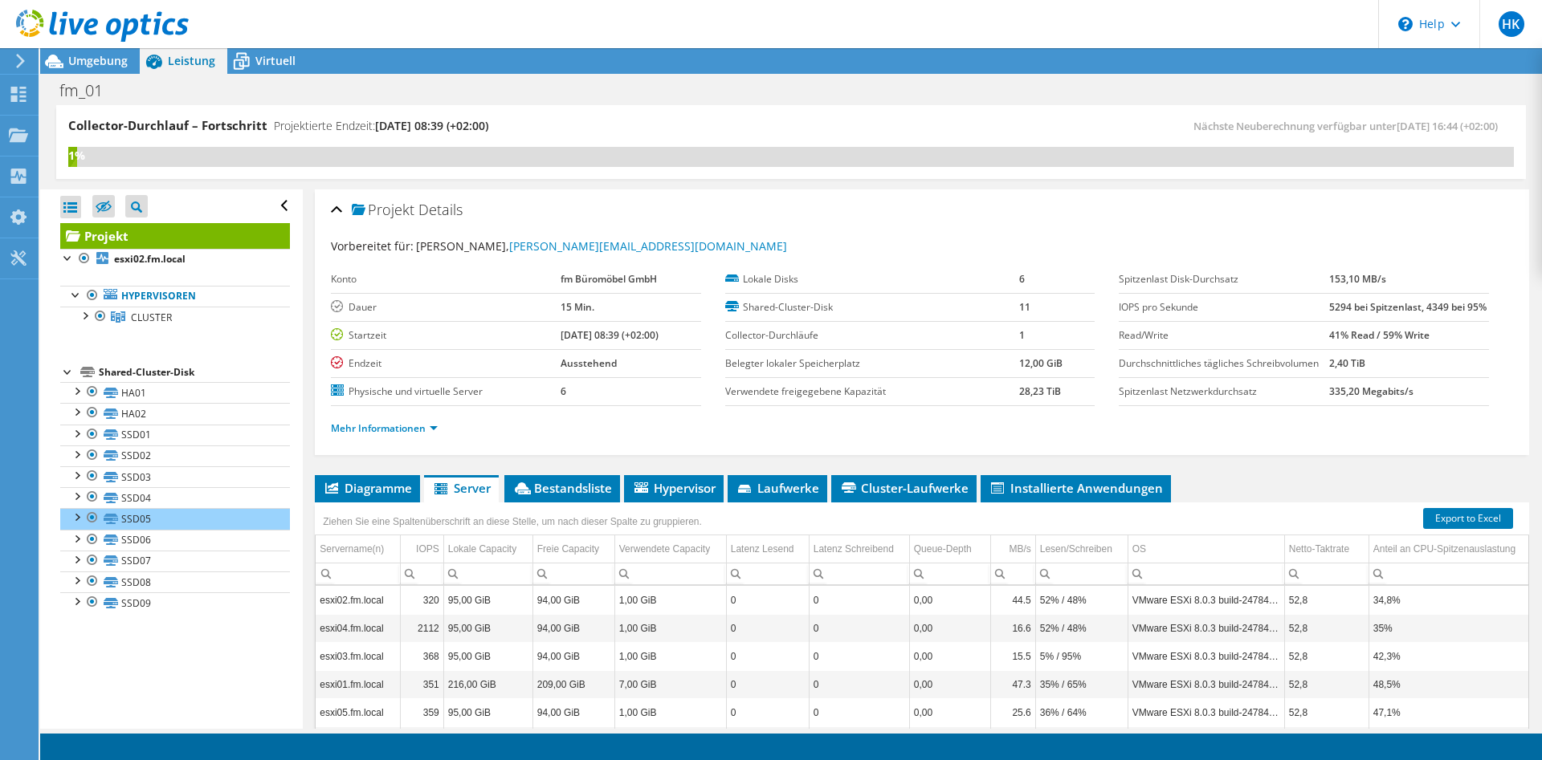
click at [426, 416] on ul "Mehr Informationen" at bounding box center [922, 427] width 1182 height 22
click at [429, 424] on link "Mehr Informationen" at bounding box center [384, 429] width 107 height 14
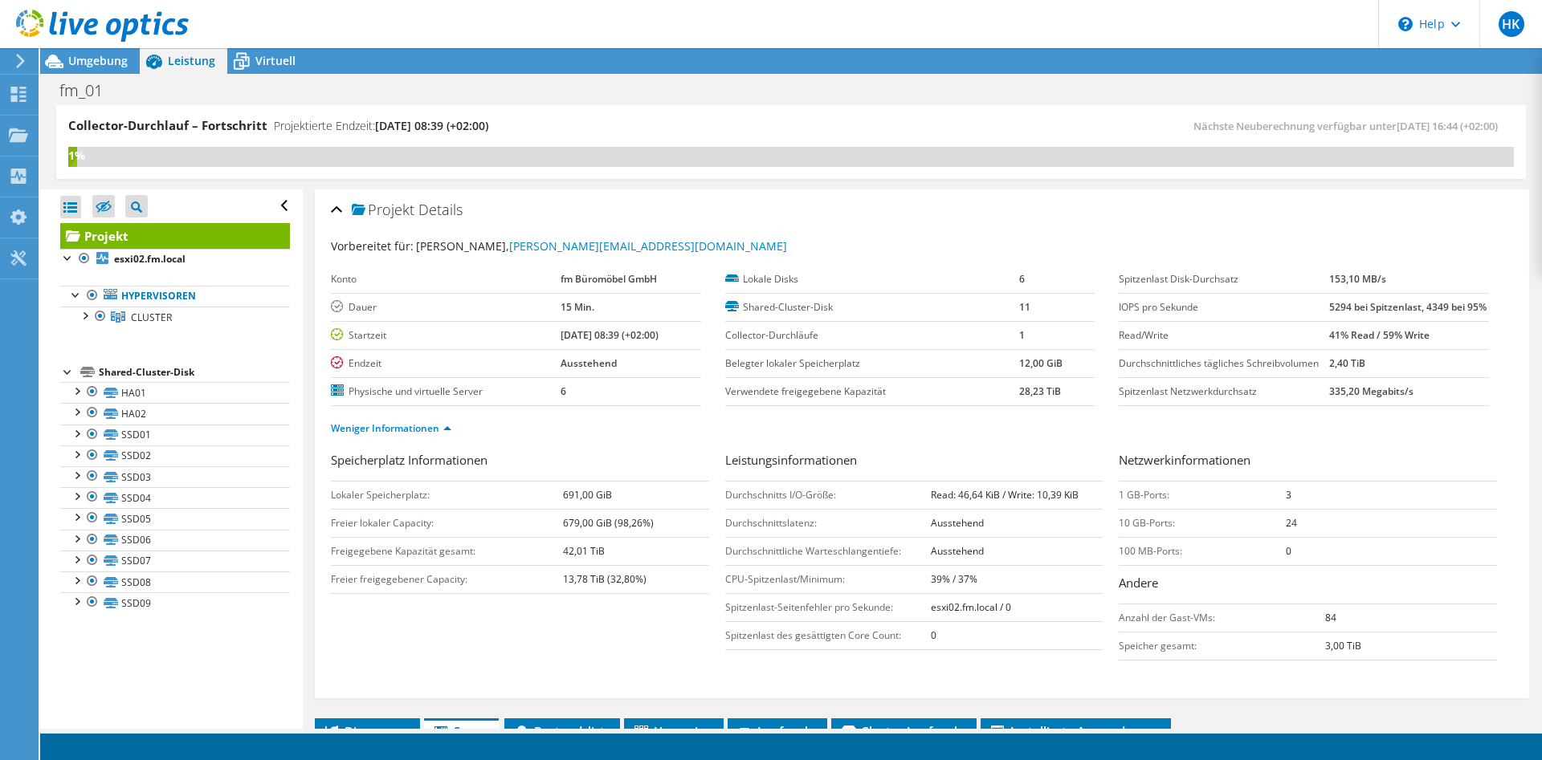
click at [97, 51] on div at bounding box center [94, 27] width 189 height 54
click at [108, 63] on span "Umgebung" at bounding box center [97, 60] width 59 height 15
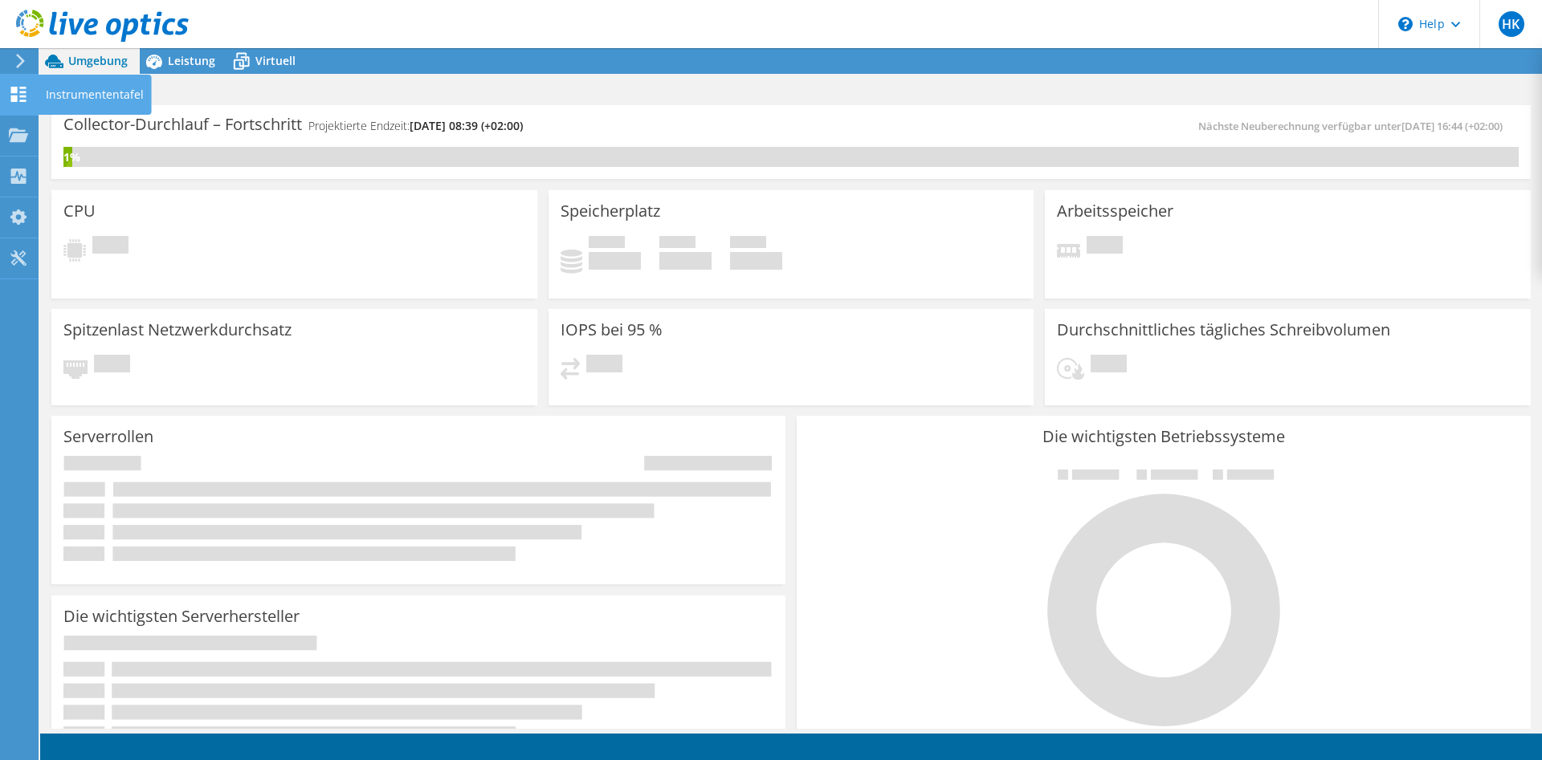
click at [53, 96] on div "Instrumententafel" at bounding box center [95, 95] width 114 height 40
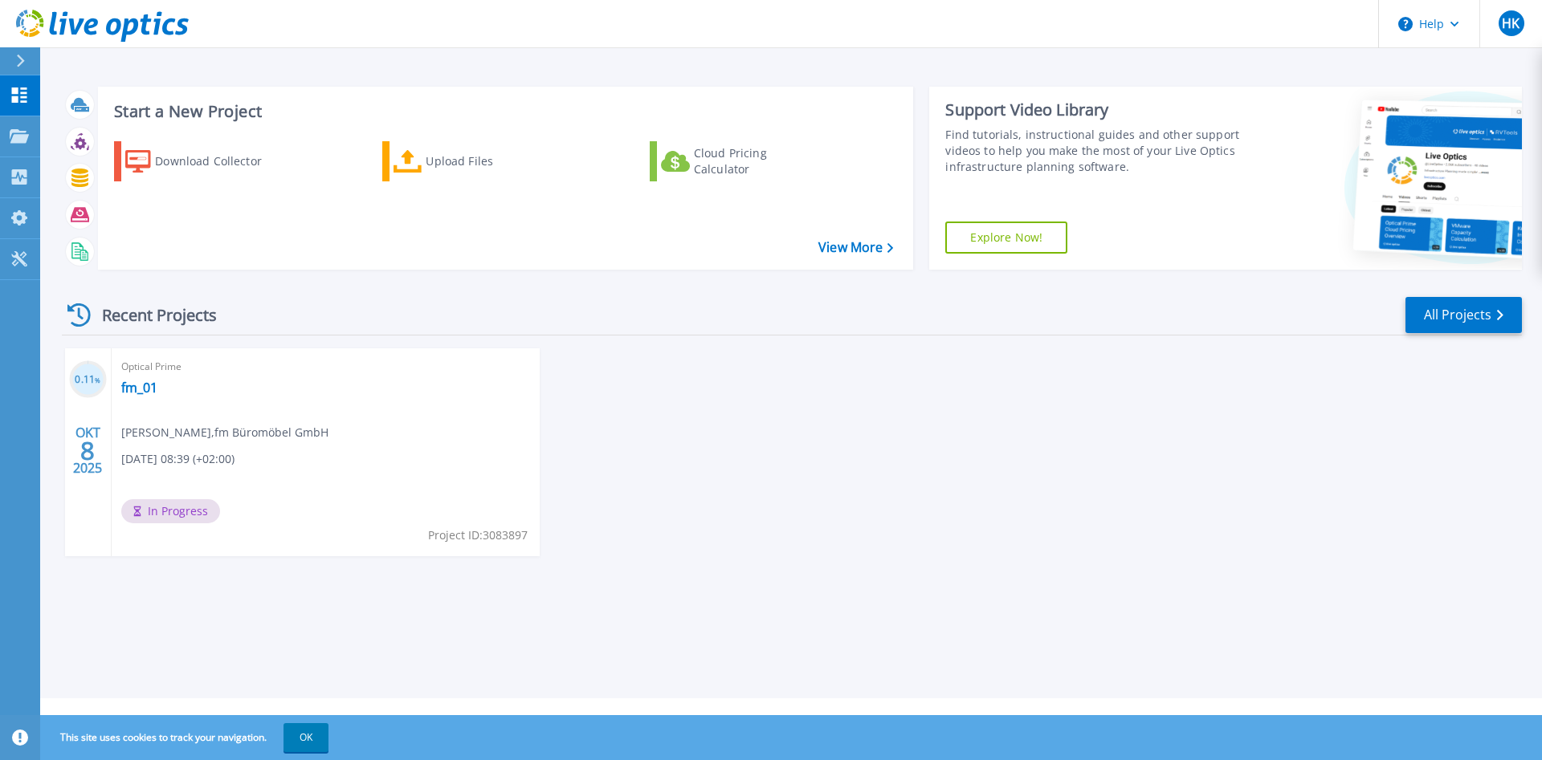
click at [163, 504] on span "In Progress" at bounding box center [170, 511] width 99 height 24
click at [132, 391] on link "fm_01" at bounding box center [139, 388] width 36 height 16
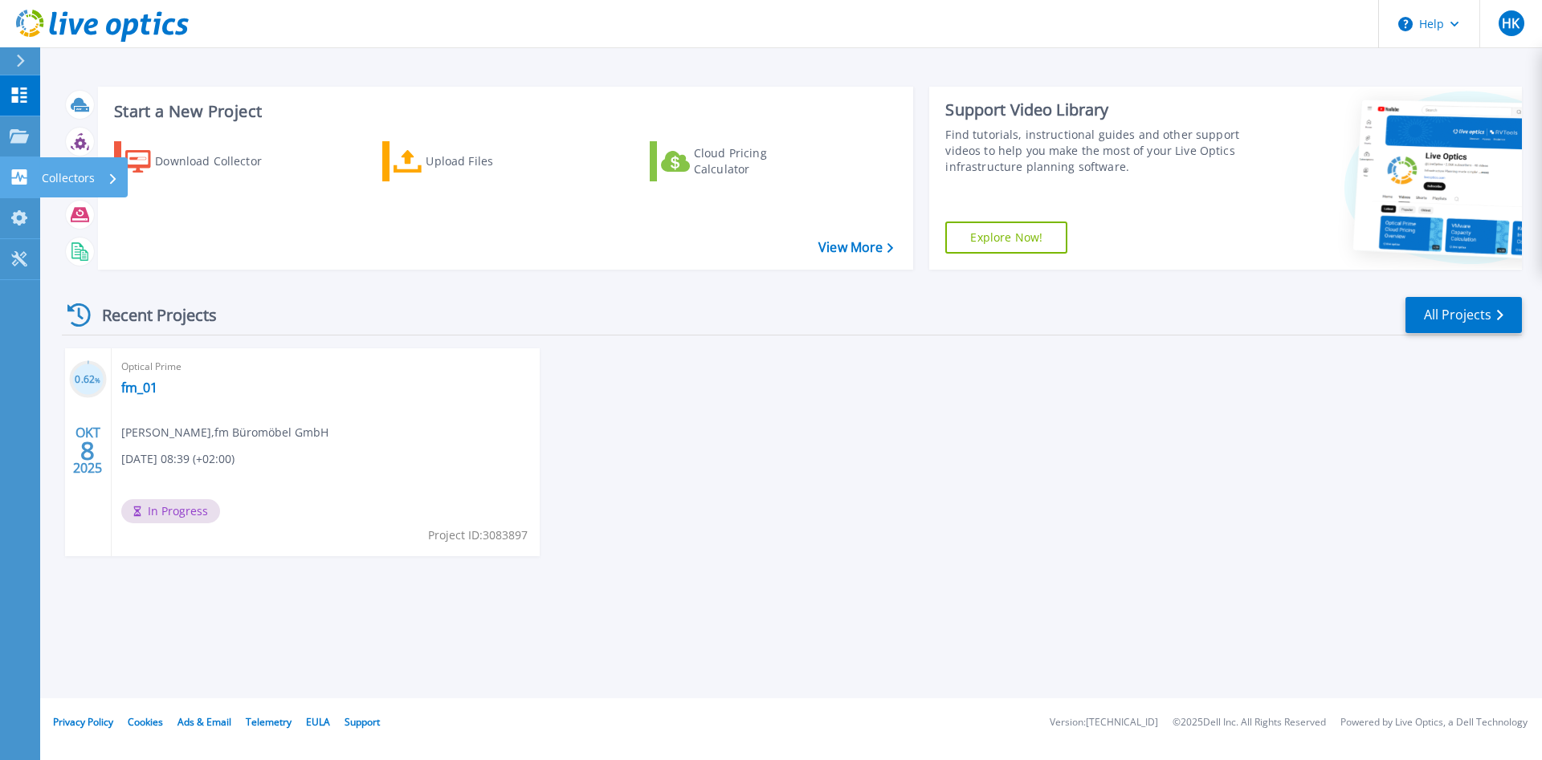
click at [80, 178] on p "Collectors" at bounding box center [68, 178] width 53 height 42
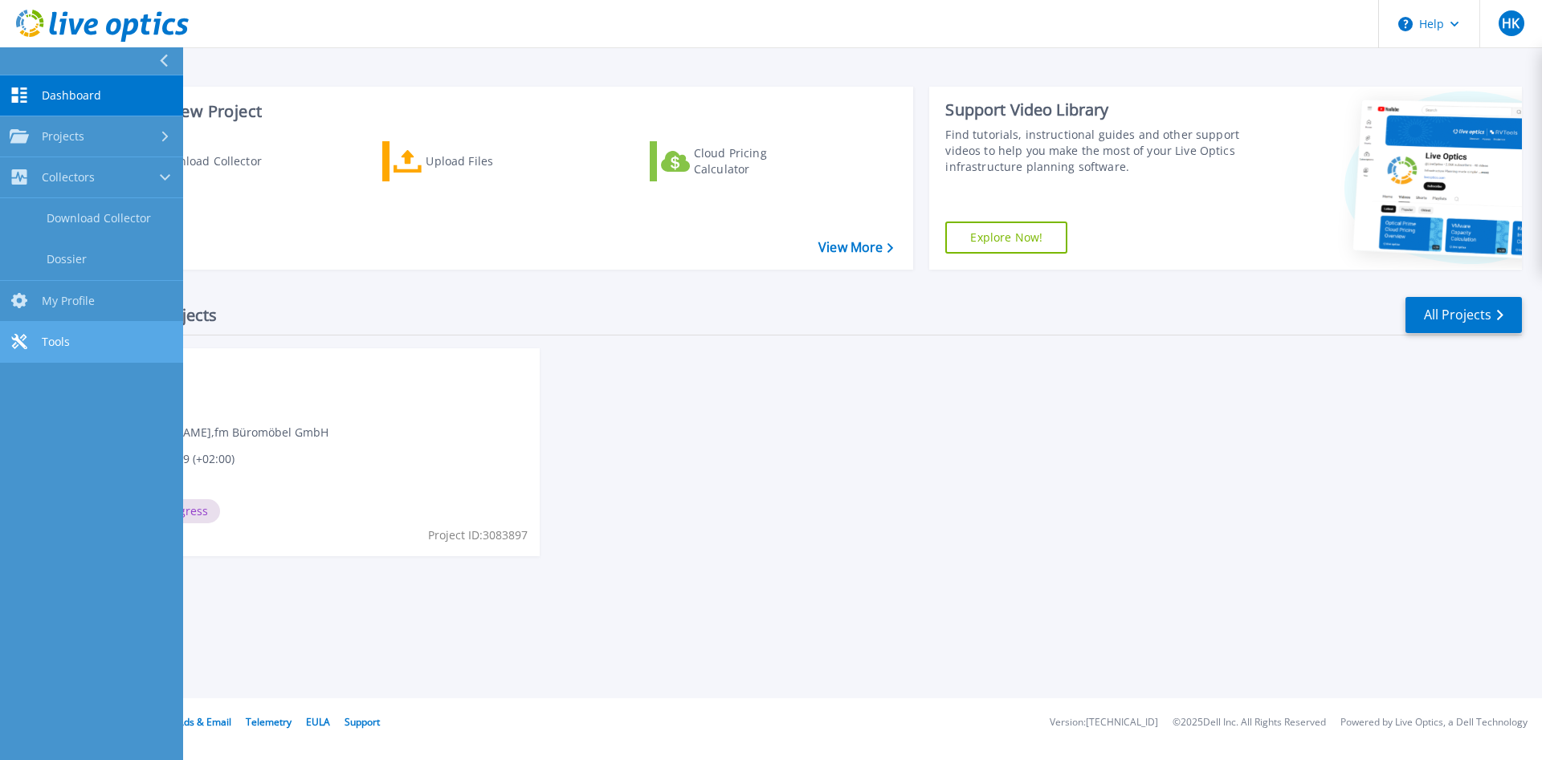
click at [64, 335] on span "Tools" at bounding box center [56, 342] width 28 height 14
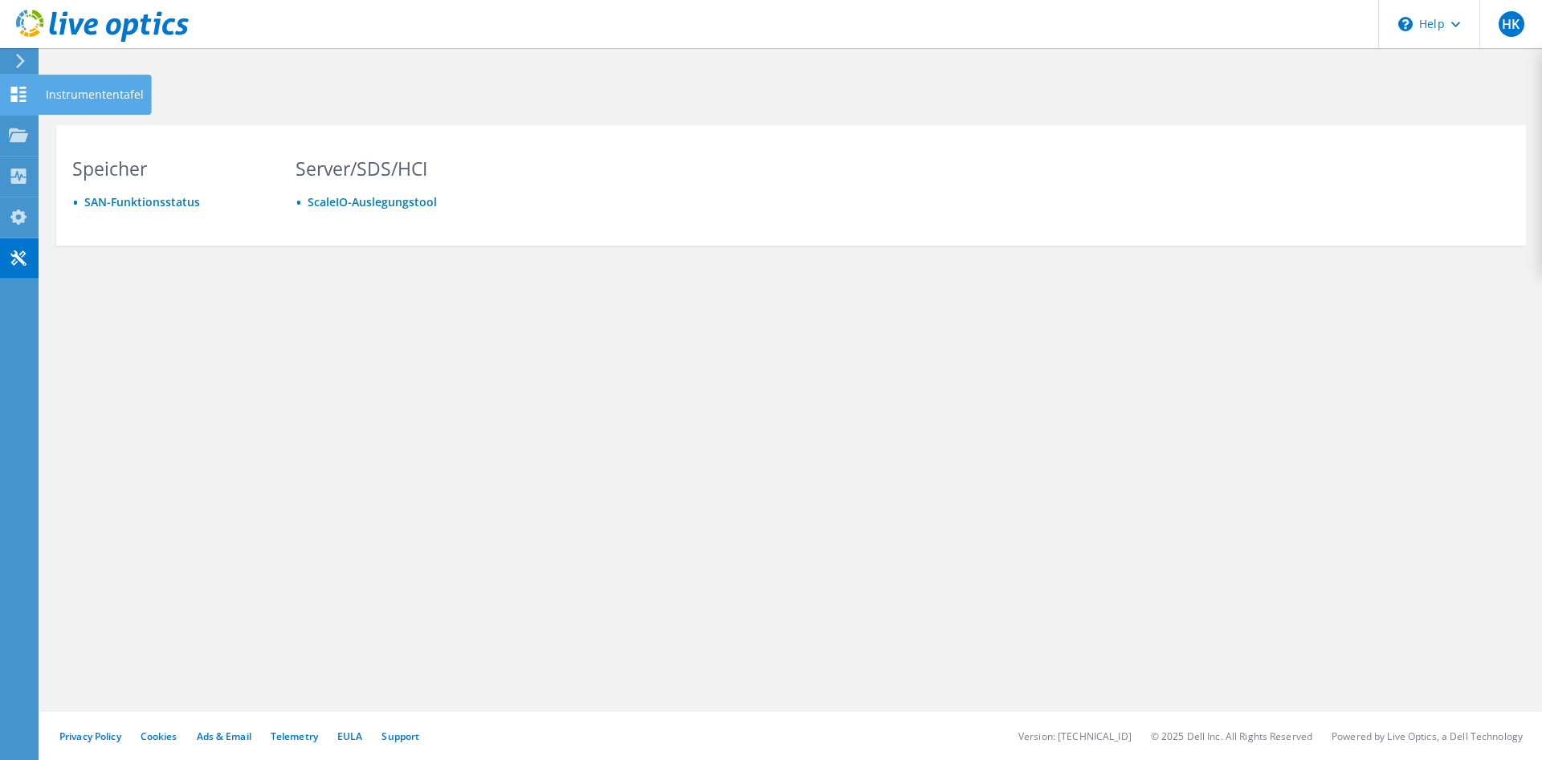
click at [22, 96] on icon at bounding box center [18, 94] width 19 height 15
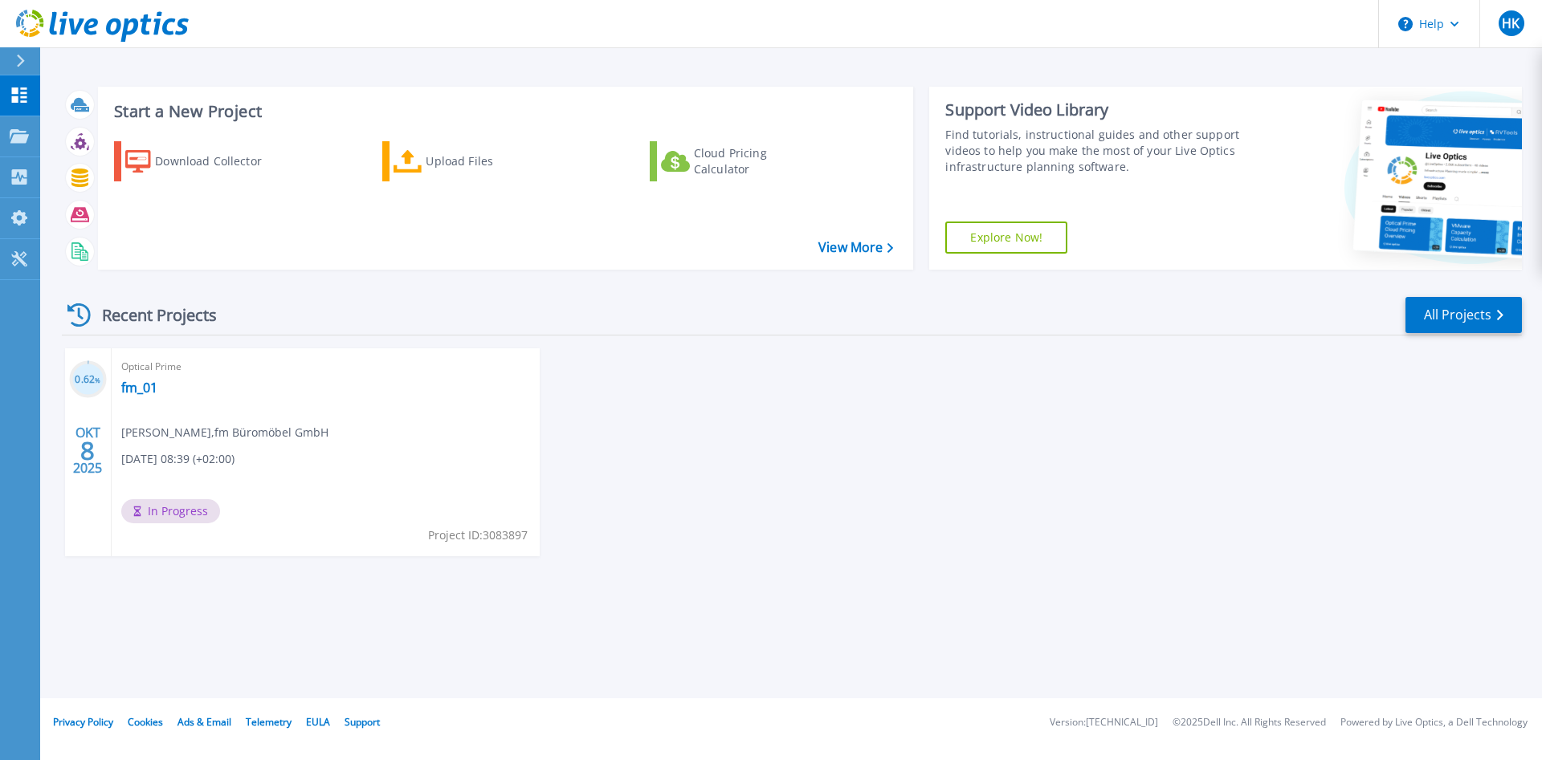
click at [162, 509] on span "In Progress" at bounding box center [170, 511] width 99 height 24
click at [142, 388] on link "fm_01" at bounding box center [139, 388] width 36 height 16
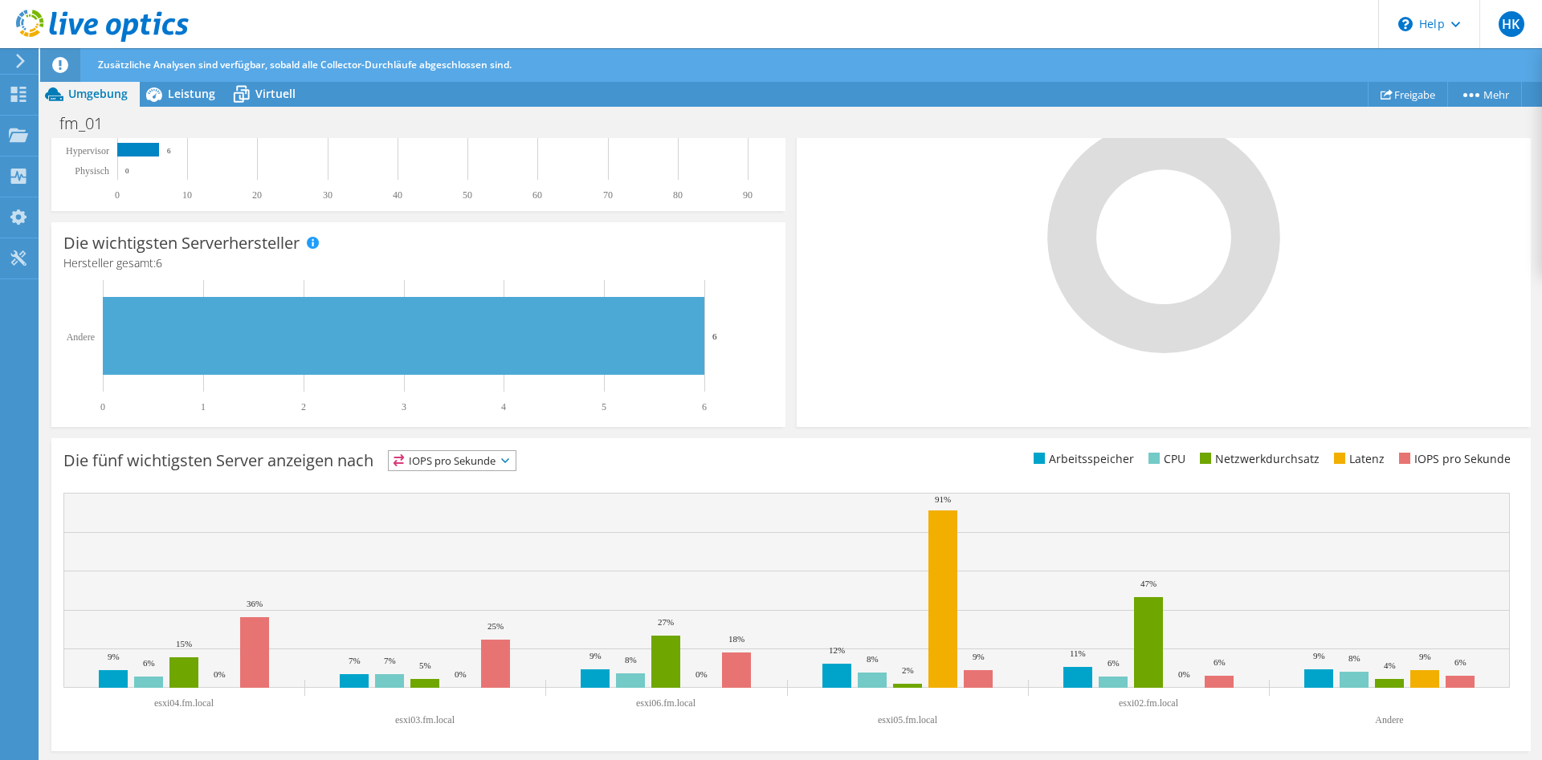
scroll to position [406, 0]
click at [497, 455] on span "IOPS pro Sekunde" at bounding box center [452, 459] width 127 height 19
click at [486, 499] on li "Arbeitsspeicher" at bounding box center [452, 503] width 127 height 22
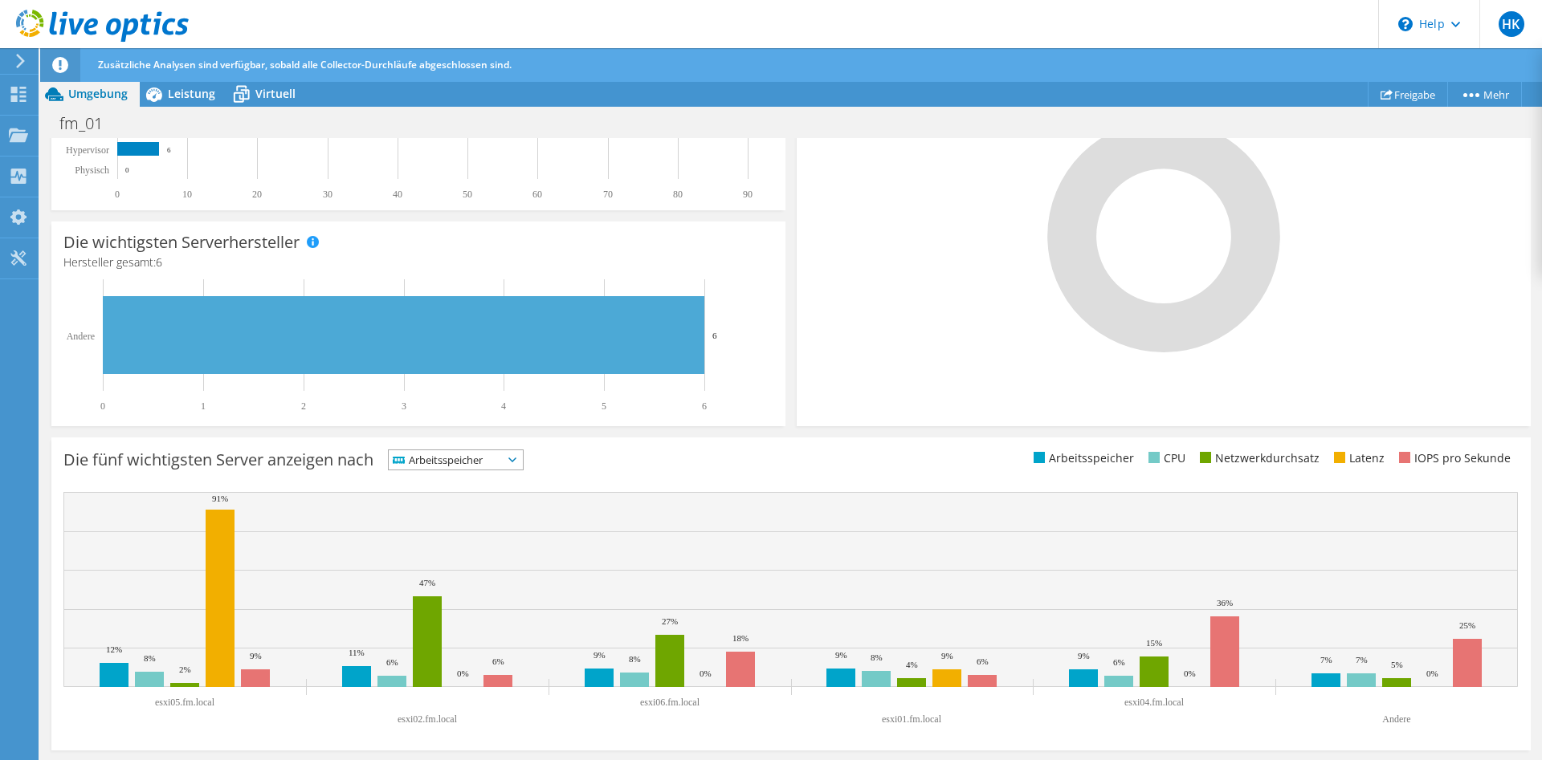
click at [483, 463] on span "Arbeitsspeicher" at bounding box center [446, 459] width 114 height 19
click at [439, 546] on li "Netzwerkdurchsatz" at bounding box center [456, 548] width 134 height 22
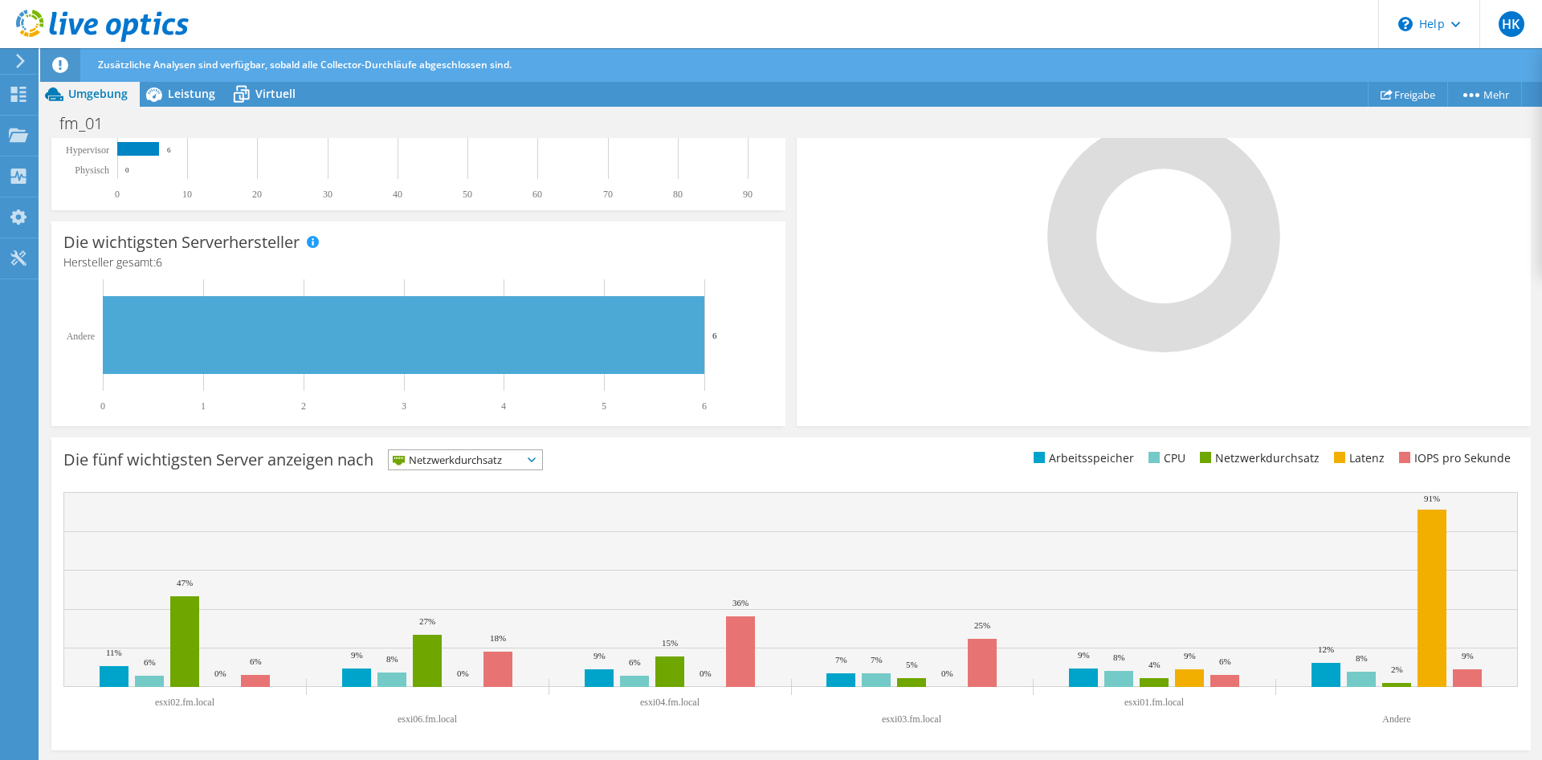
click at [451, 459] on span "Netzwerkdurchsatz" at bounding box center [455, 459] width 133 height 19
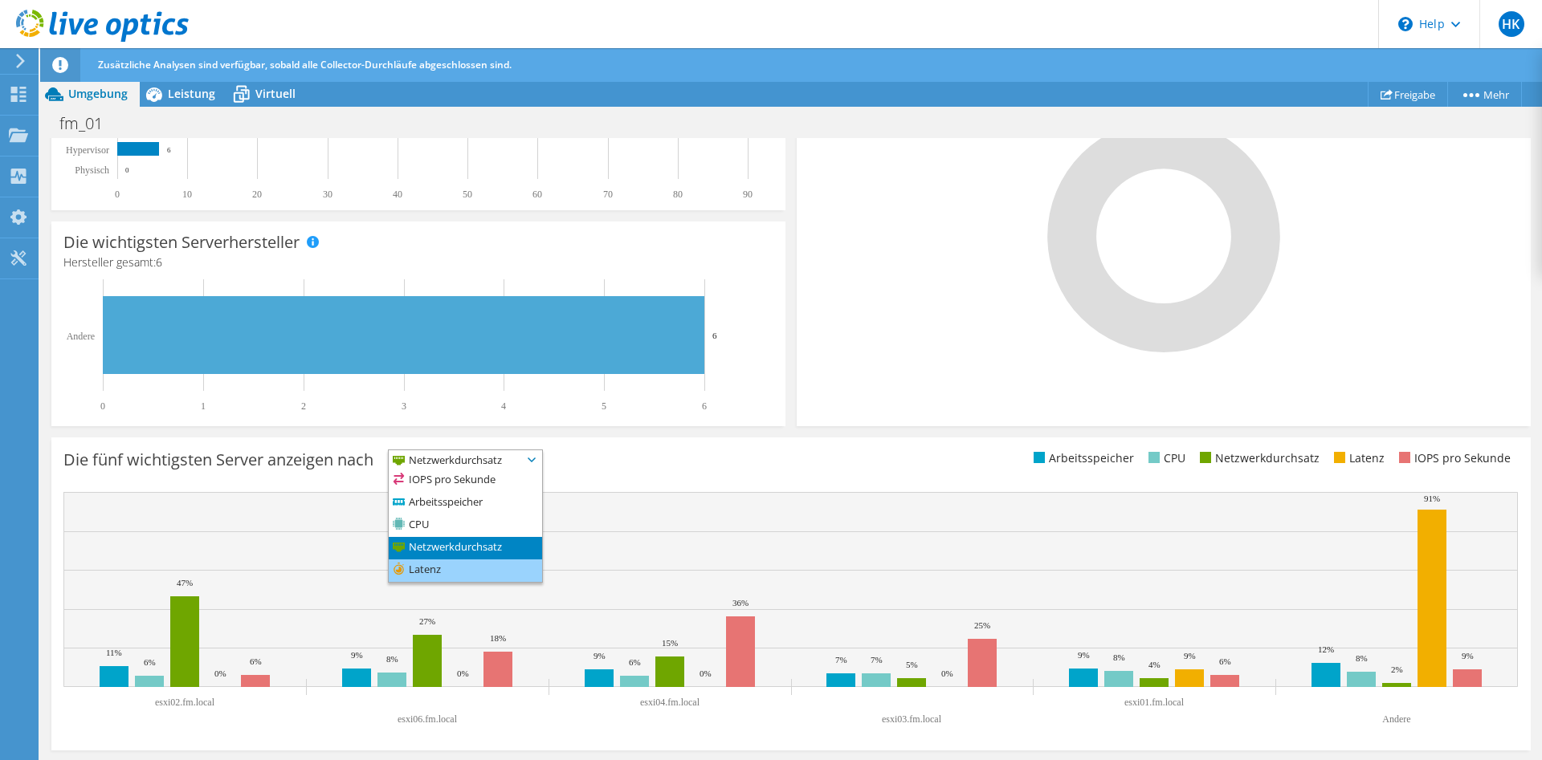
click at [458, 569] on li "Latenz" at bounding box center [465, 571] width 153 height 22
